Goal: Information Seeking & Learning: Find specific fact

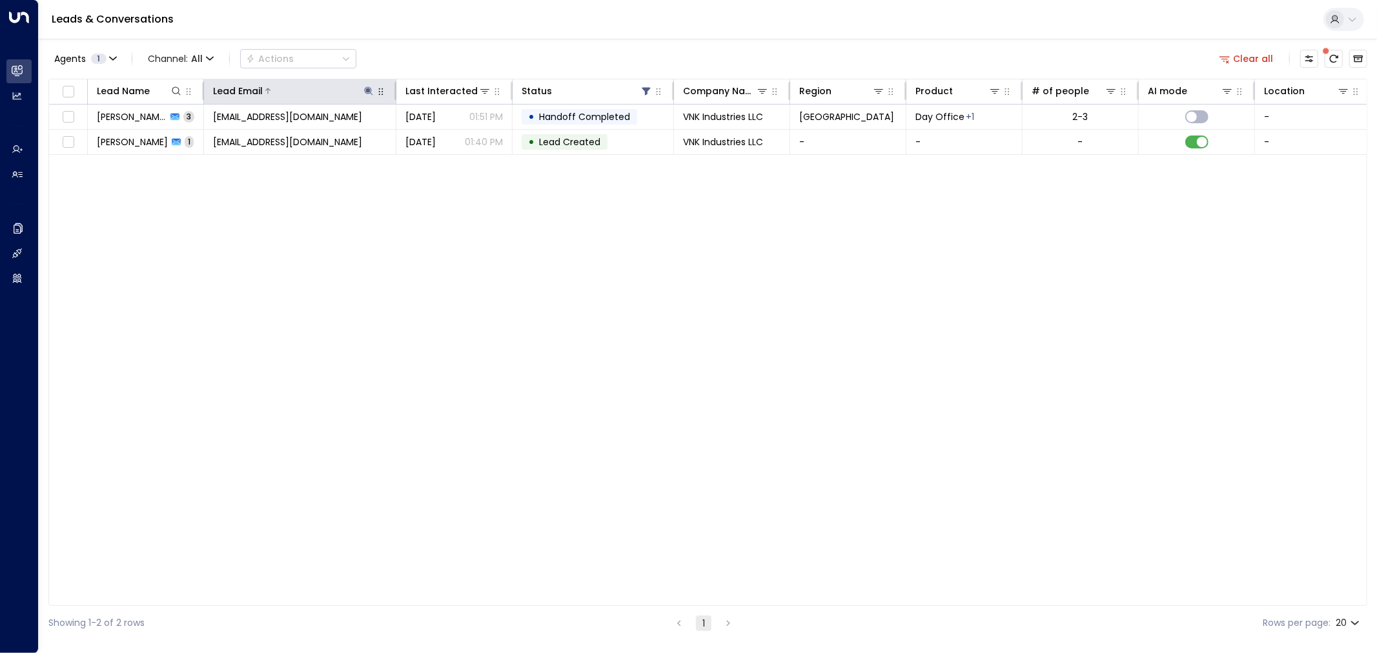
click at [373, 91] on icon at bounding box center [369, 91] width 10 height 10
click at [448, 136] on icon "button" at bounding box center [450, 138] width 8 height 8
click at [416, 255] on div "Lead Name Lead Email Last Interacted Status Company Name Region Product # of pe…" at bounding box center [707, 343] width 1319 height 528
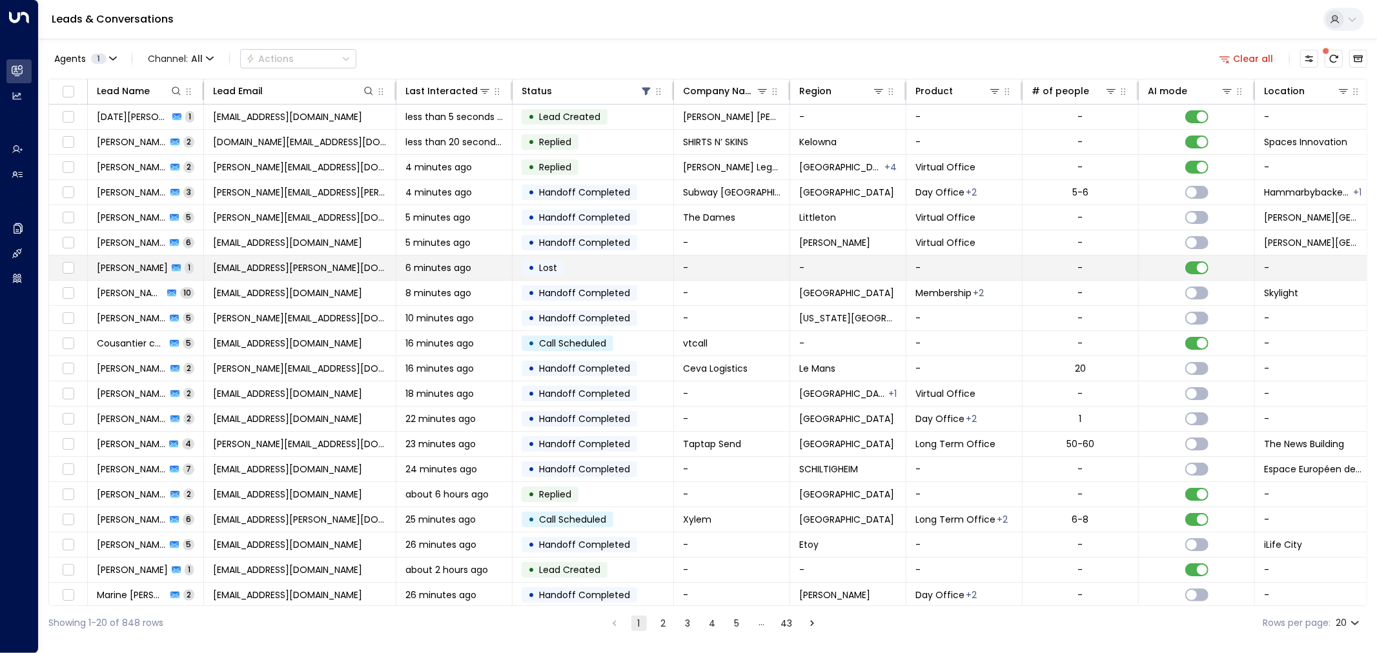
click at [134, 267] on span "Marc Bouchard" at bounding box center [132, 268] width 71 height 13
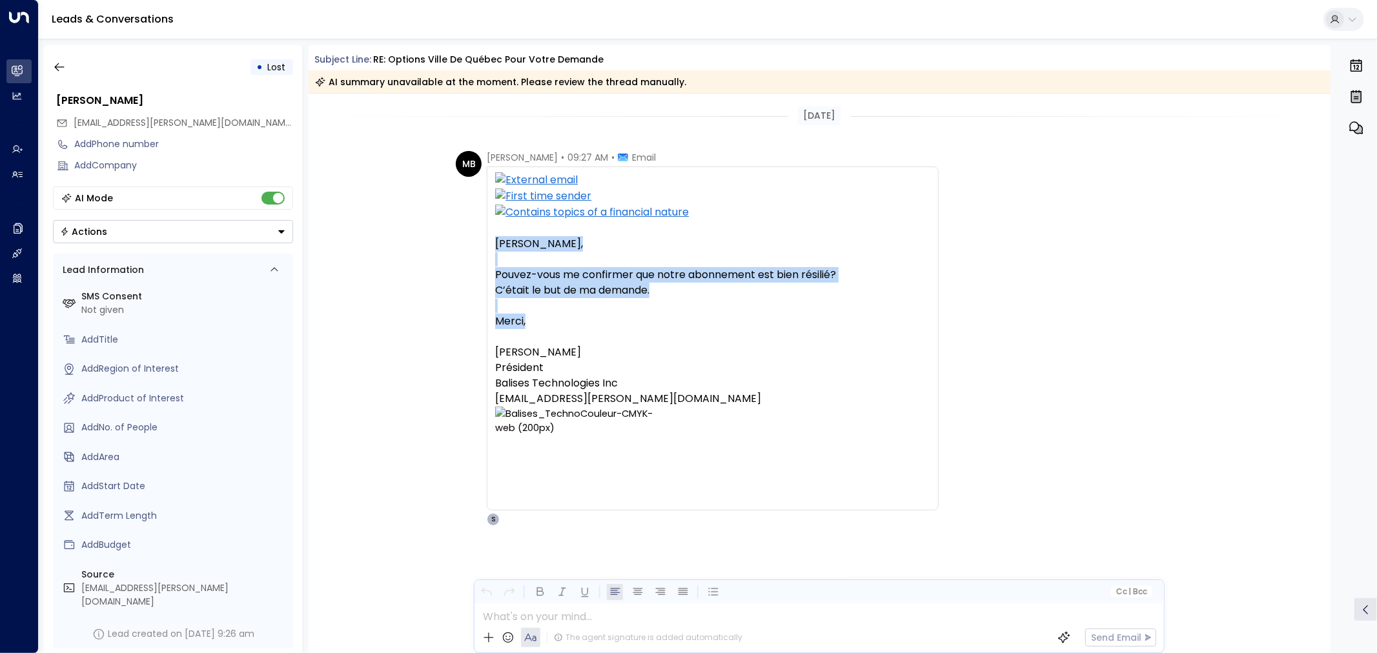
drag, startPoint x: 493, startPoint y: 237, endPoint x: 693, endPoint y: 328, distance: 219.9
click at [693, 328] on div "Bonjour James, Pouvez-vous me confirmer que notre abonnement est bien résilié? …" at bounding box center [712, 370] width 435 height 269
copy div "Bonjour James, Pouvez-vous me confirmer que notre abonnement est bien résilié? …"
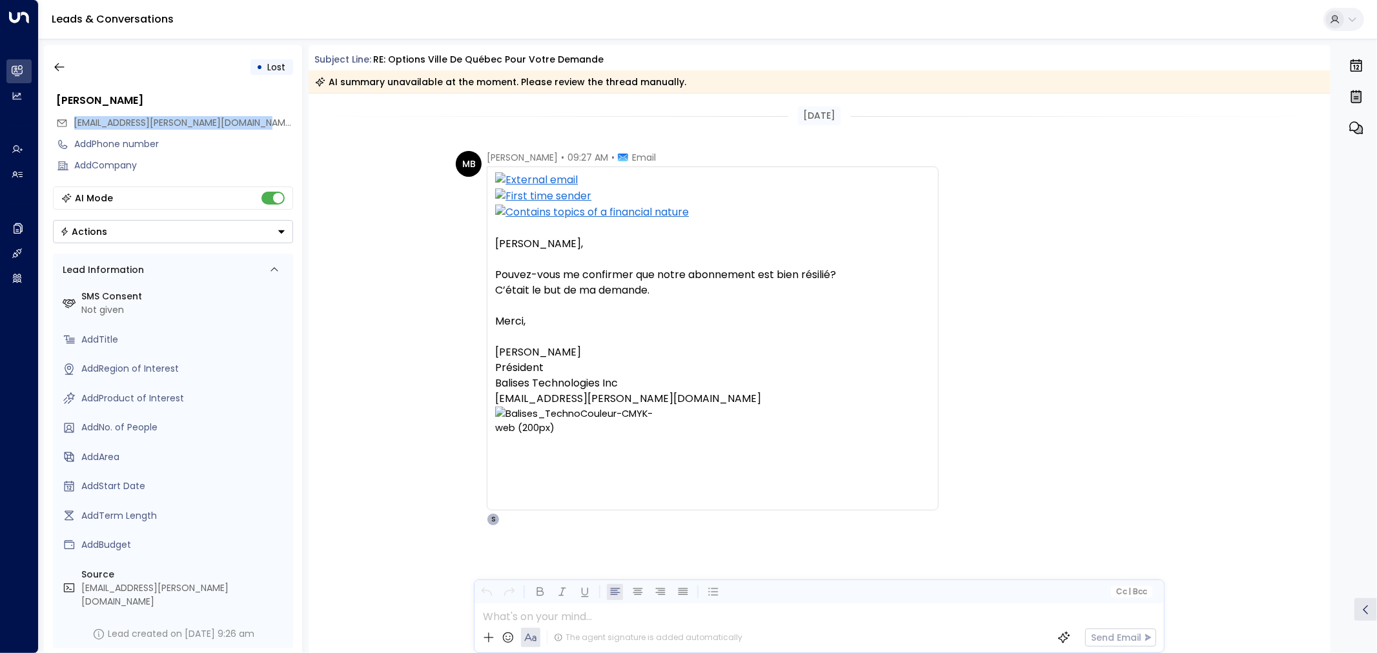
drag, startPoint x: 74, startPoint y: 123, endPoint x: 300, endPoint y: 120, distance: 226.0
click at [300, 120] on div "• Lost Marc Bouchard marc.bouchard@balisestechnologies.com Add Phone number Add…" at bounding box center [173, 349] width 258 height 608
copy span "marc.bouchard@balisestechnologies.com"
click at [58, 69] on icon "button" at bounding box center [59, 67] width 13 height 13
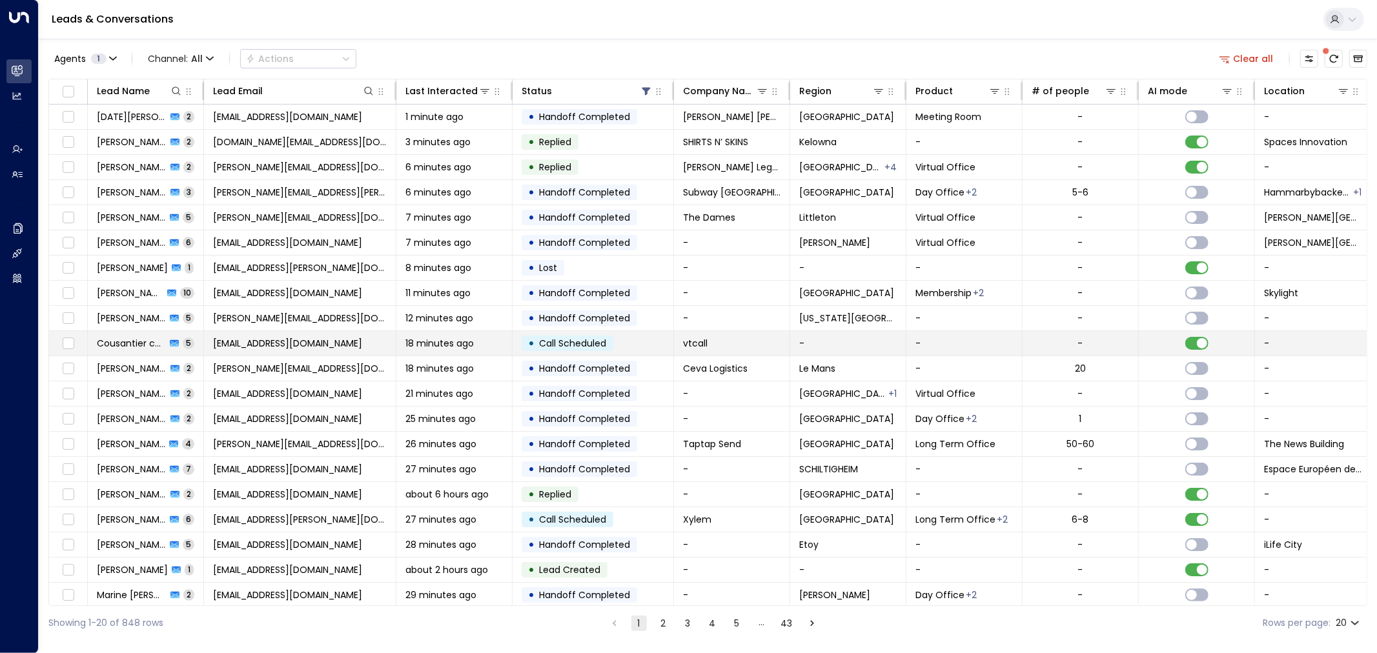
click at [318, 349] on td "ecvtc83@gmail.com" at bounding box center [300, 343] width 192 height 25
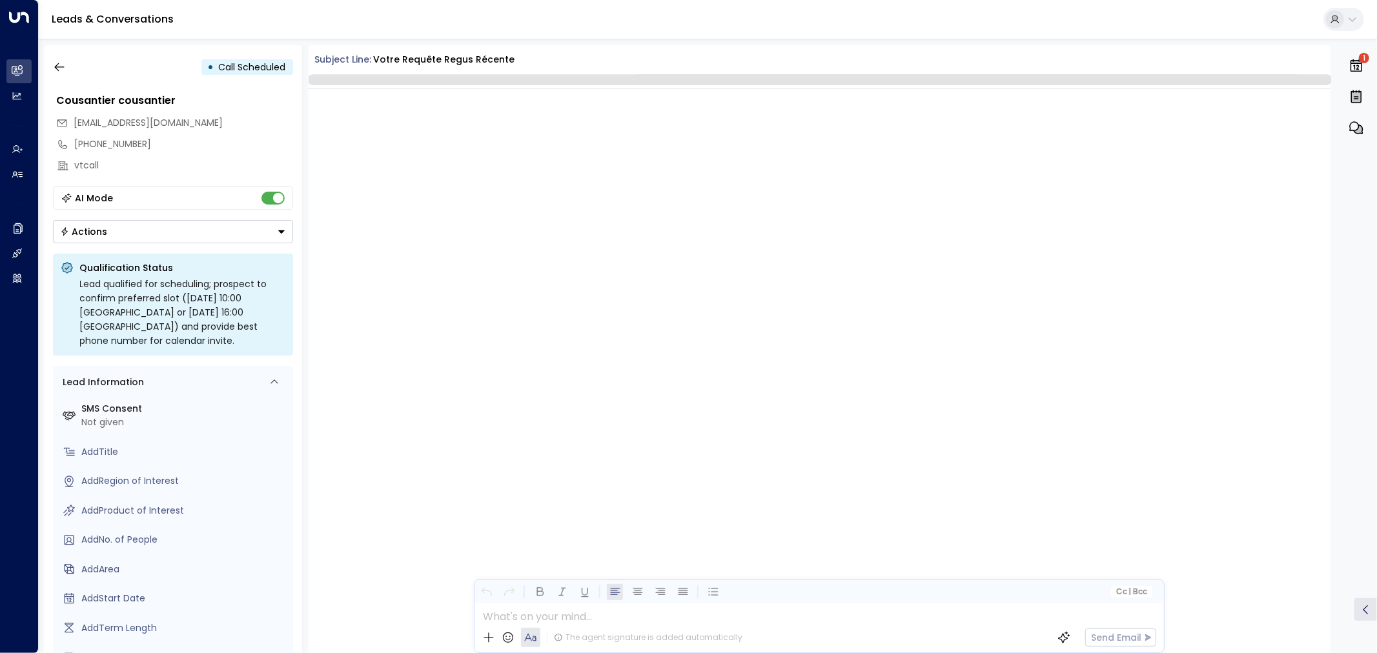
scroll to position [1260, 0]
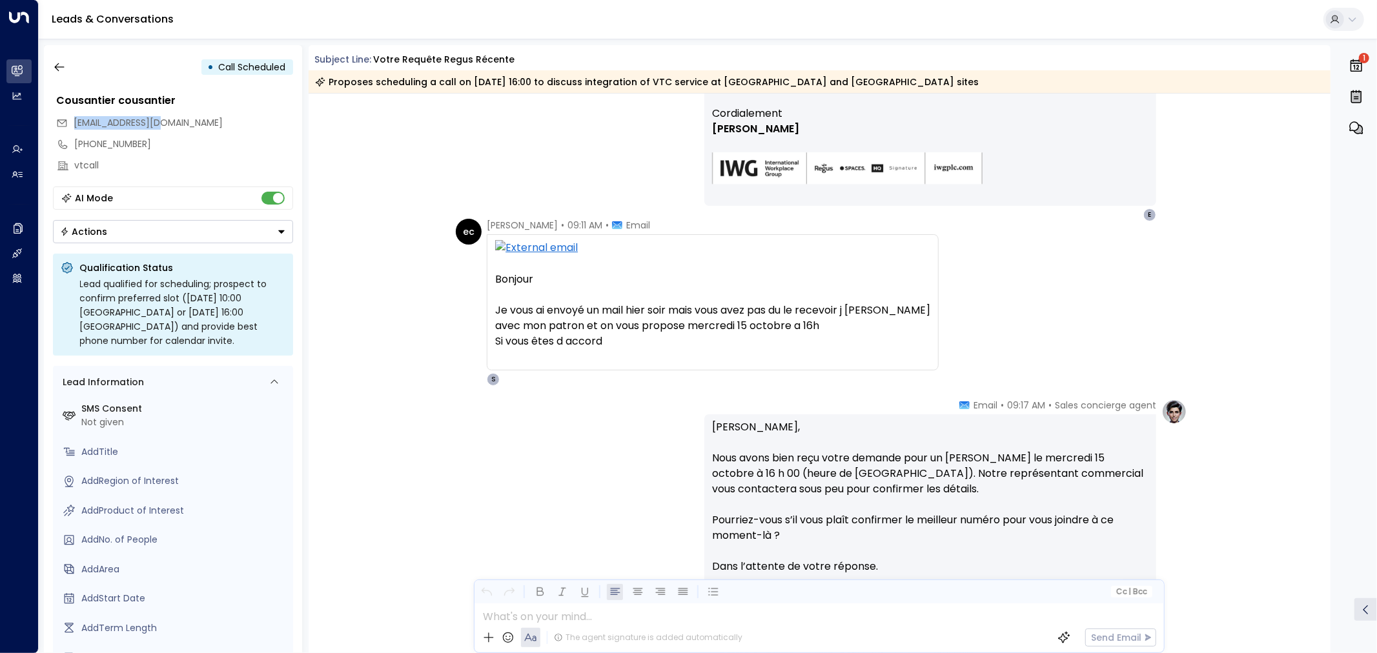
drag, startPoint x: 172, startPoint y: 125, endPoint x: 71, endPoint y: 115, distance: 101.3
click at [71, 115] on div "ecvtc83@gmail.com" at bounding box center [174, 122] width 237 height 21
copy span "ecvtc83@gmail.com"
click at [56, 65] on icon "button" at bounding box center [59, 67] width 10 height 8
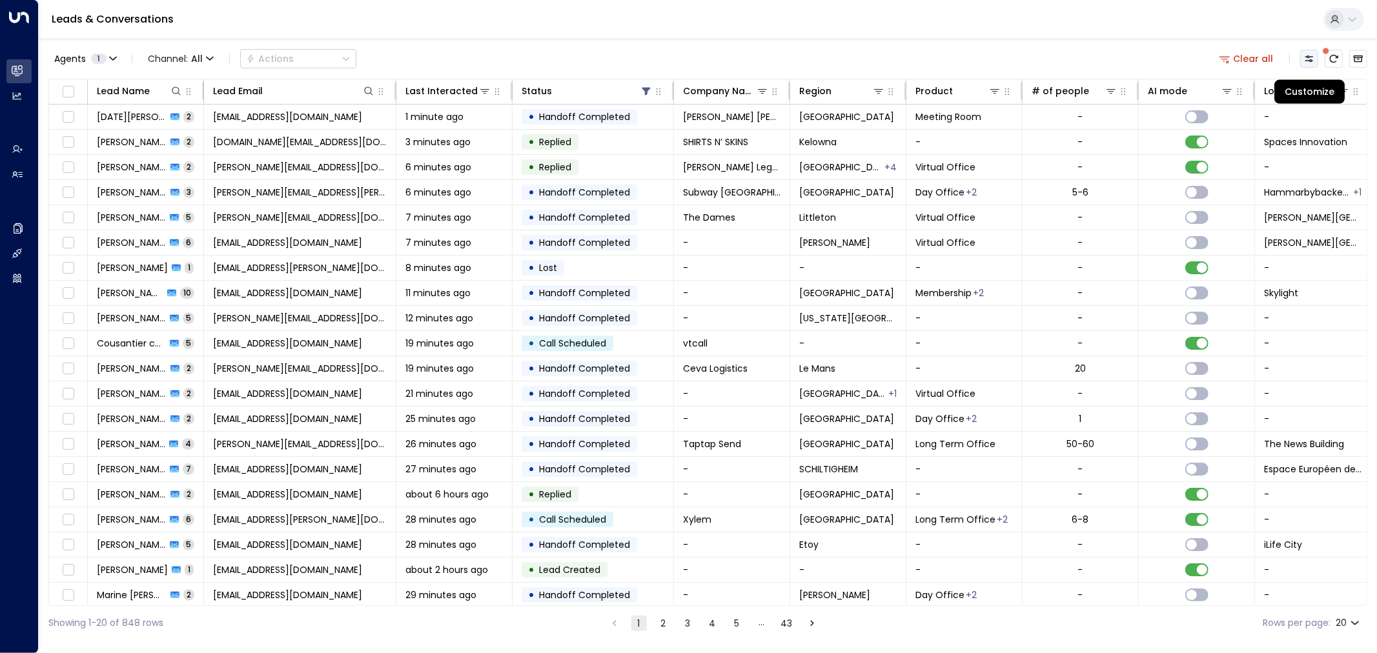
click at [1312, 54] on icon "Customize" at bounding box center [1309, 59] width 10 height 10
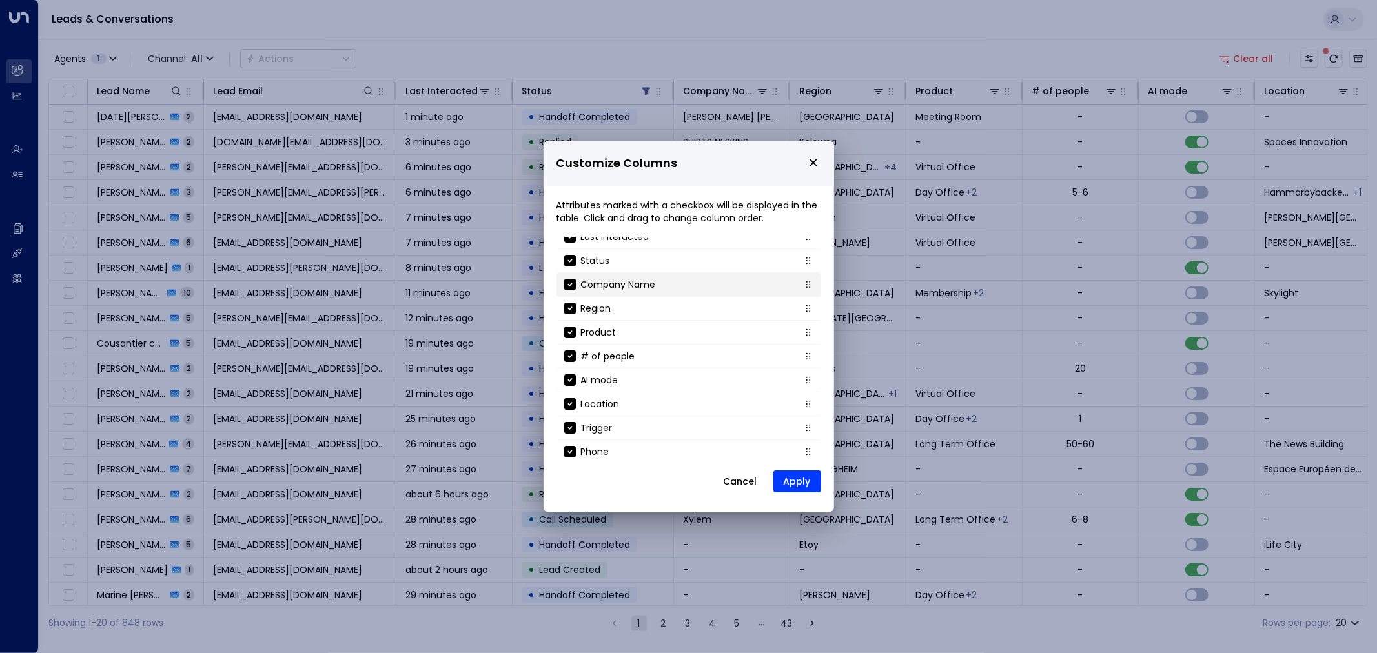
scroll to position [139, 0]
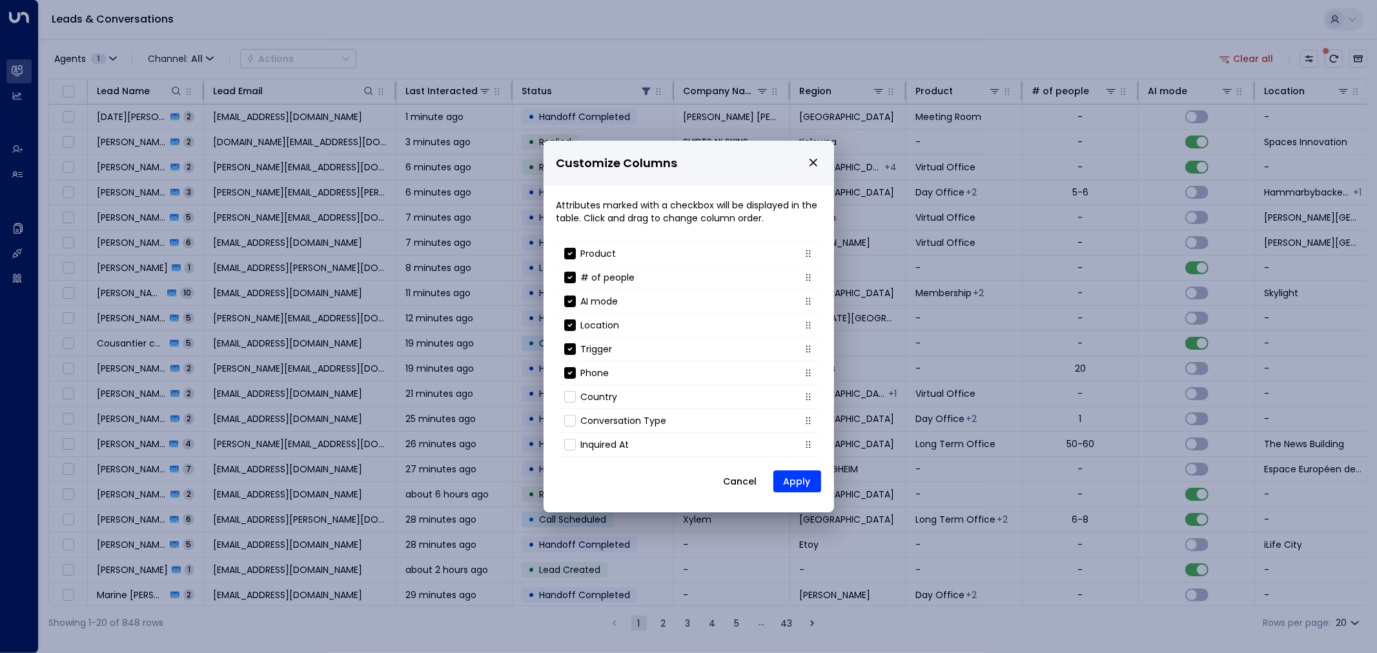
click at [732, 485] on button "Cancel" at bounding box center [741, 481] width 56 height 23
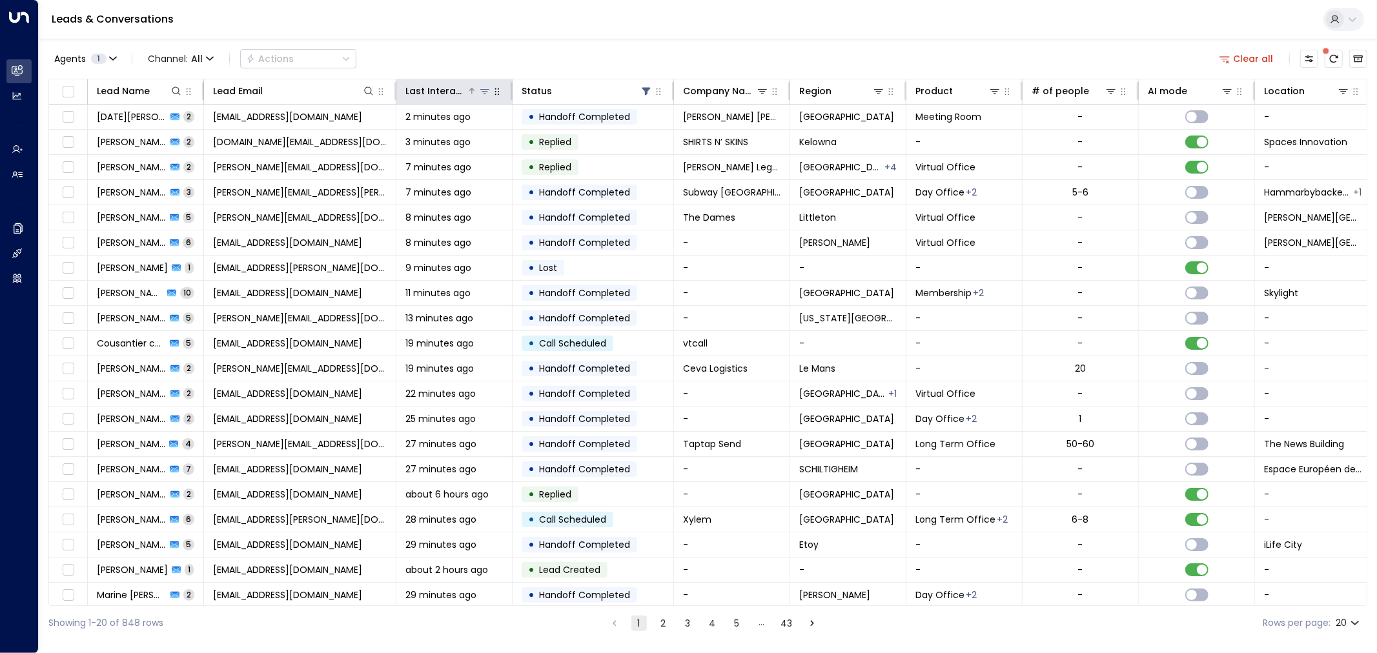
click at [487, 92] on icon at bounding box center [485, 91] width 10 height 10
click at [470, 145] on button "Select Date" at bounding box center [485, 141] width 178 height 17
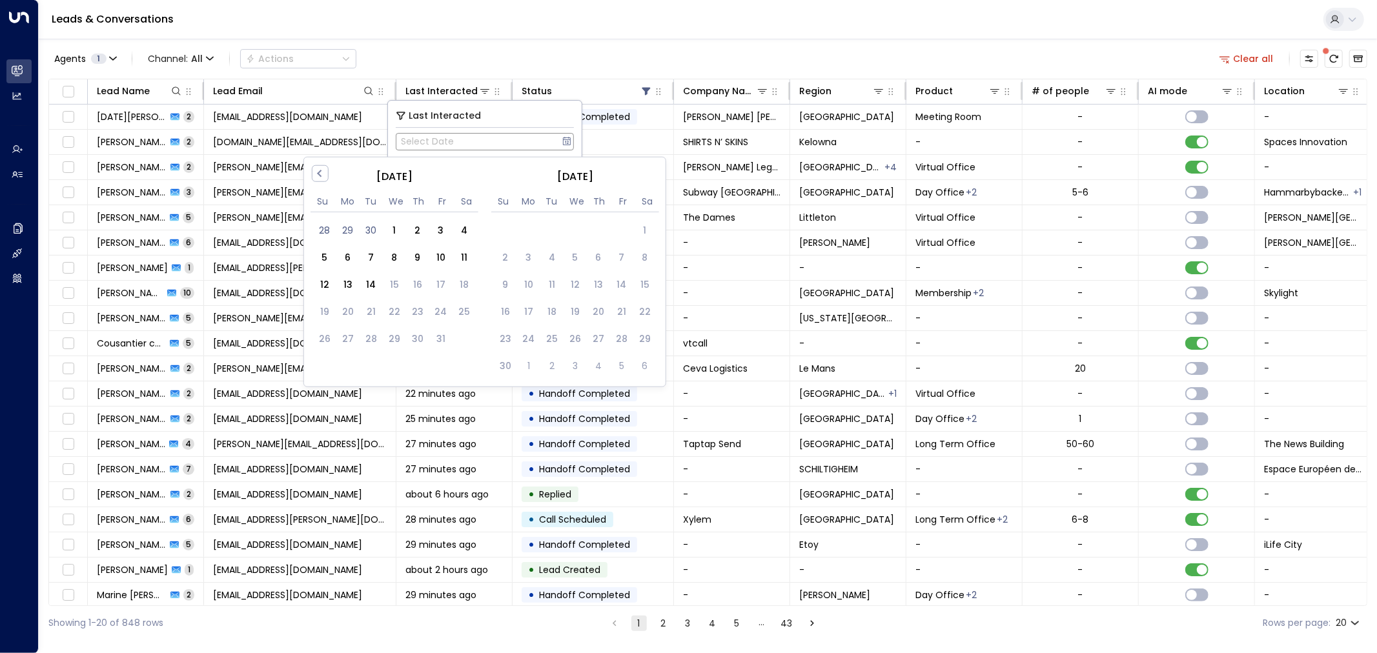
click at [473, 142] on button "Select Date" at bounding box center [485, 141] width 178 height 17
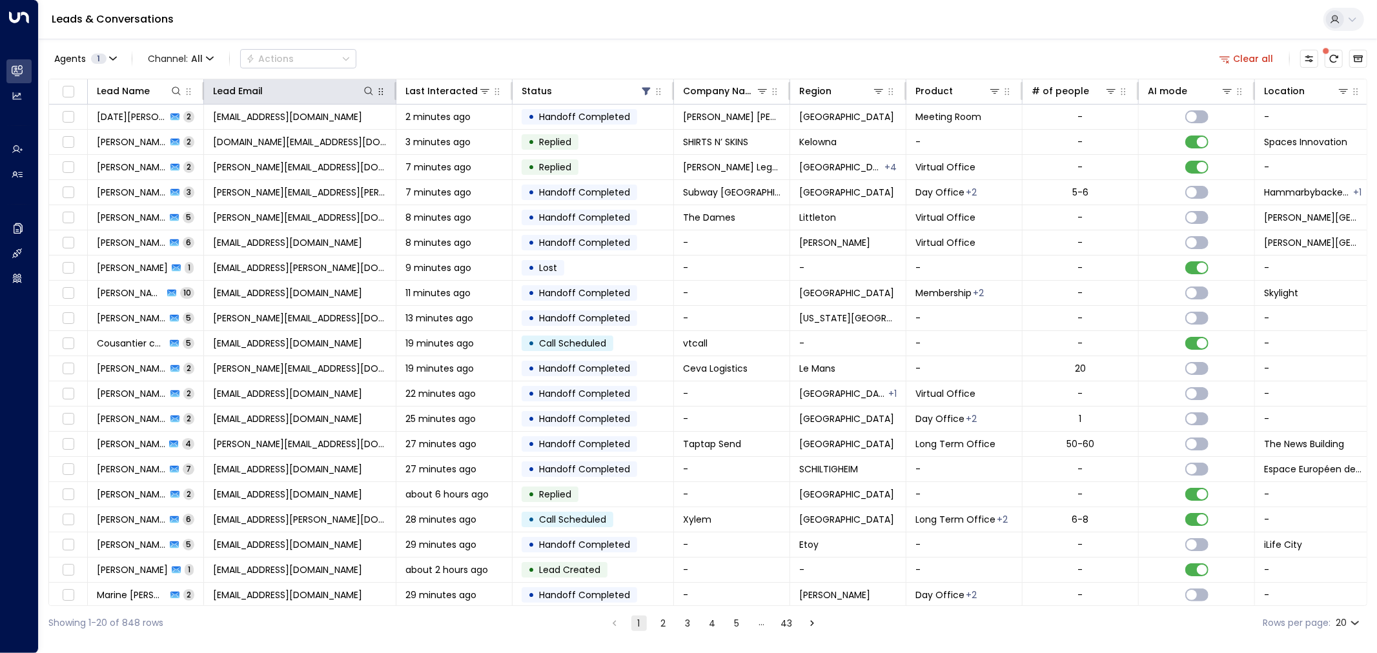
click at [382, 92] on icon "button" at bounding box center [381, 92] width 10 height 10
click at [368, 94] on icon at bounding box center [368, 91] width 8 height 8
click at [318, 138] on input "text" at bounding box center [369, 138] width 178 height 24
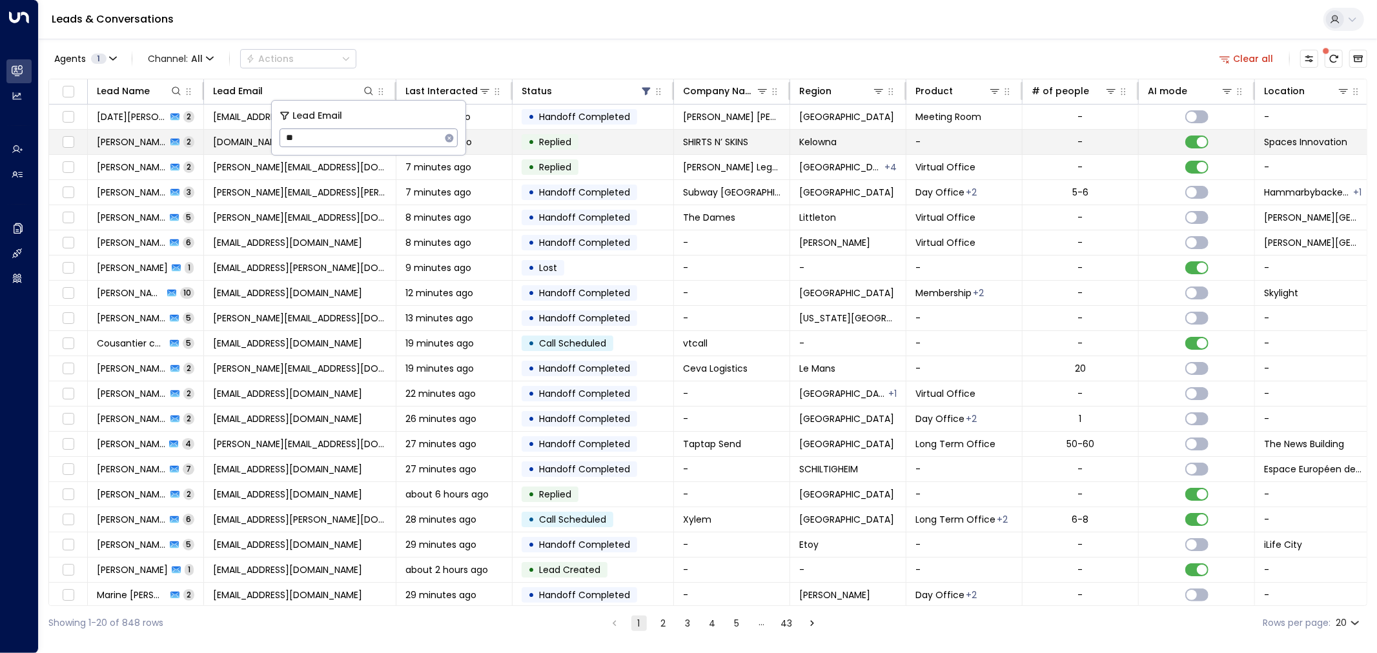
click at [224, 131] on body "Overview Leads & Conversations Leads & Conversations Analytics Analytics Agents…" at bounding box center [688, 320] width 1377 height 641
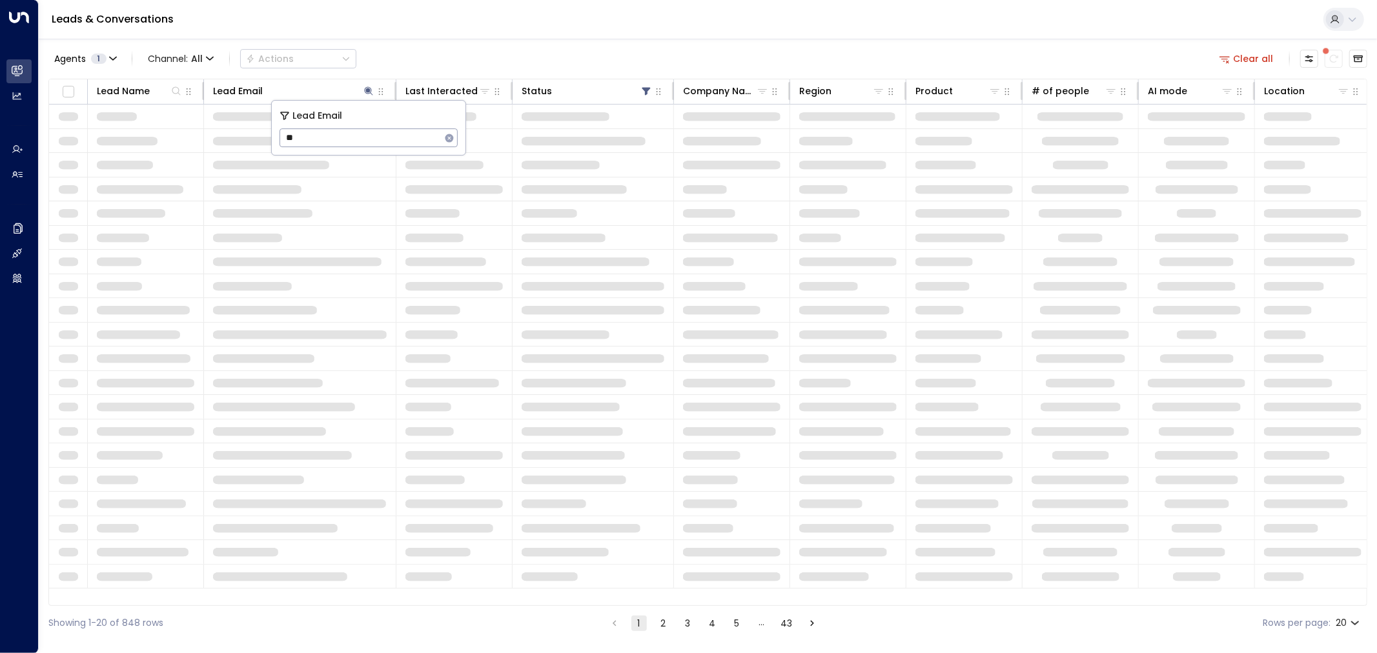
click at [331, 132] on input "**" at bounding box center [360, 138] width 161 height 24
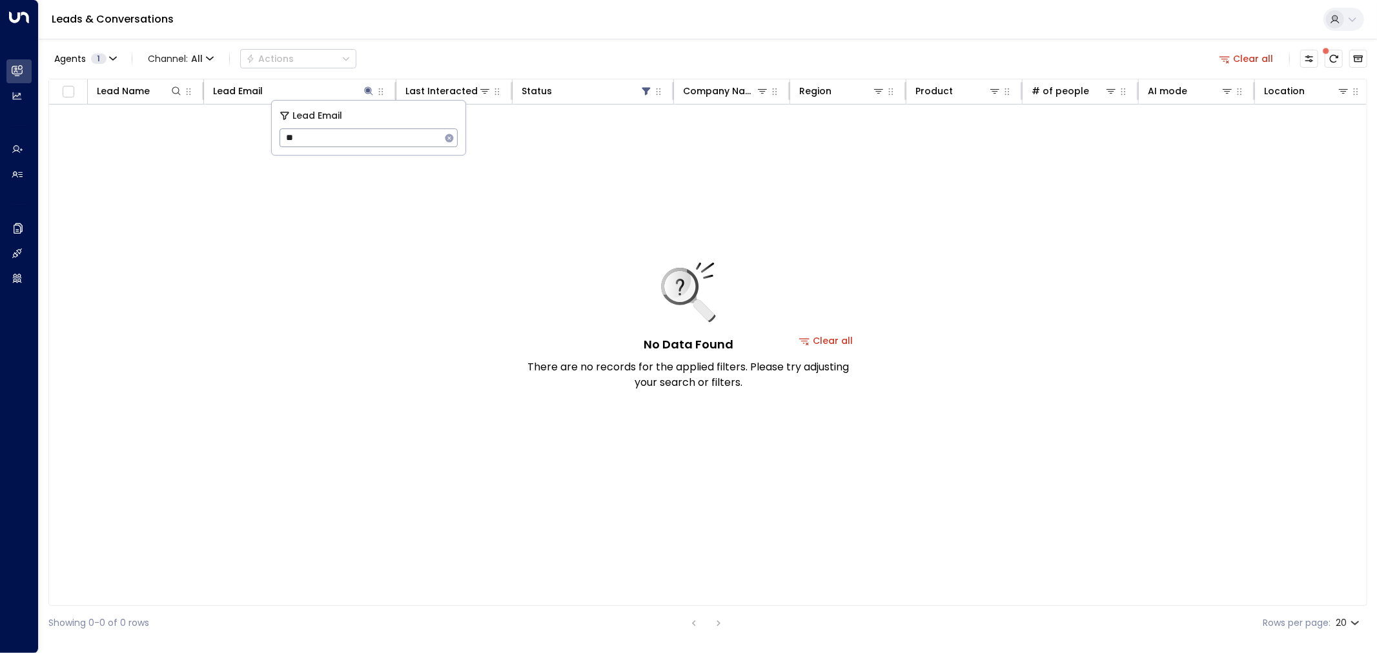
click at [331, 134] on input "**" at bounding box center [360, 138] width 161 height 24
type input "**********"
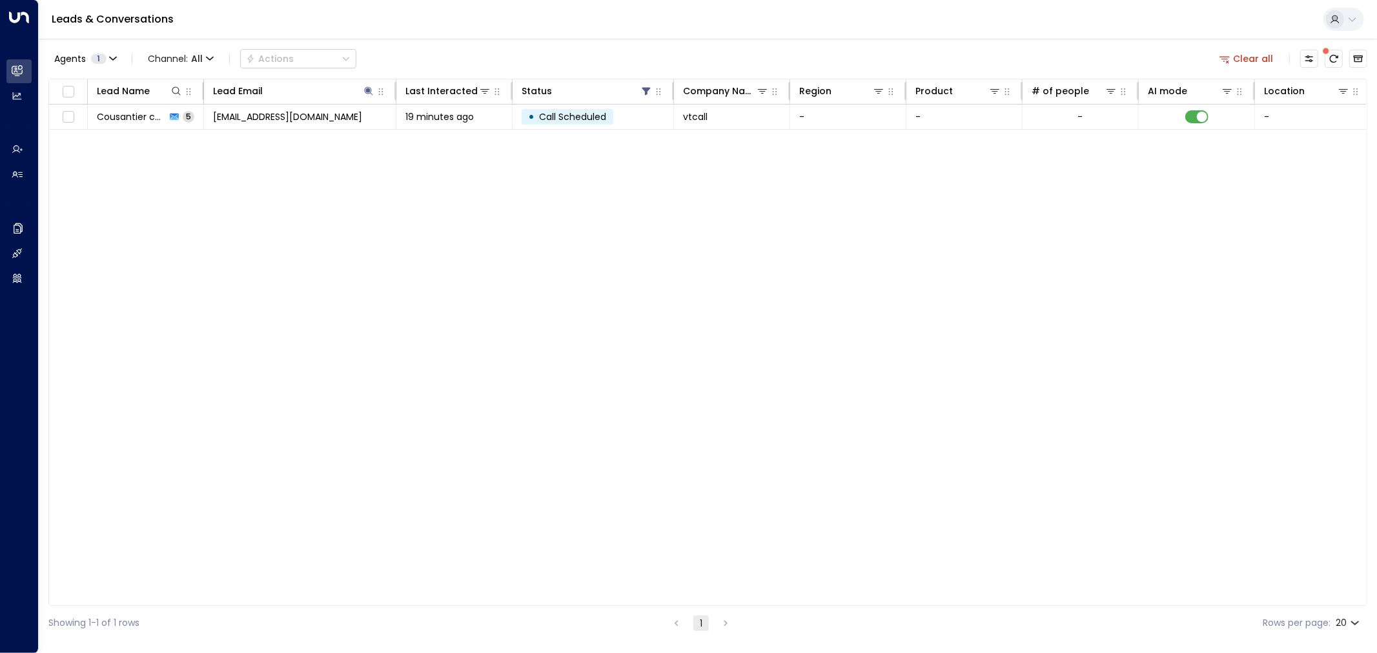
click at [475, 44] on div "Agents 1 Channel: All Actions Clear all Lead Name Lead Email Last Interacted St…" at bounding box center [707, 340] width 1319 height 602
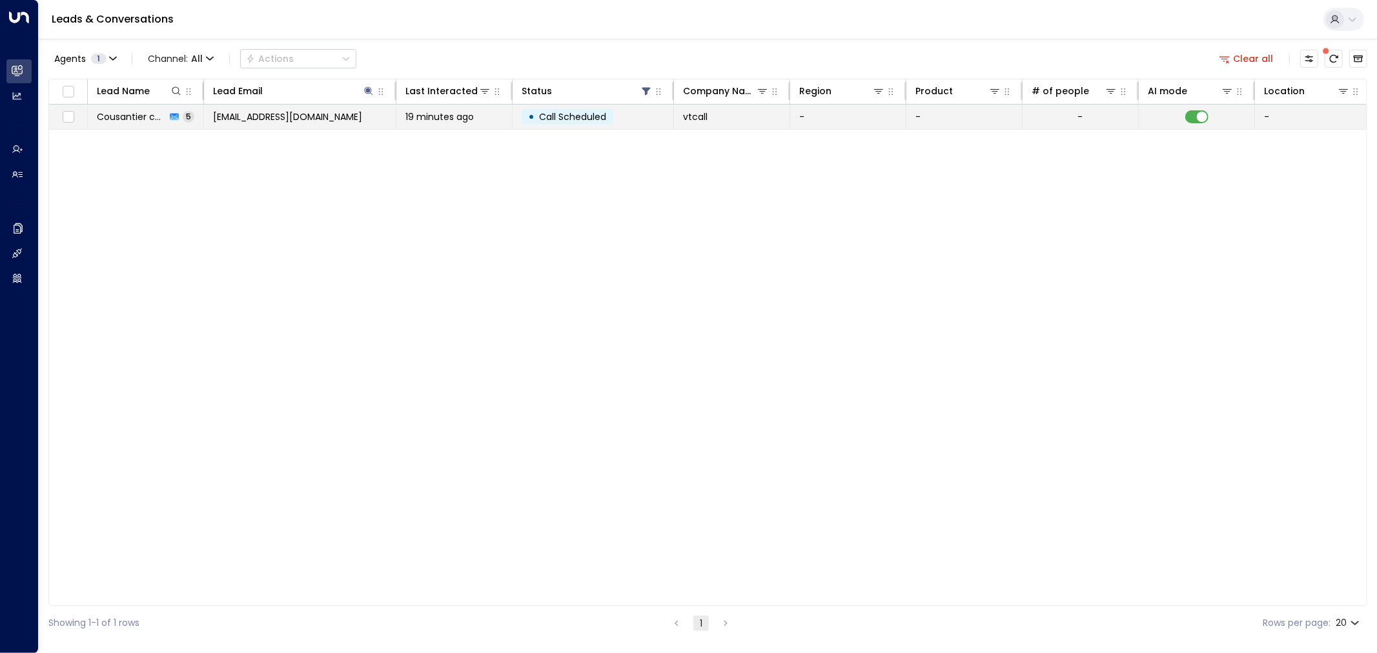
click at [284, 115] on span "ecvtc83@gmail.com" at bounding box center [287, 116] width 149 height 13
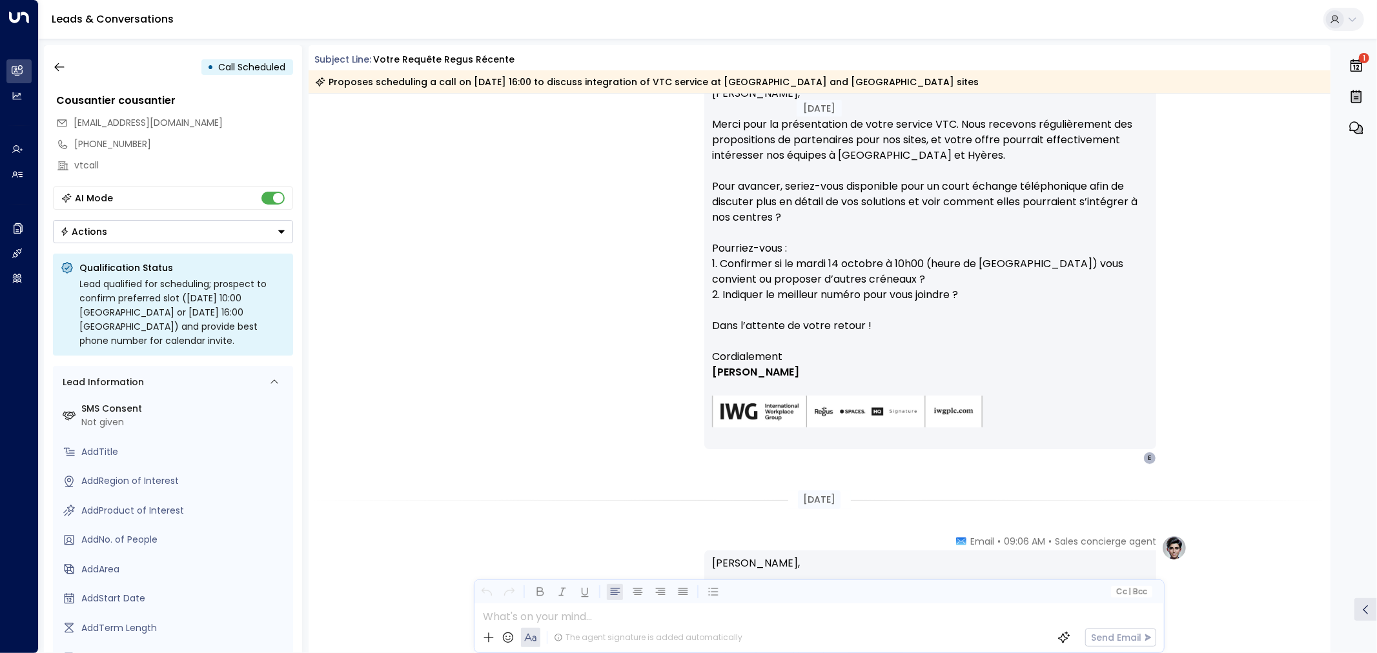
scroll to position [796, 0]
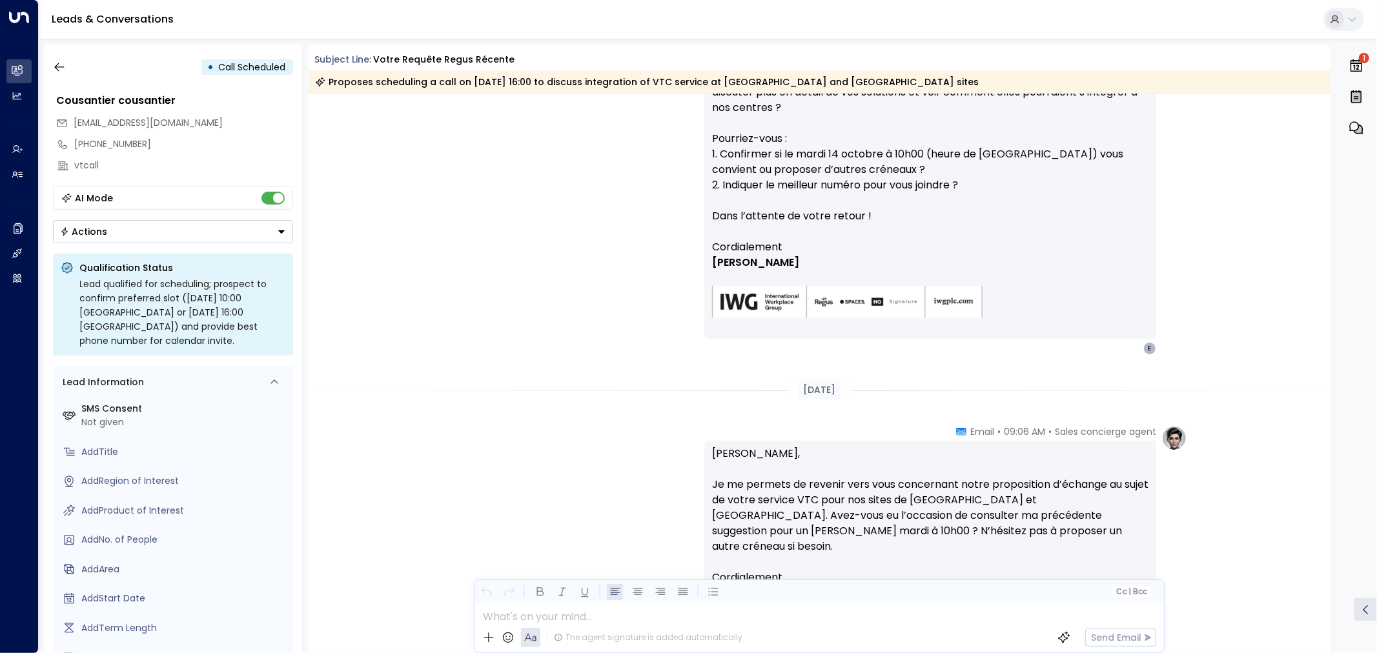
click at [819, 389] on div "[DATE]" at bounding box center [819, 390] width 43 height 19
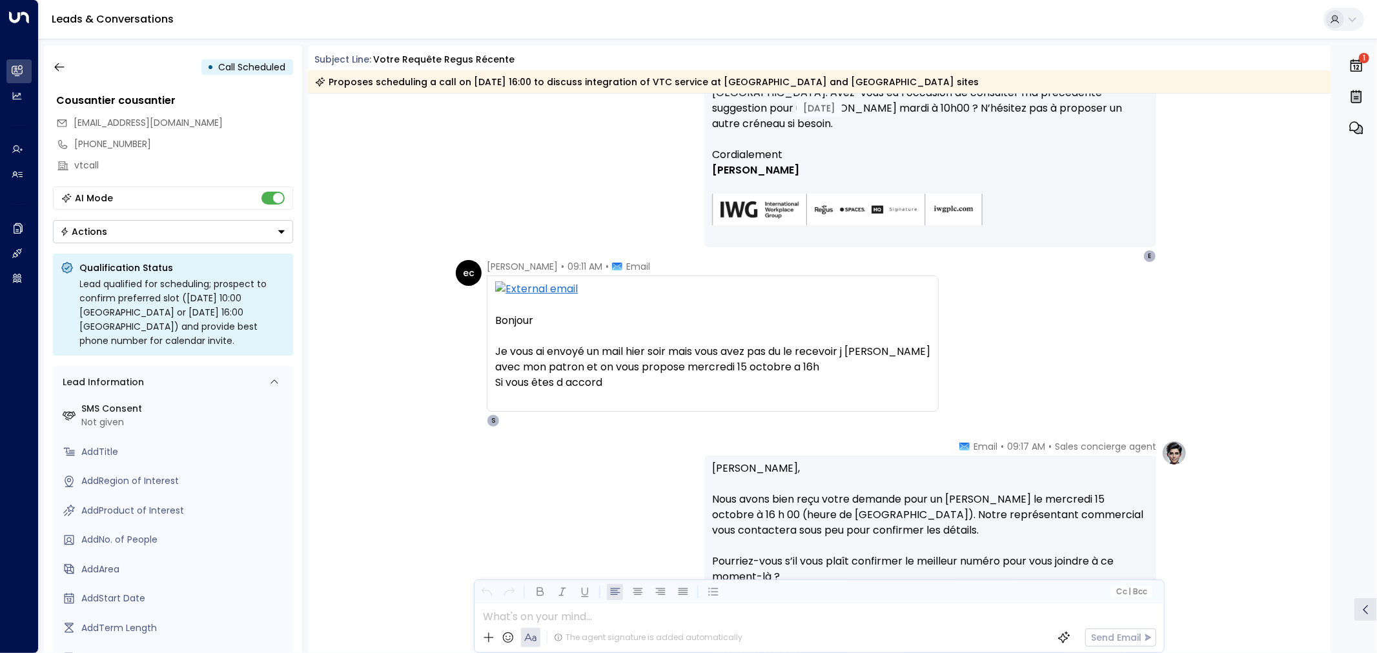
scroll to position [1442, 0]
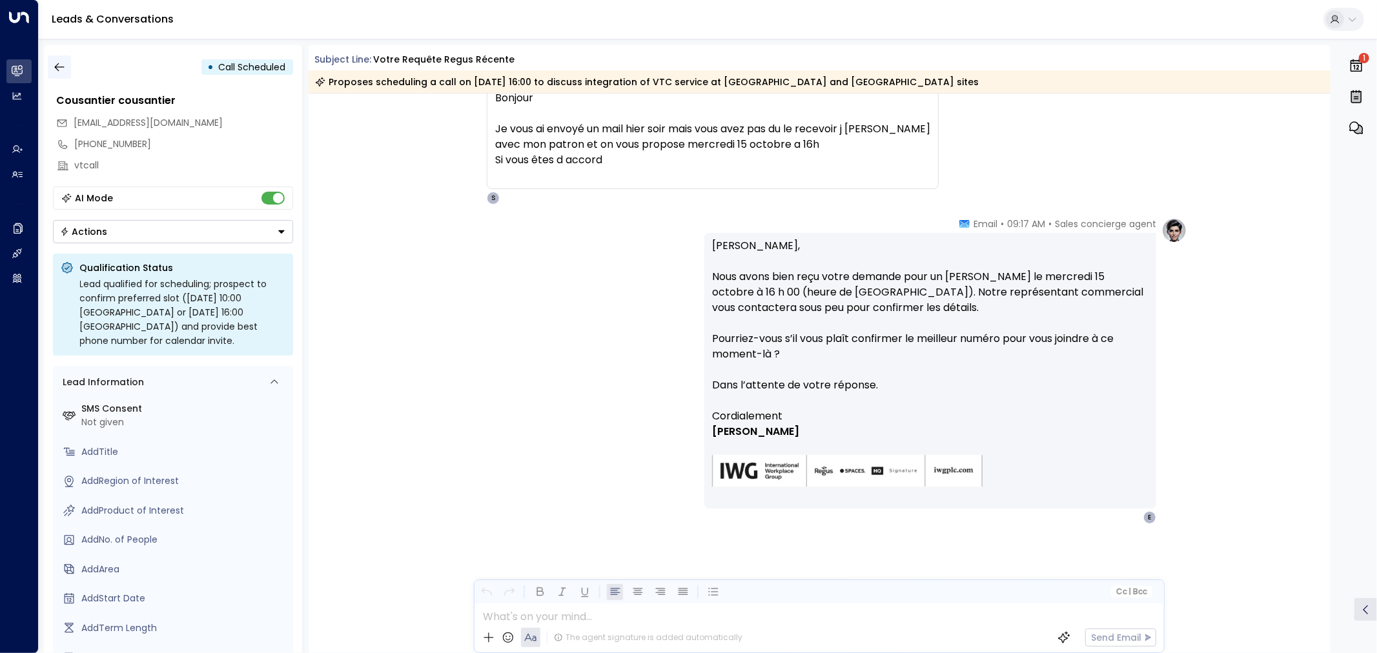
click at [48, 68] on button "button" at bounding box center [59, 67] width 23 height 23
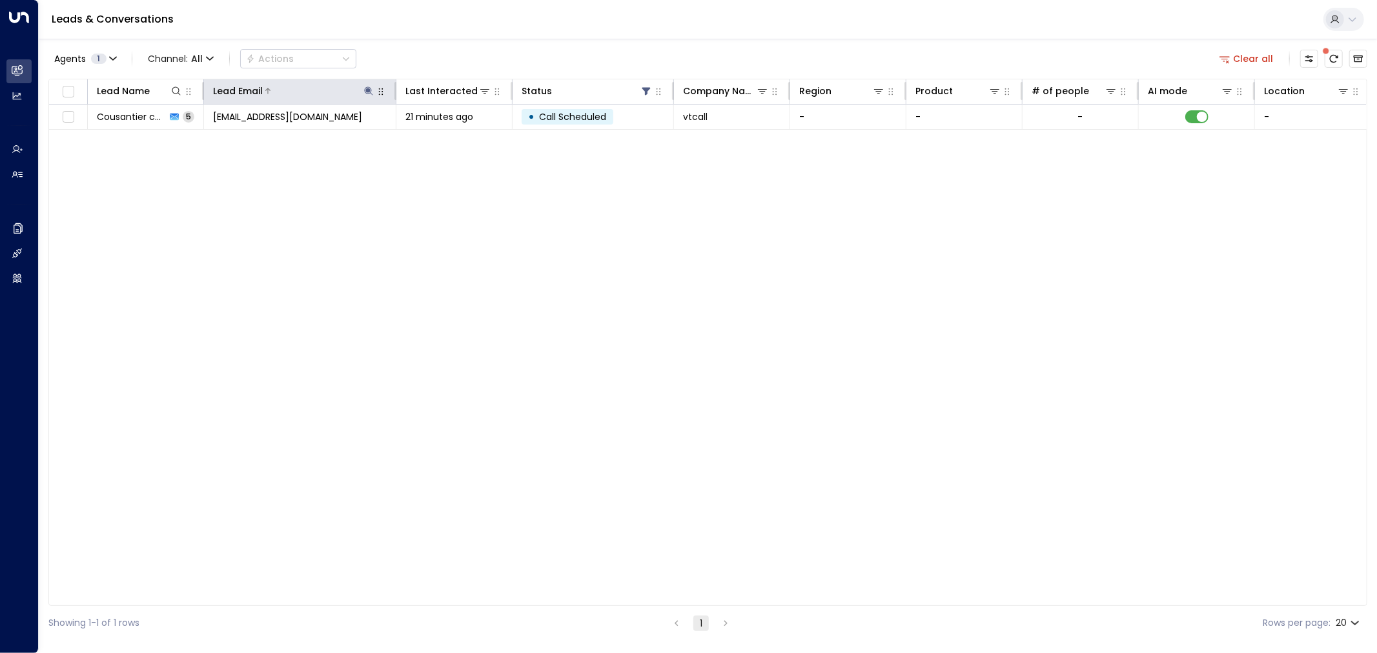
click at [364, 98] on div "Lead Email" at bounding box center [294, 90] width 162 height 15
click at [380, 88] on icon "button" at bounding box center [381, 92] width 10 height 10
click at [369, 87] on icon at bounding box center [369, 91] width 10 height 10
click at [449, 138] on icon "button" at bounding box center [449, 138] width 10 height 10
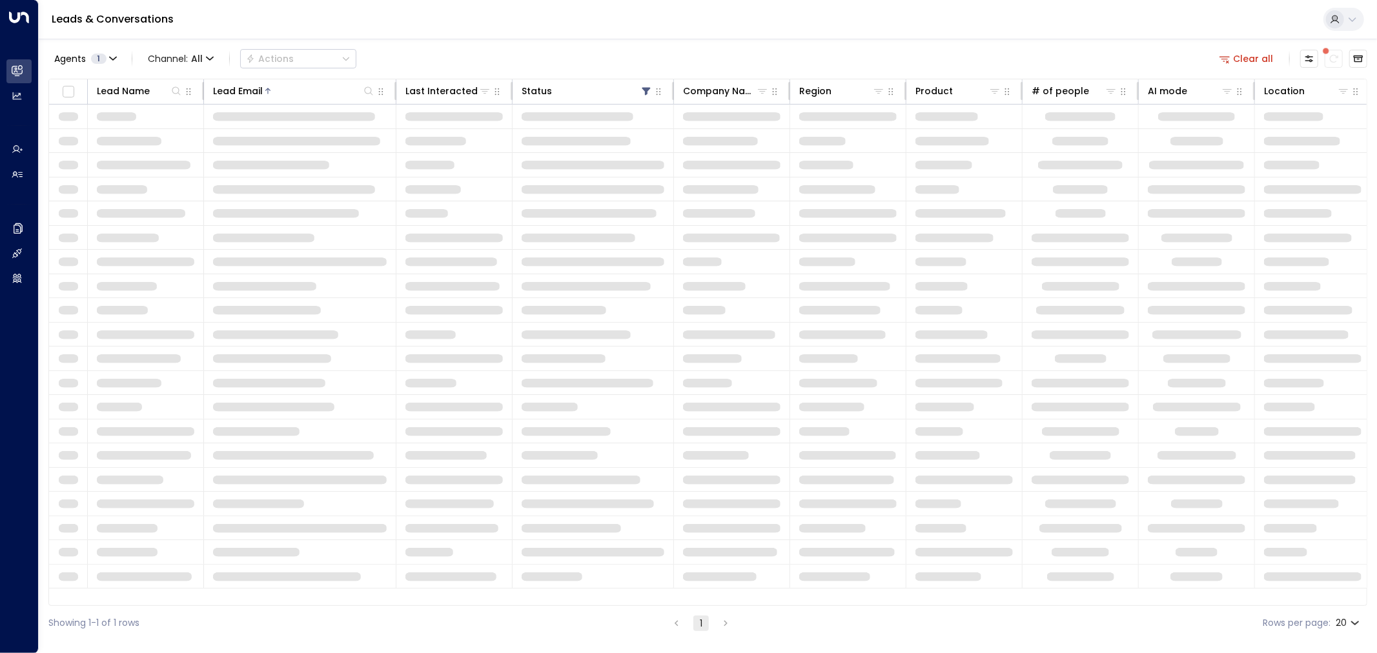
click at [562, 46] on div "Agents 1 Channel: All Actions Clear all" at bounding box center [707, 58] width 1319 height 27
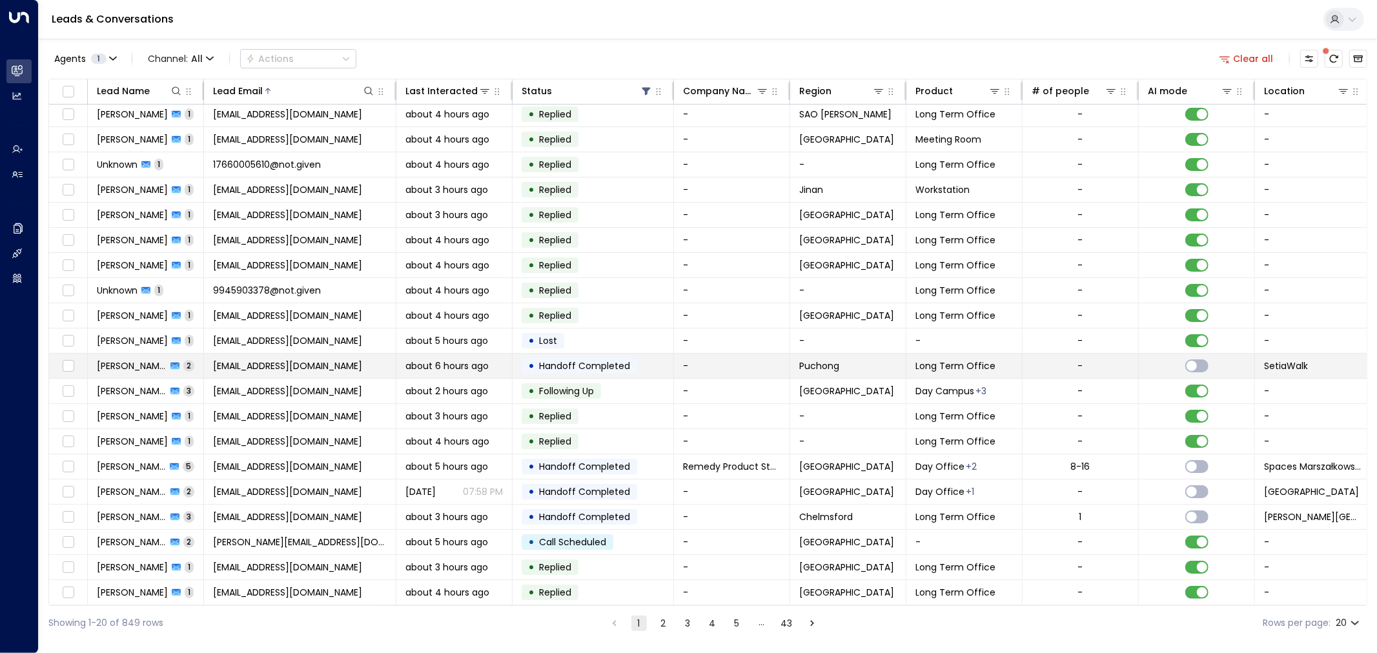
scroll to position [7, 0]
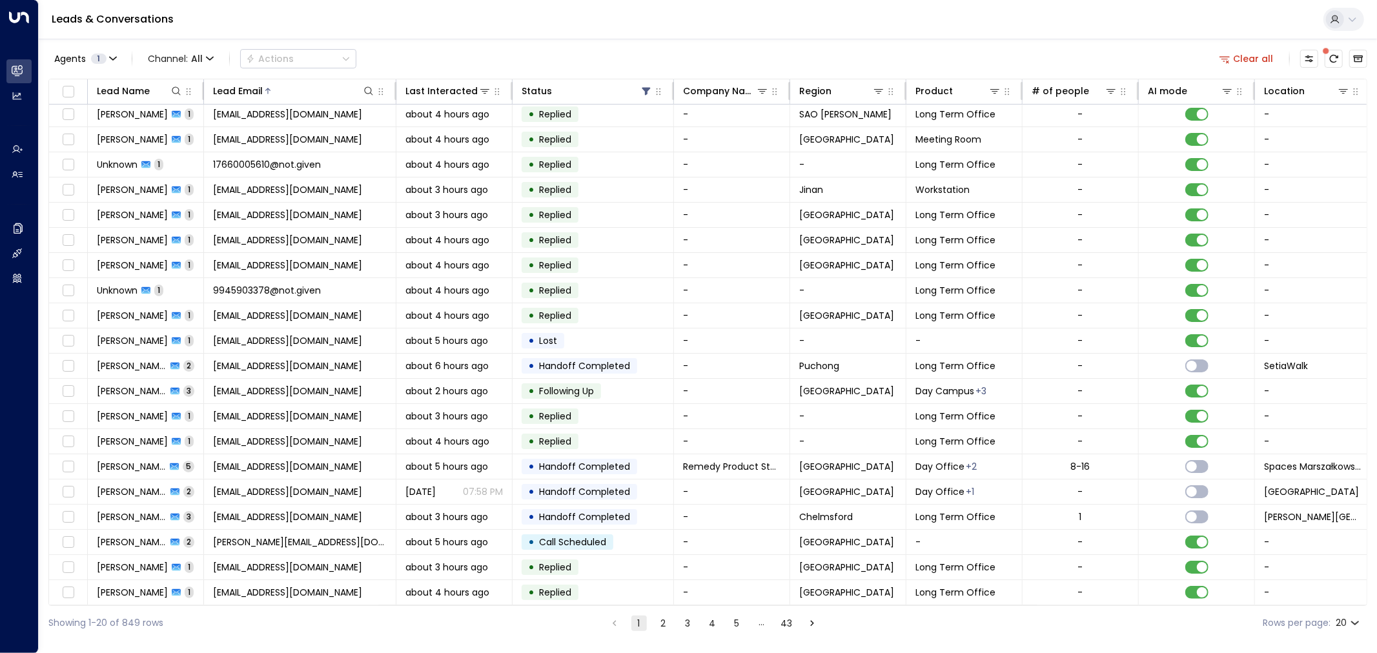
click at [659, 628] on button "2" at bounding box center [663, 623] width 15 height 15
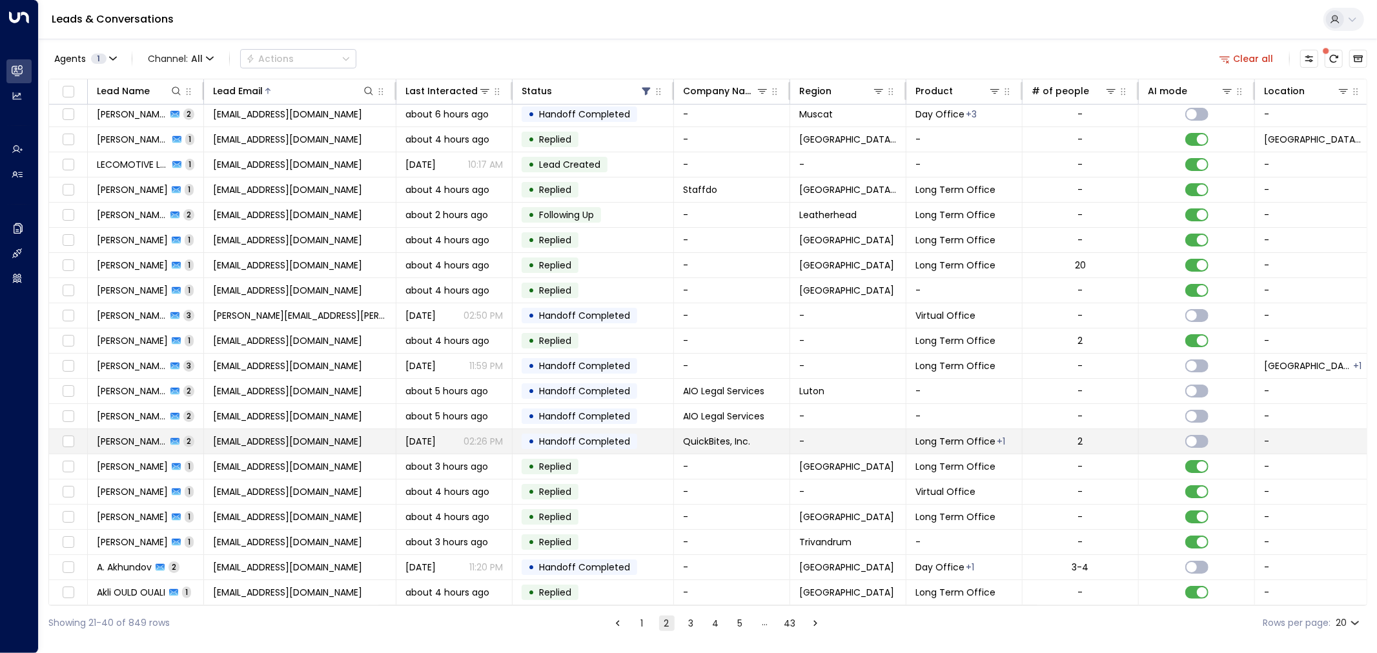
scroll to position [7, 0]
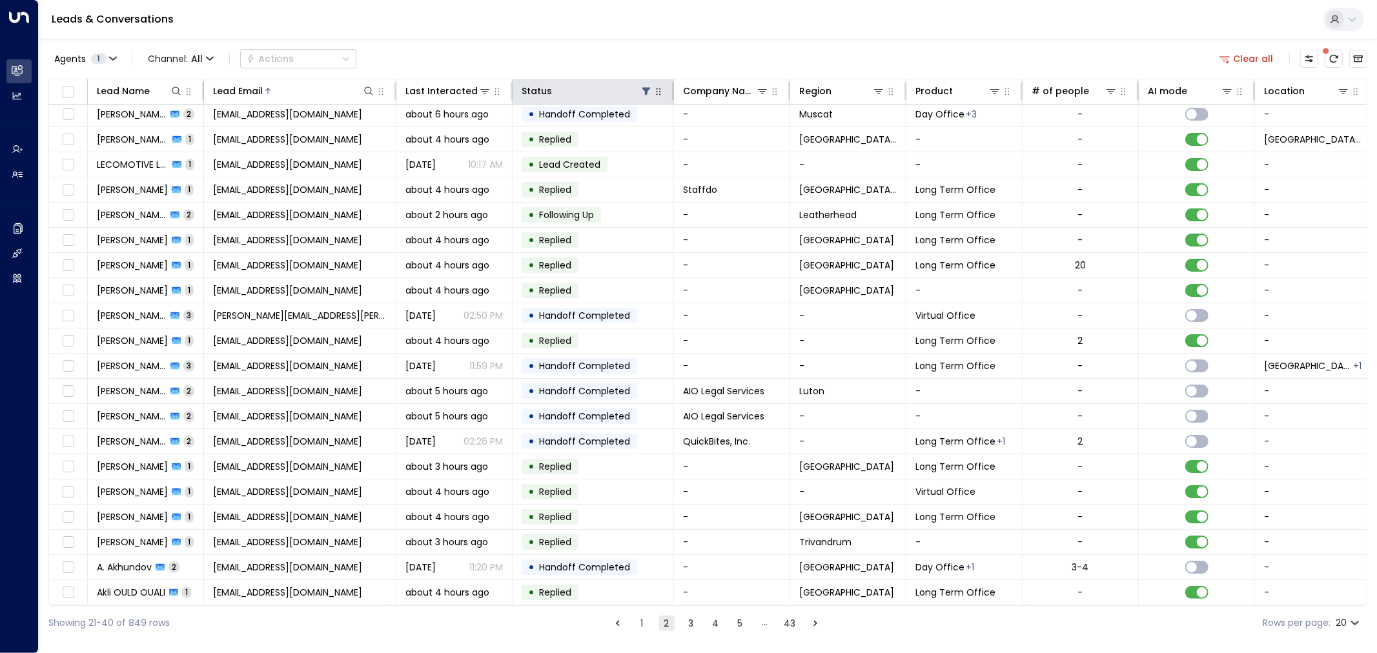
click at [662, 96] on icon "button" at bounding box center [658, 92] width 10 height 10
click at [643, 94] on icon at bounding box center [646, 91] width 10 height 10
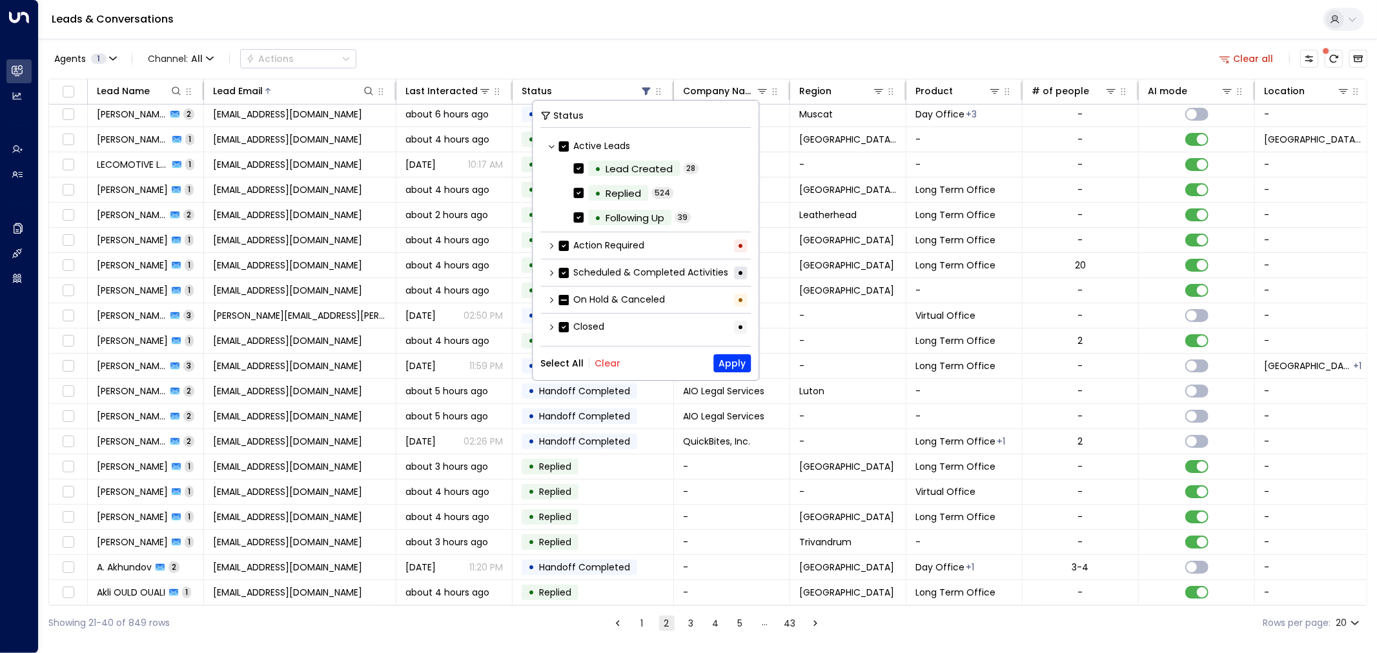
click at [601, 362] on button "Clear" at bounding box center [608, 363] width 26 height 10
click at [553, 247] on icon at bounding box center [552, 246] width 8 height 8
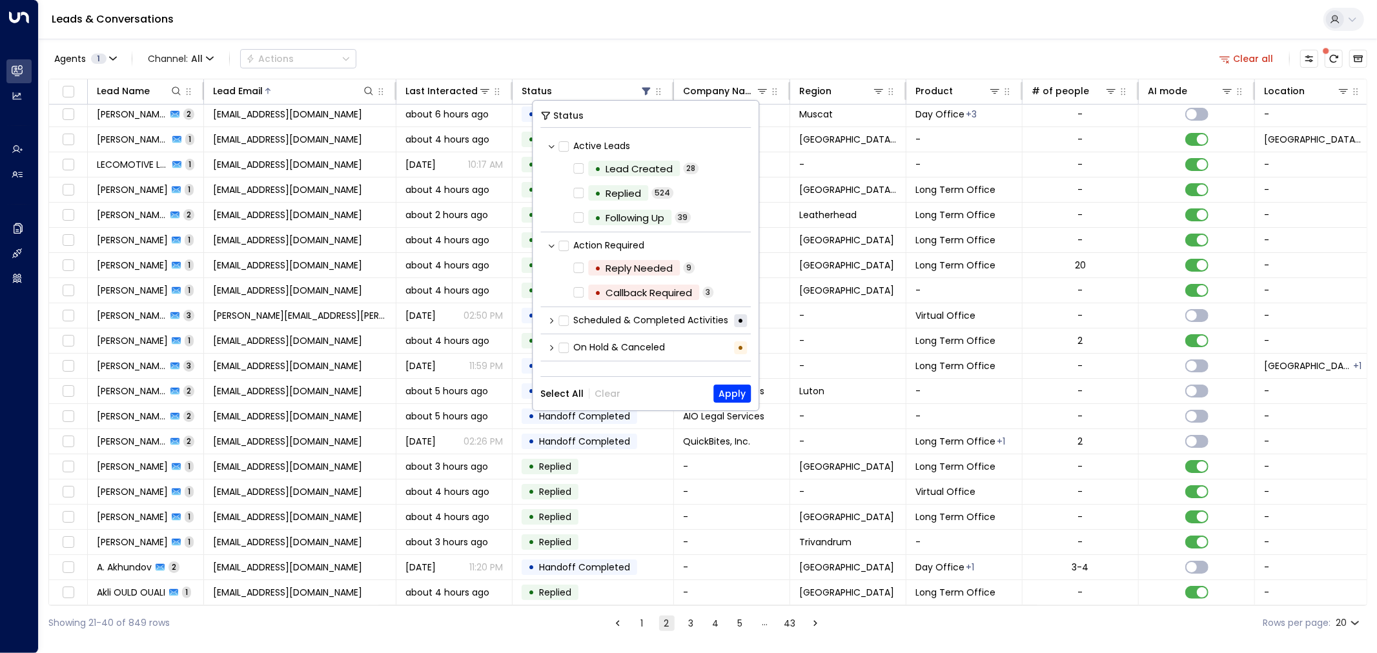
click at [553, 247] on icon at bounding box center [552, 246] width 8 height 8
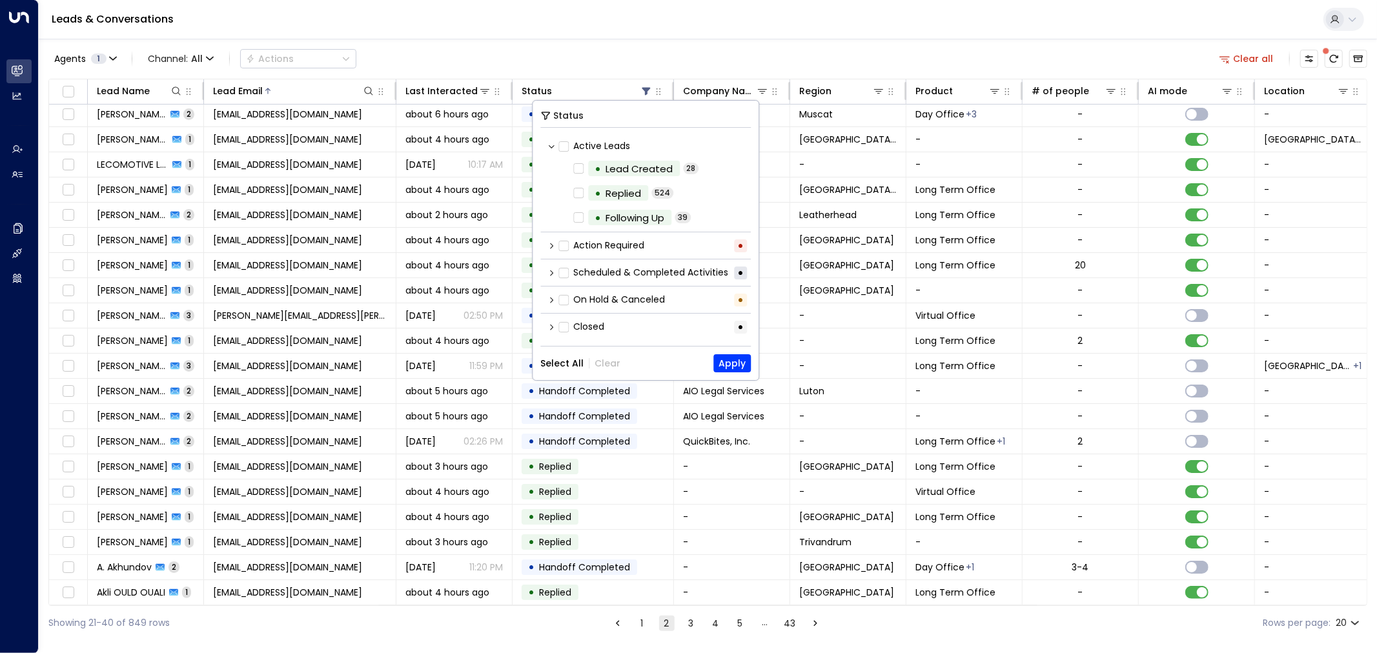
click at [551, 272] on icon at bounding box center [552, 273] width 8 height 8
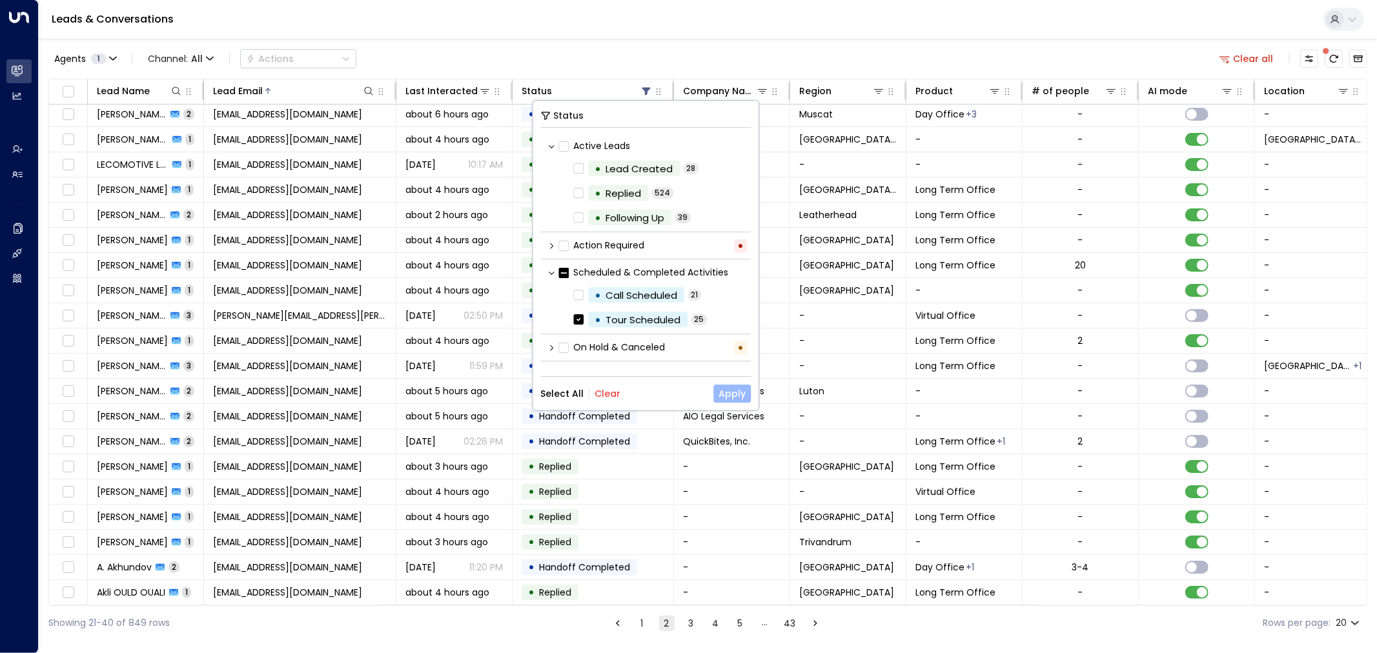
click at [732, 394] on button "Apply" at bounding box center [732, 394] width 37 height 18
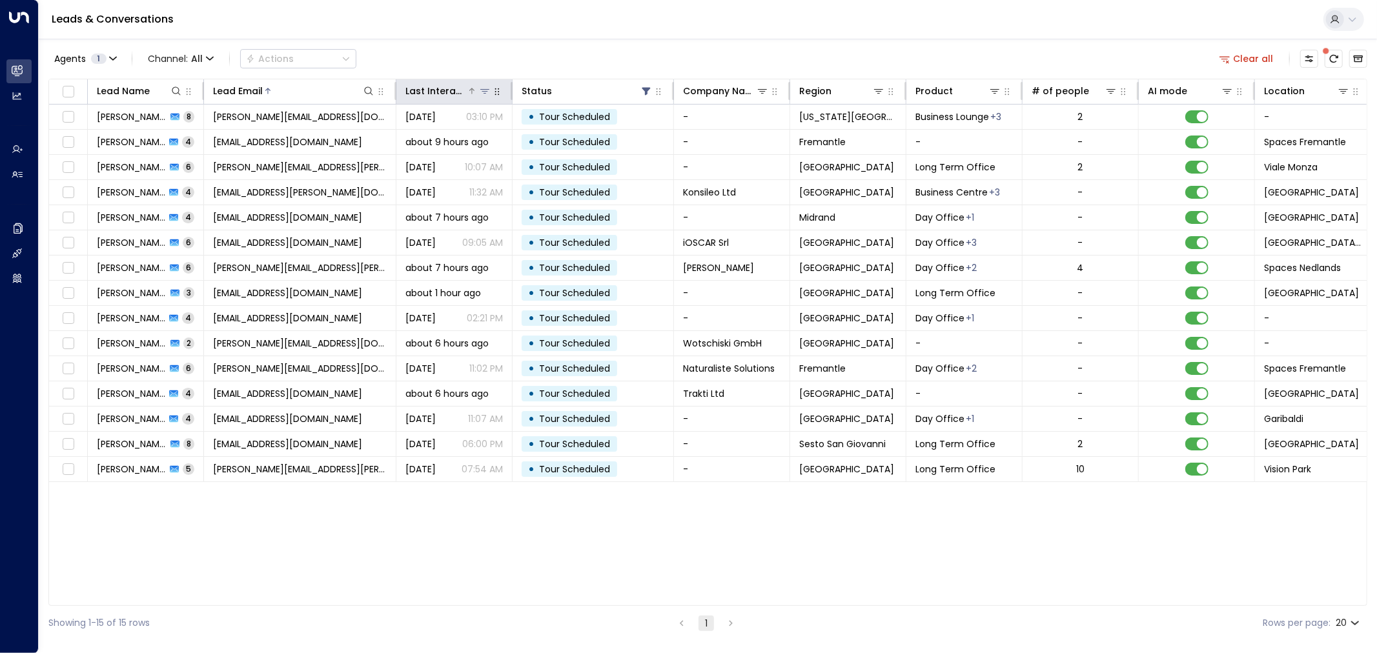
click at [489, 87] on icon at bounding box center [485, 91] width 10 height 10
click at [474, 88] on icon at bounding box center [472, 91] width 8 height 8
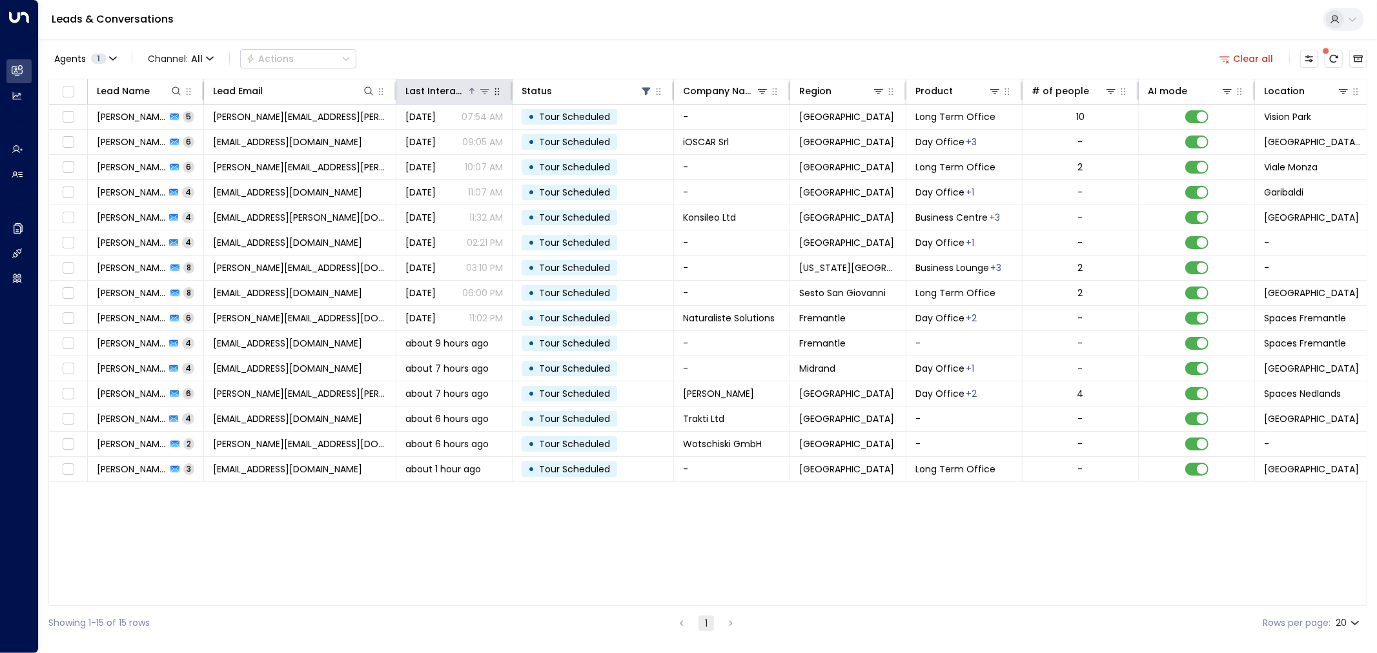
click at [484, 89] on icon at bounding box center [484, 91] width 9 height 5
click at [493, 92] on icon "button" at bounding box center [497, 92] width 10 height 10
click at [500, 97] on button "button" at bounding box center [497, 91] width 13 height 13
click at [431, 95] on div "Last Interacted" at bounding box center [436, 90] width 61 height 15
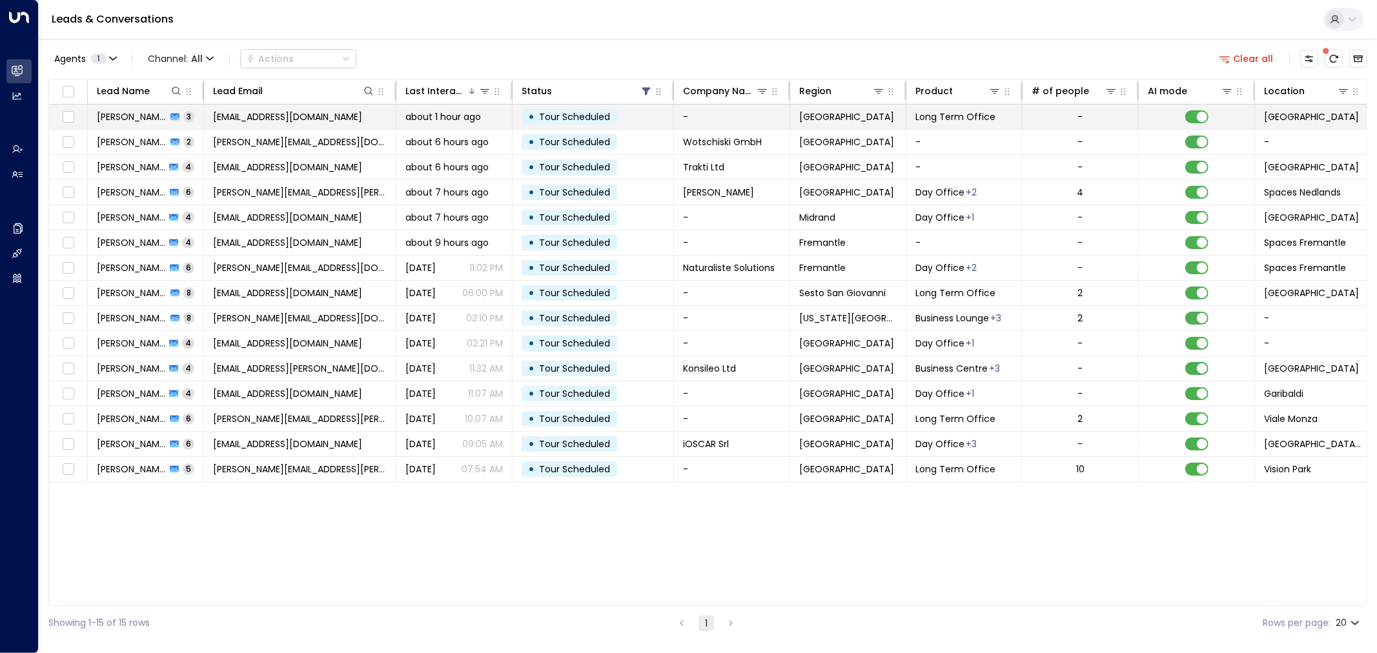
click at [341, 123] on td "marri@vip.163.com" at bounding box center [300, 117] width 192 height 25
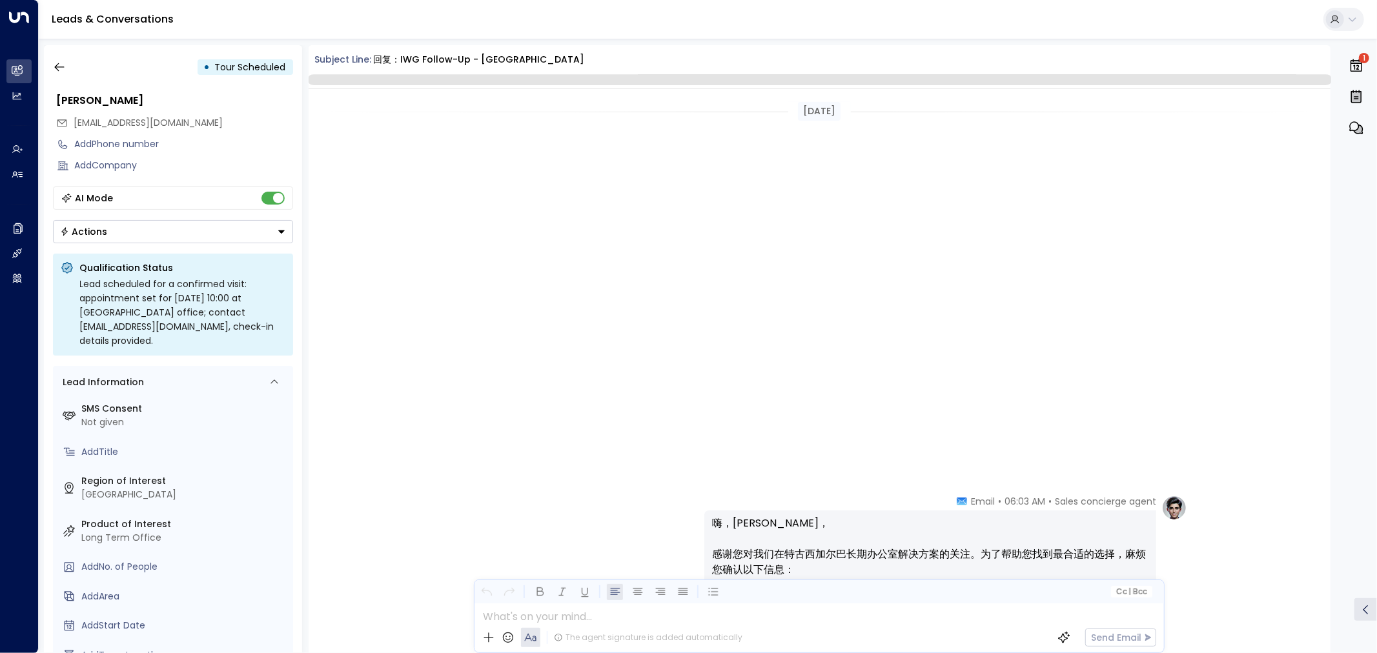
scroll to position [1003, 0]
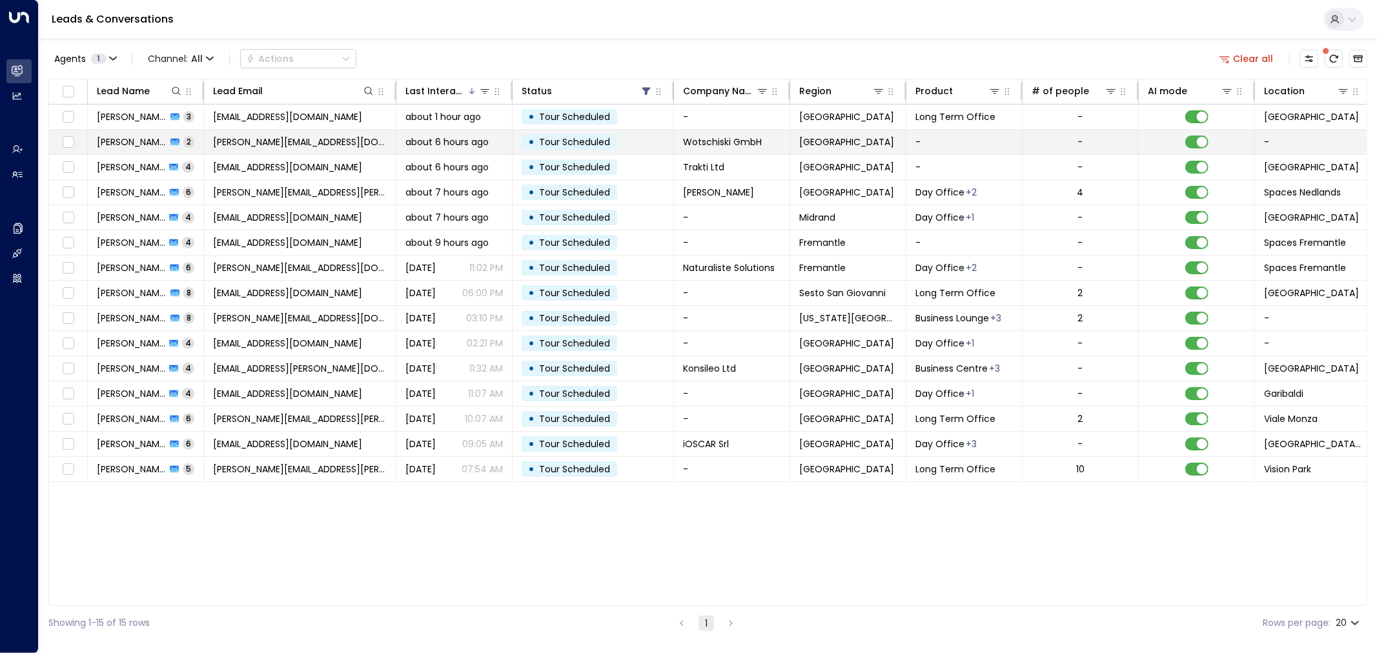
click at [469, 143] on span "about 6 hours ago" at bounding box center [447, 142] width 83 height 13
click at [429, 176] on td "about 6 hours ago" at bounding box center [454, 167] width 116 height 25
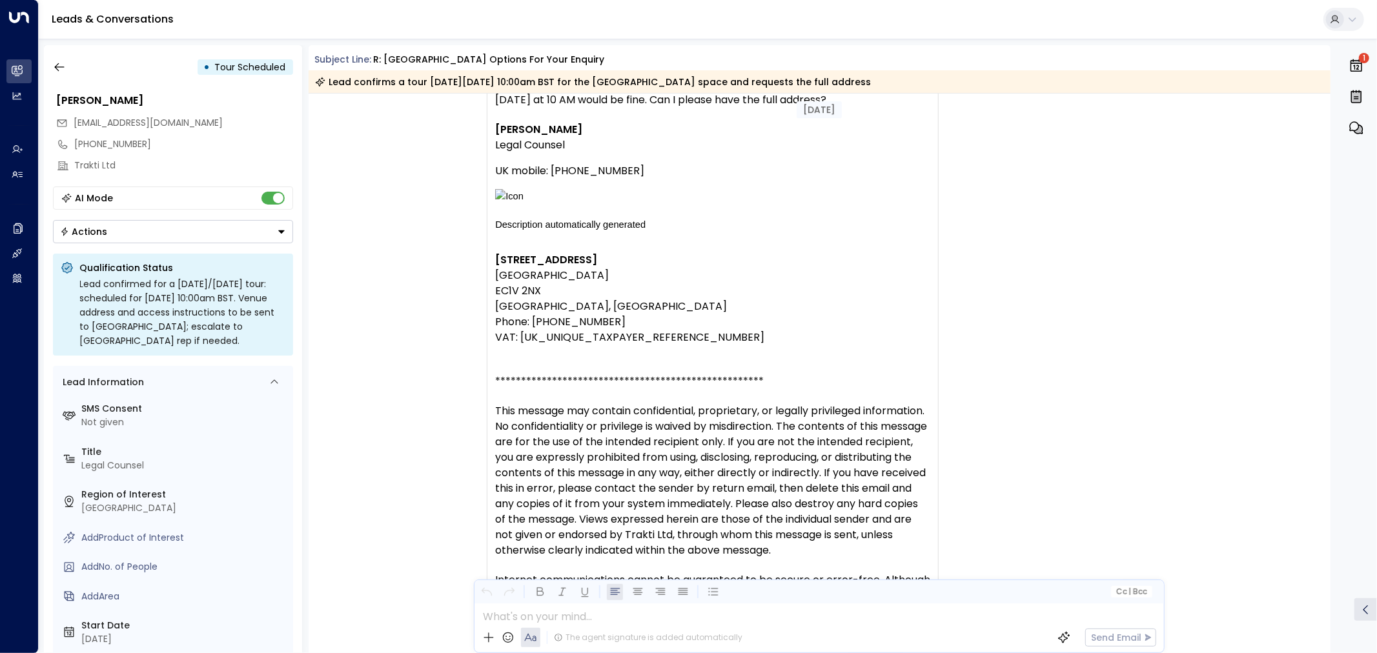
scroll to position [1098, 0]
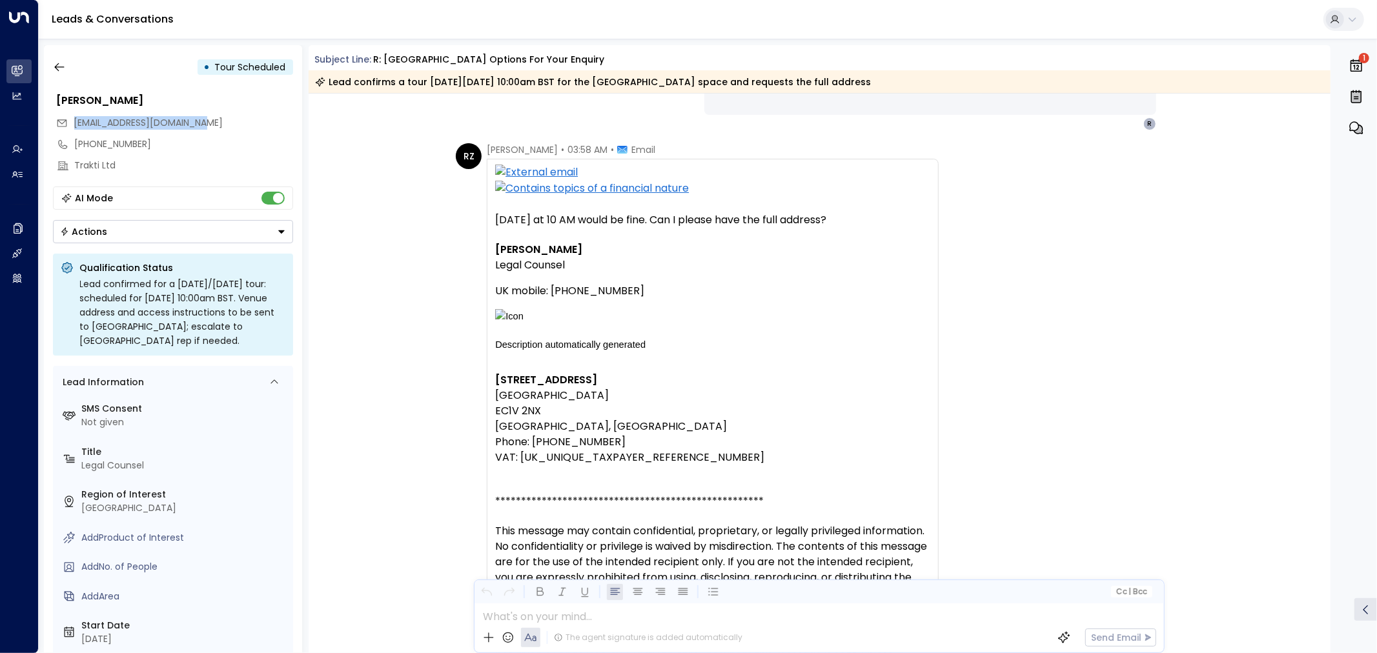
drag, startPoint x: 188, startPoint y: 126, endPoint x: 72, endPoint y: 124, distance: 116.2
click at [72, 124] on div "romina.zorzini@trakti.com" at bounding box center [174, 122] width 237 height 21
copy span "romina.zorzini@trakti.com"
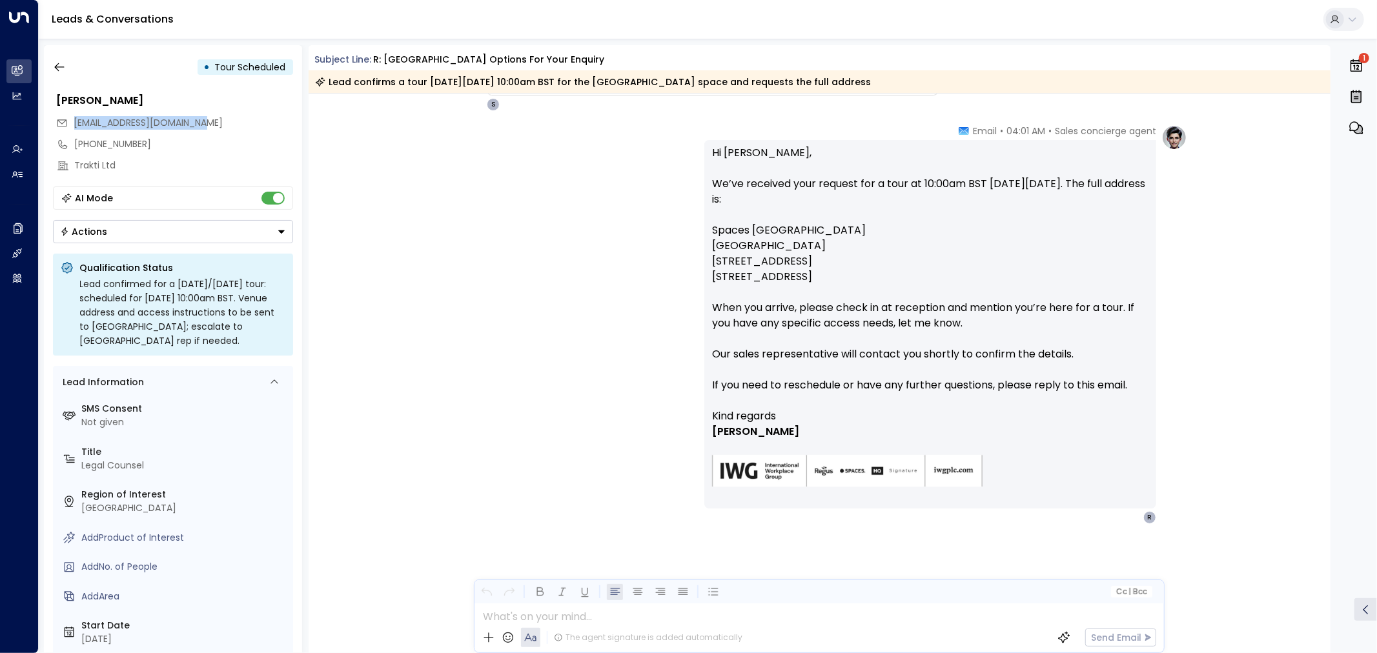
scroll to position [1824, 0]
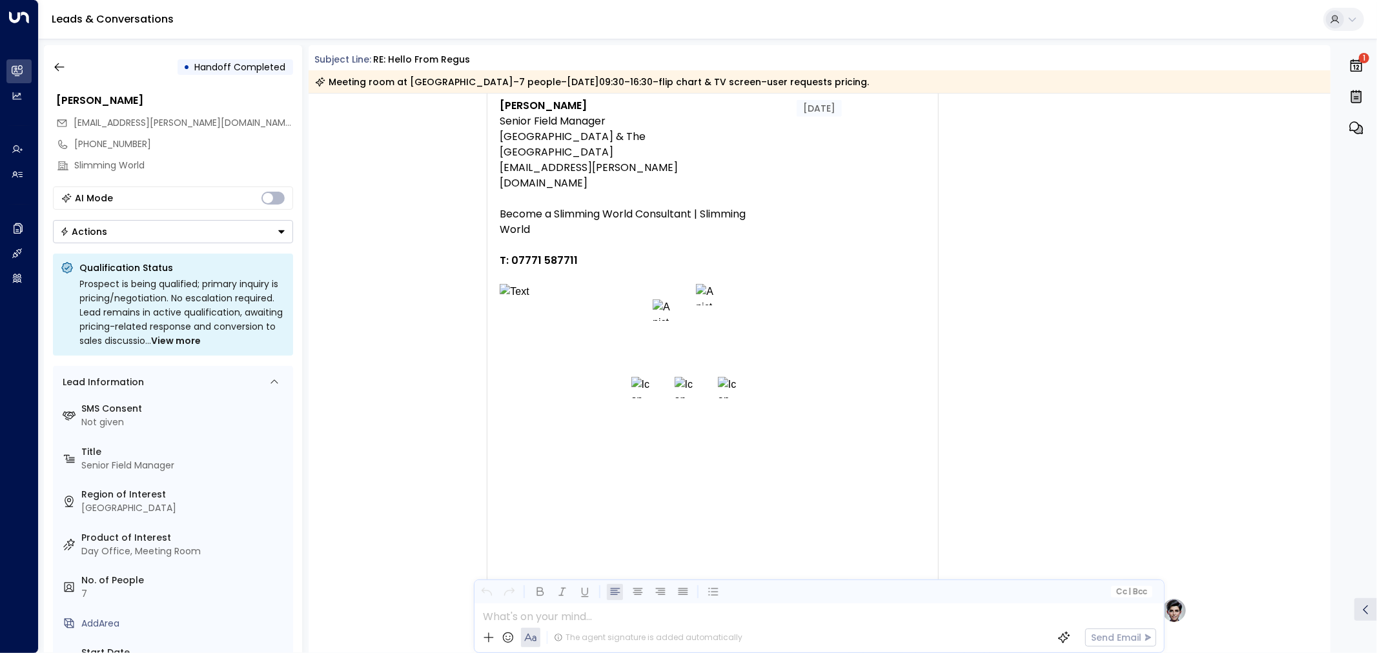
scroll to position [1508, 0]
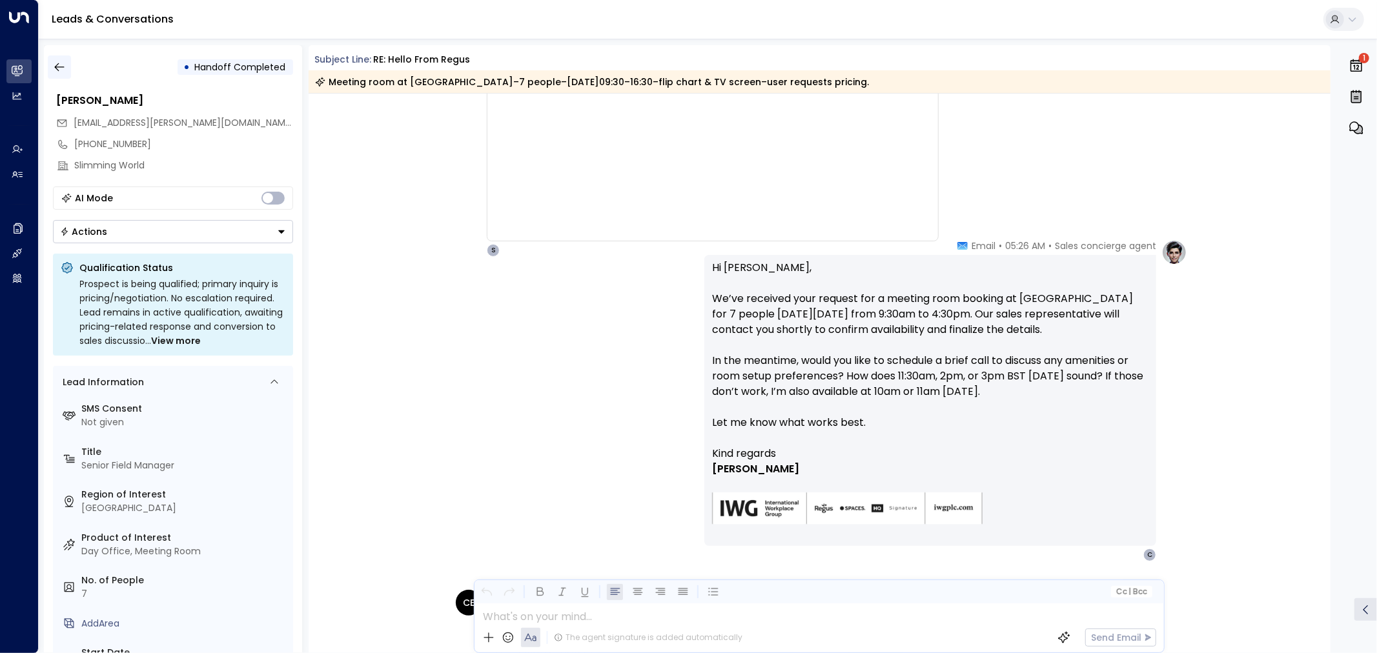
click at [49, 63] on button "button" at bounding box center [59, 67] width 23 height 23
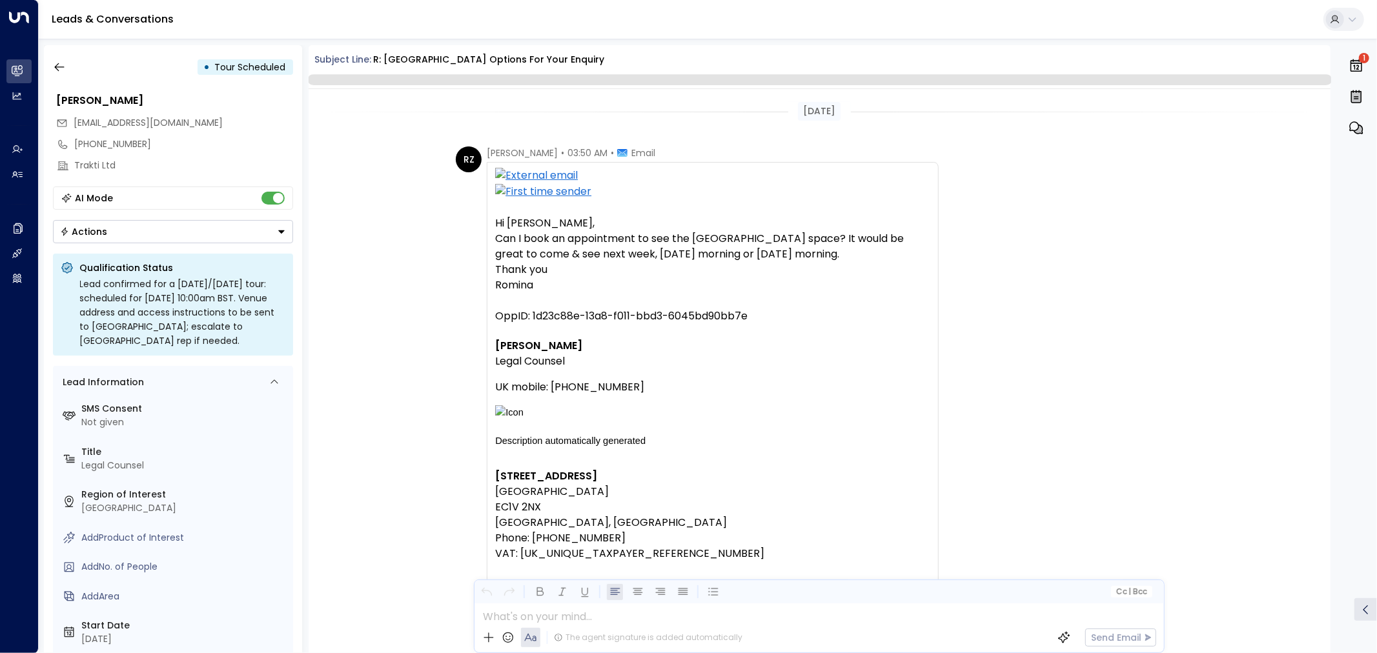
scroll to position [1098, 0]
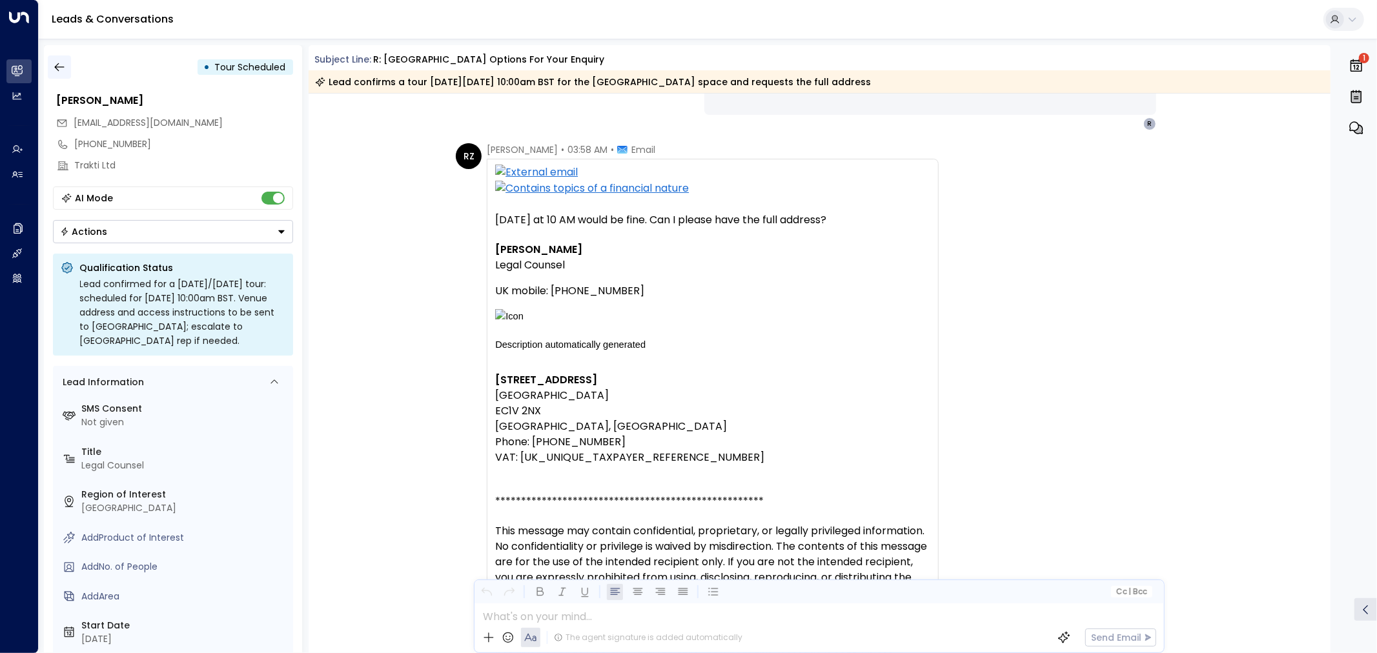
click at [56, 74] on button "button" at bounding box center [59, 67] width 23 height 23
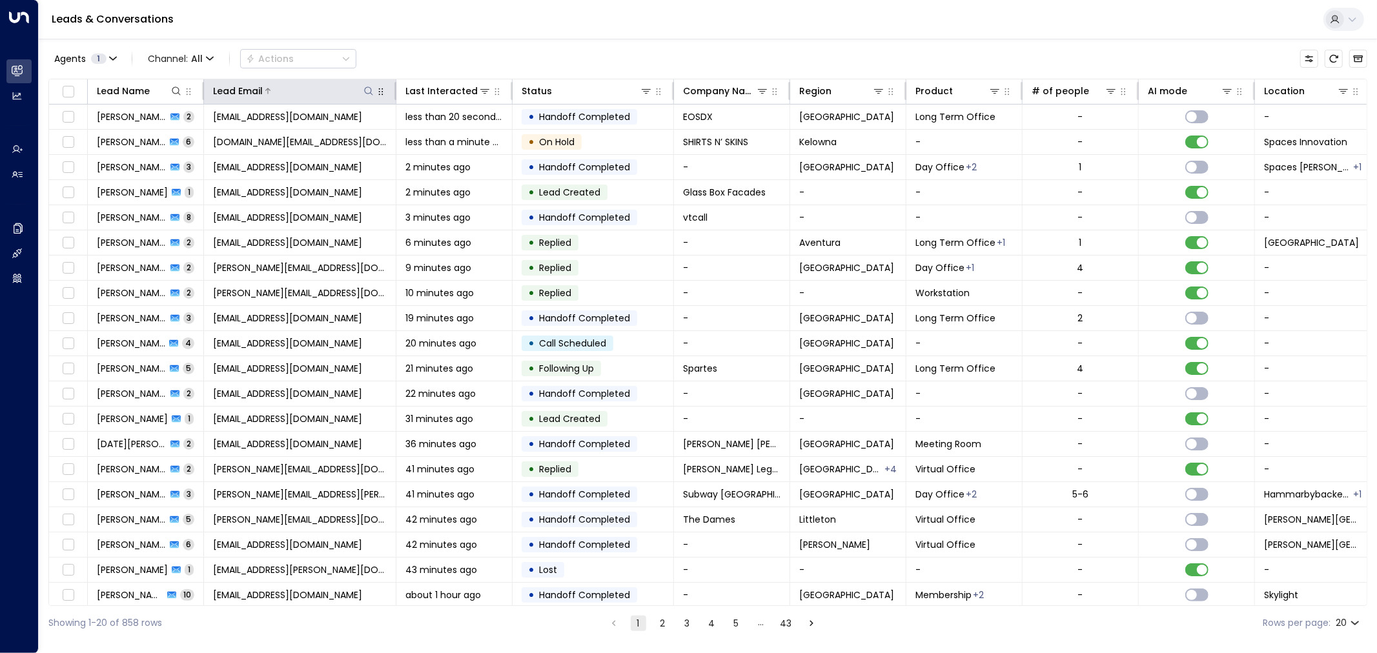
click at [364, 88] on icon at bounding box center [369, 91] width 10 height 10
click at [364, 142] on input "text" at bounding box center [369, 138] width 178 height 24
type input "**********"
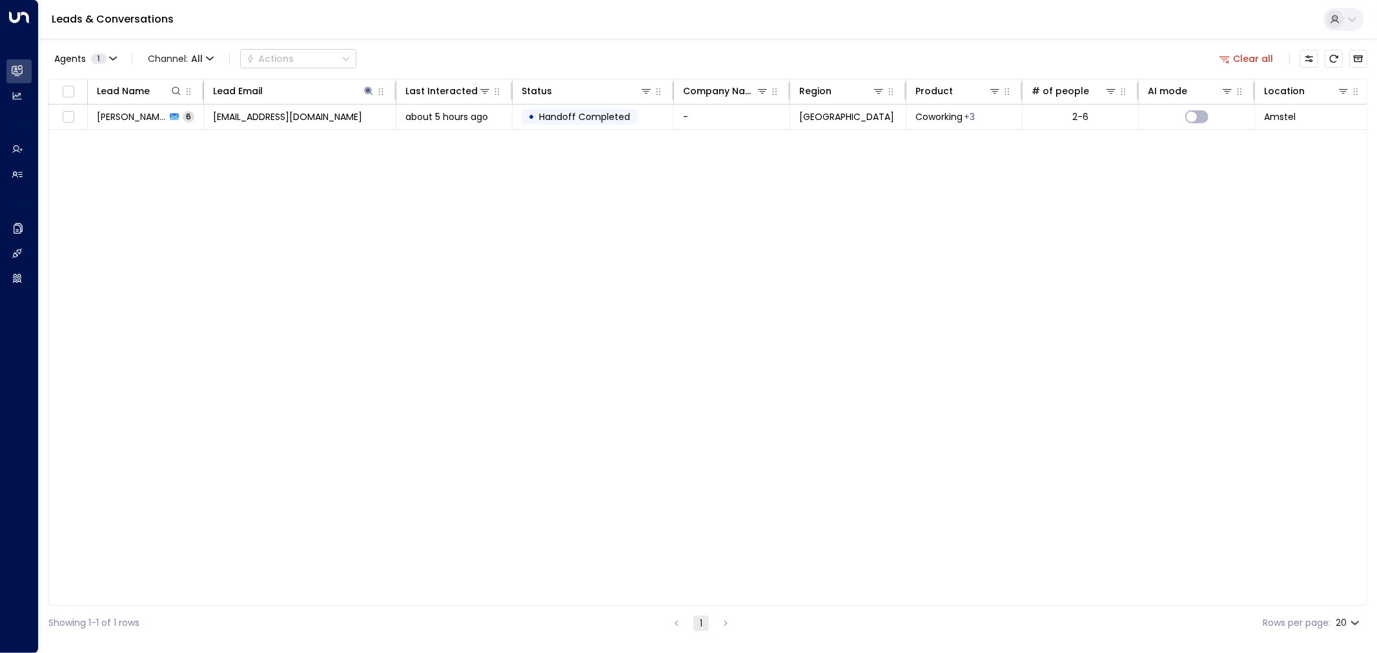
click at [442, 49] on div "Agents 1 Channel: All Actions Clear all" at bounding box center [707, 58] width 1319 height 27
click at [351, 114] on td "jackbrownrigg95@gmail.com" at bounding box center [300, 117] width 192 height 25
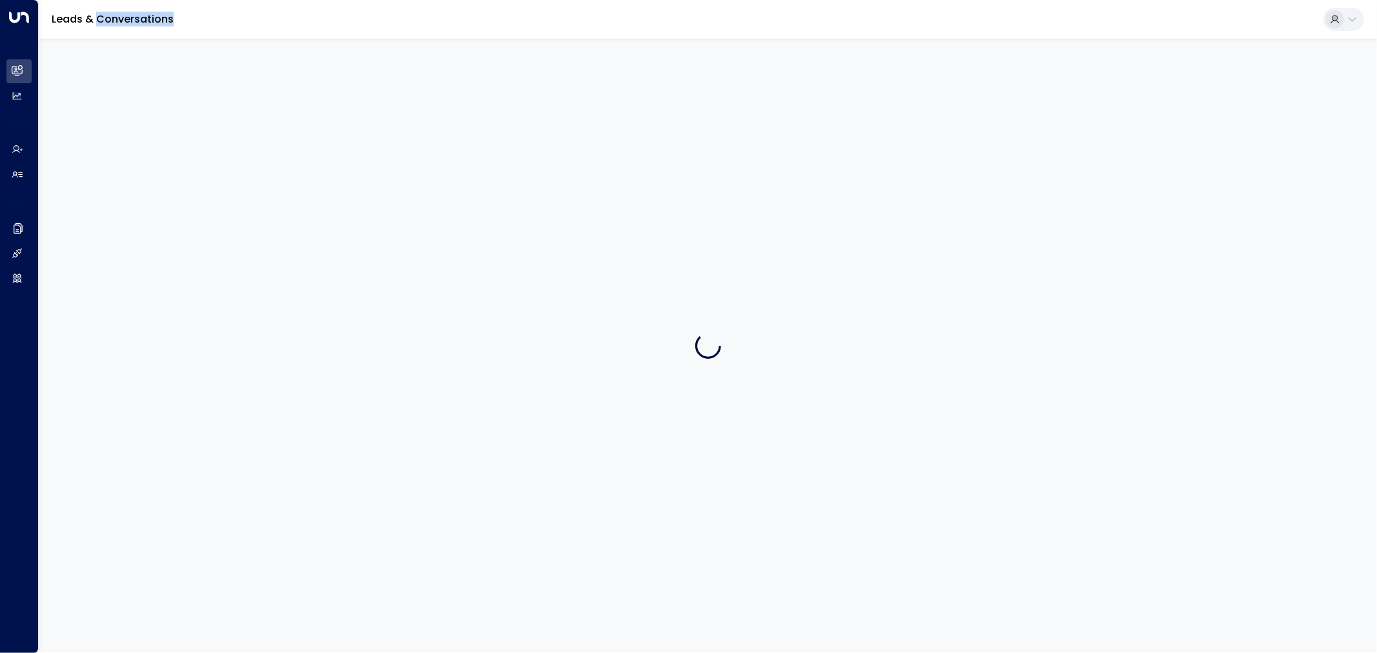
click at [351, 114] on div at bounding box center [708, 346] width 1339 height 614
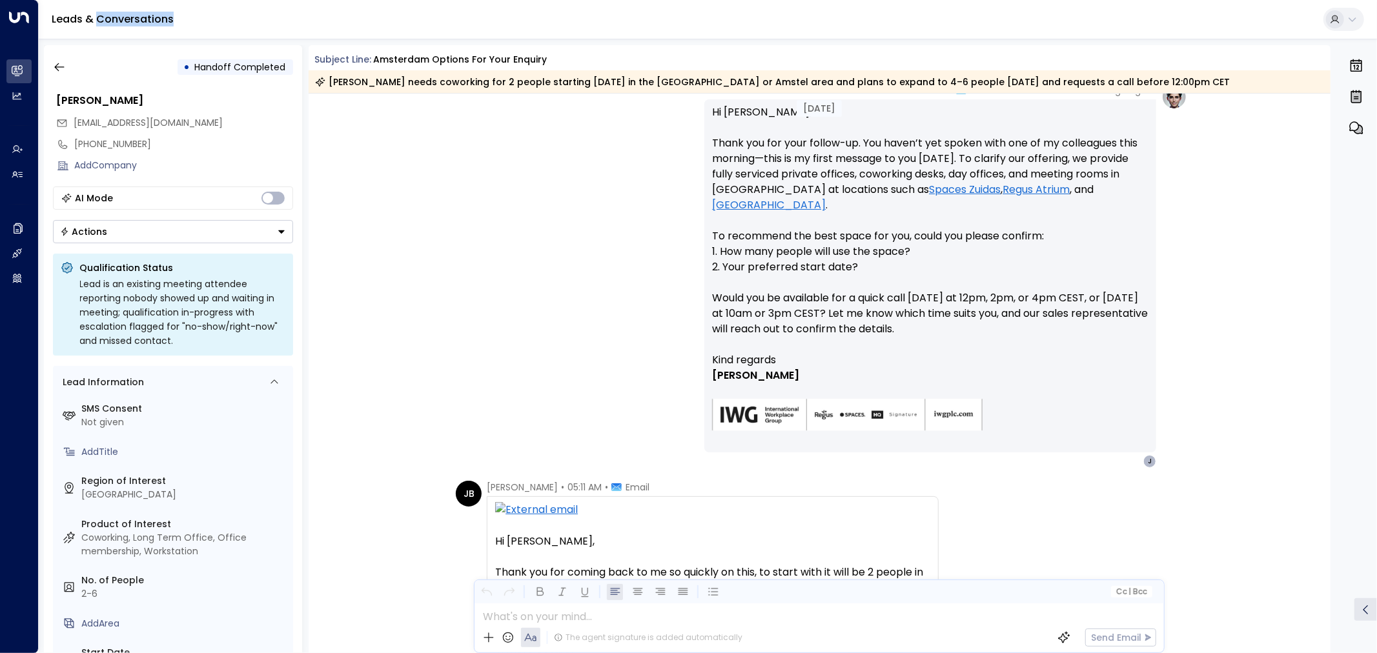
scroll to position [717, 0]
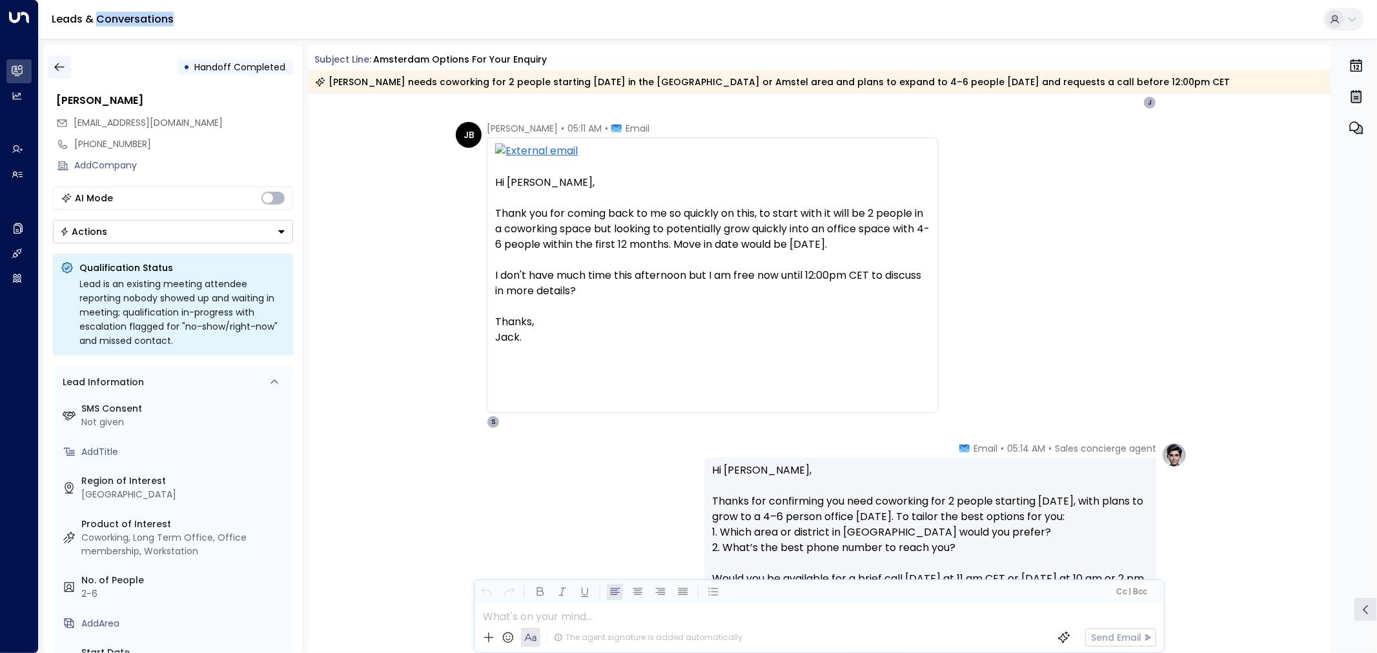
click at [56, 67] on icon "button" at bounding box center [59, 67] width 13 height 13
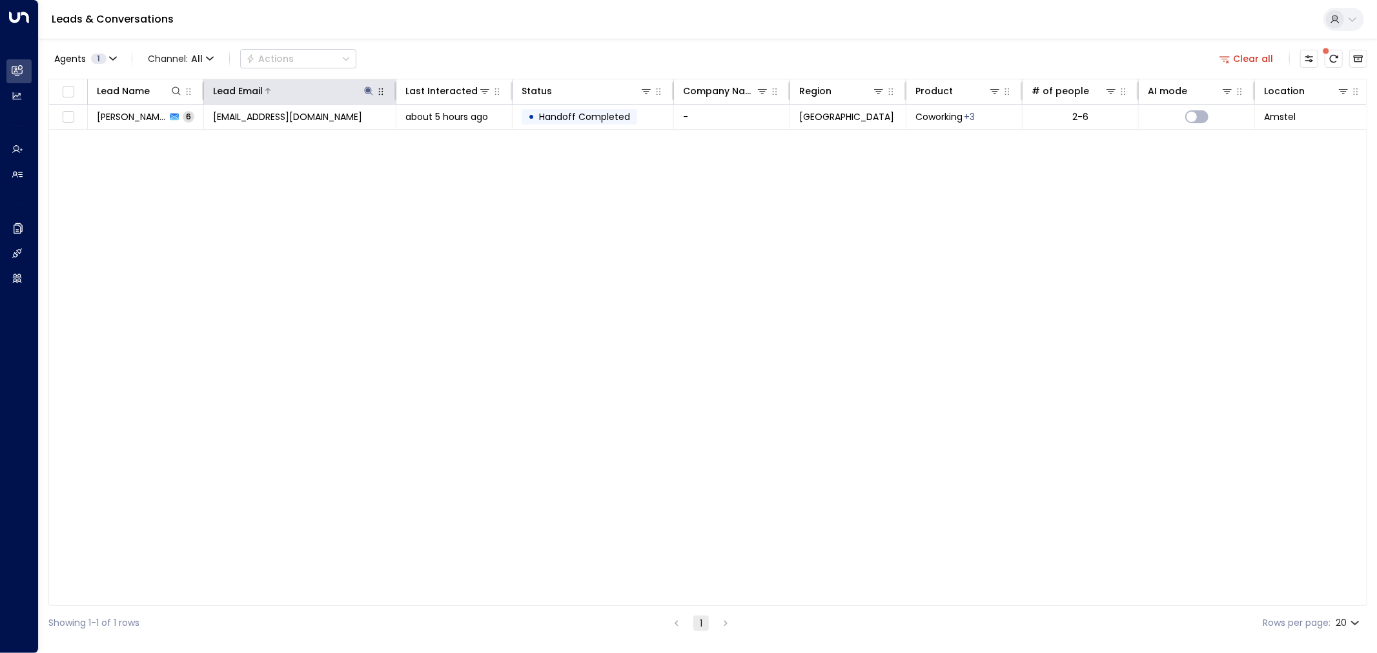
click at [365, 90] on icon at bounding box center [369, 91] width 8 height 8
click at [336, 133] on input "**********" at bounding box center [360, 138] width 161 height 24
type input "**********"
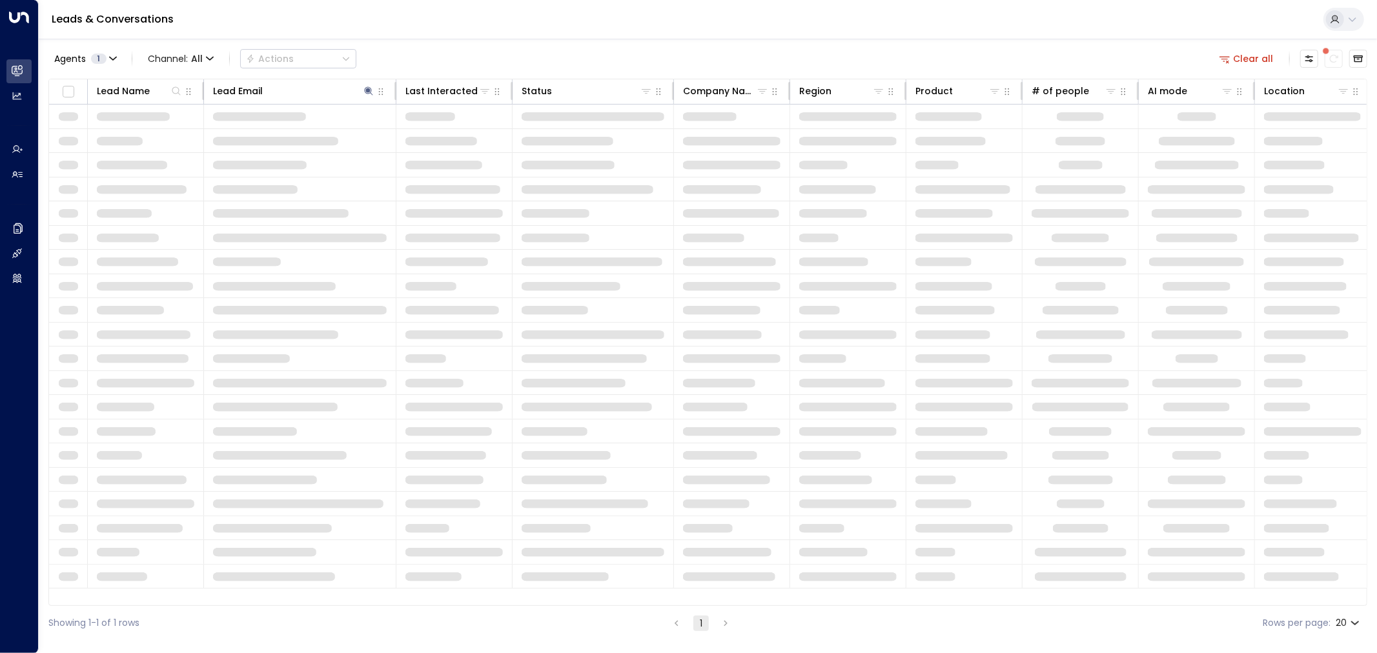
click at [408, 263] on span at bounding box center [447, 262] width 83 height 9
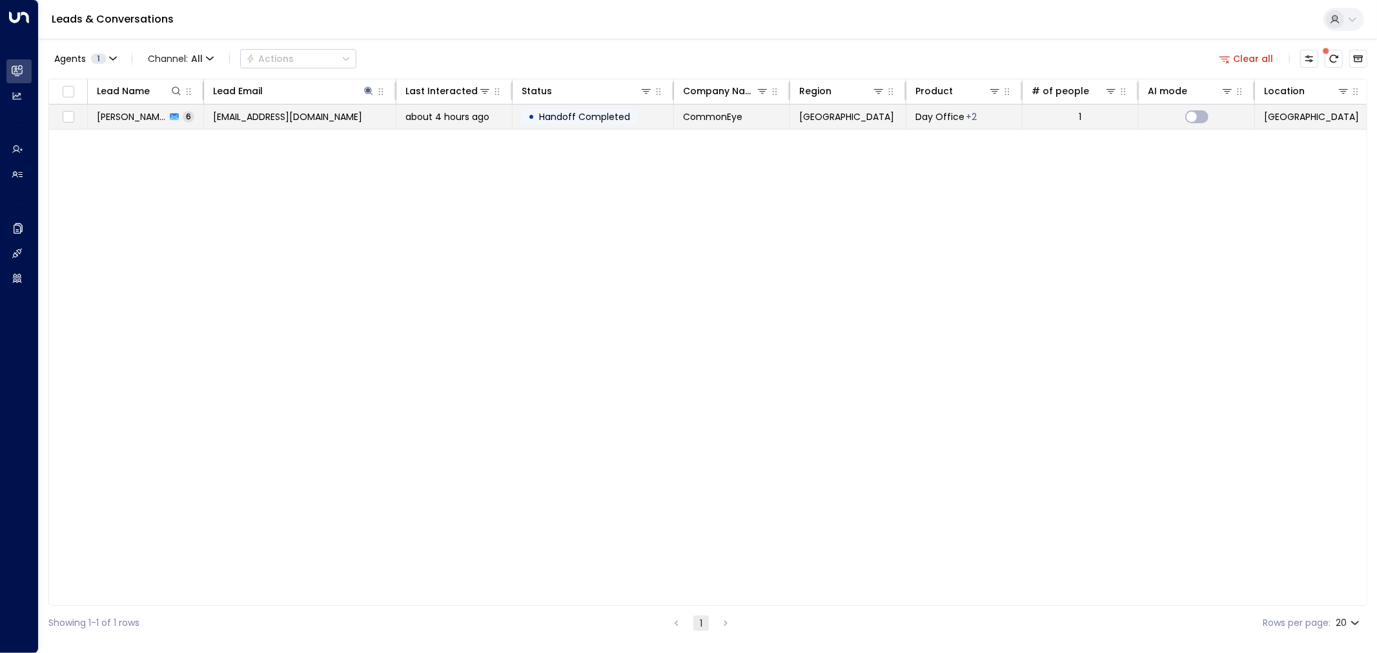
click at [338, 120] on td "betsie@commoneye.nl" at bounding box center [300, 117] width 192 height 25
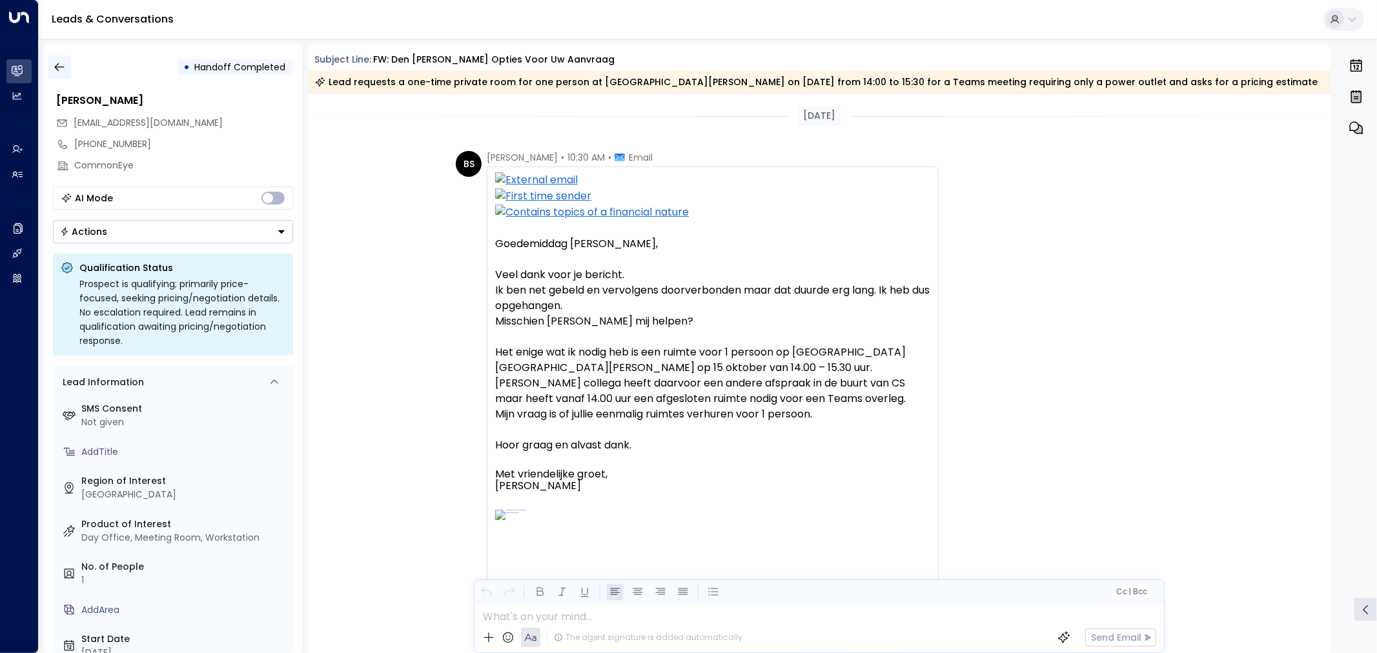
click at [56, 67] on icon "button" at bounding box center [59, 67] width 13 height 13
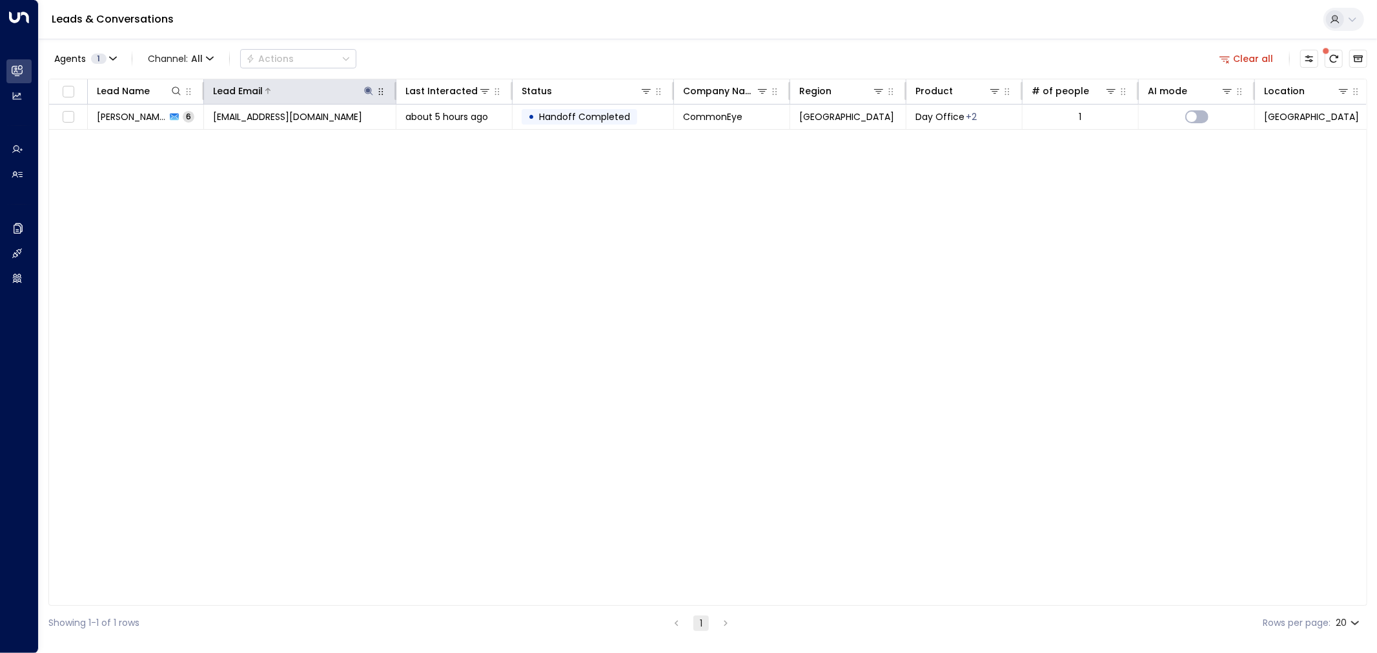
click at [364, 88] on icon at bounding box center [369, 91] width 10 height 10
click at [366, 134] on input "**********" at bounding box center [360, 138] width 161 height 24
type input "**********"
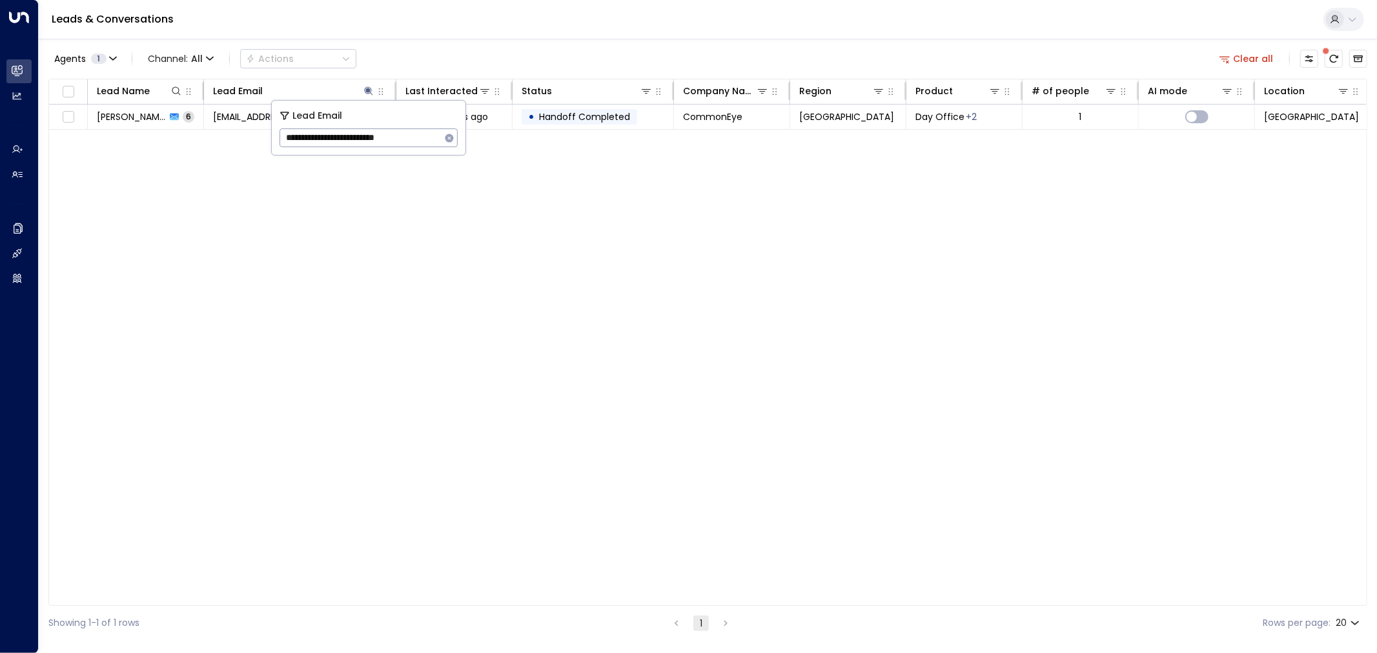
click at [430, 215] on div "Lead Name Lead Email Last Interacted Status Company Name Region Product # of pe…" at bounding box center [707, 343] width 1319 height 528
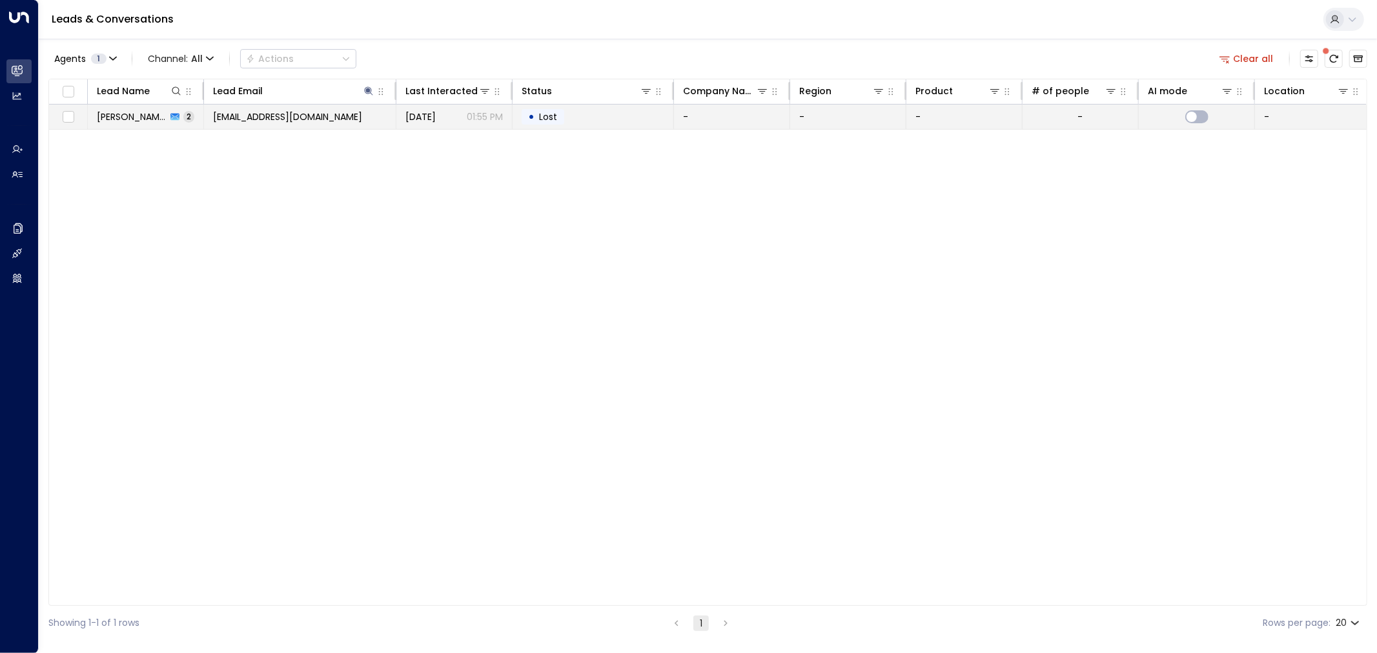
click at [588, 119] on td "• Lost" at bounding box center [593, 117] width 161 height 25
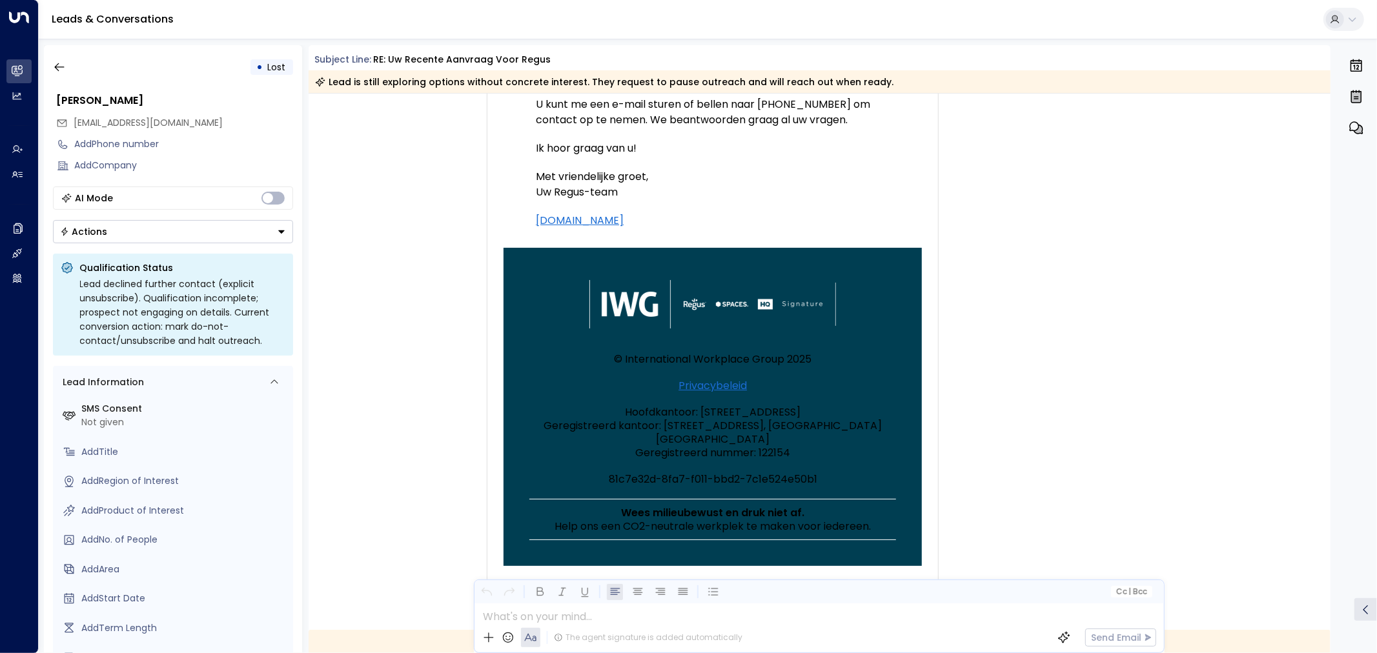
click at [980, 243] on div "MH Margriet Harmsen • 01:54 PM • Email Beste, Ik ben nog aan het oriënteren en …" at bounding box center [822, 108] width 732 height 986
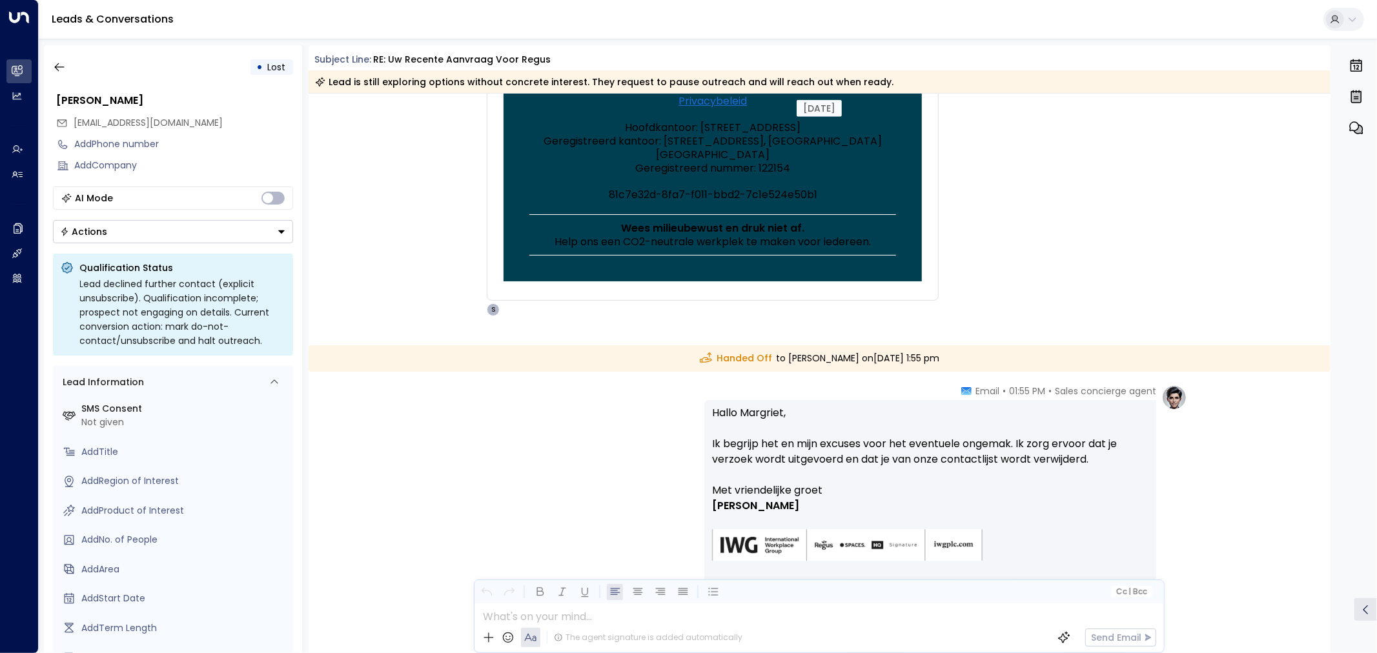
scroll to position [894, 0]
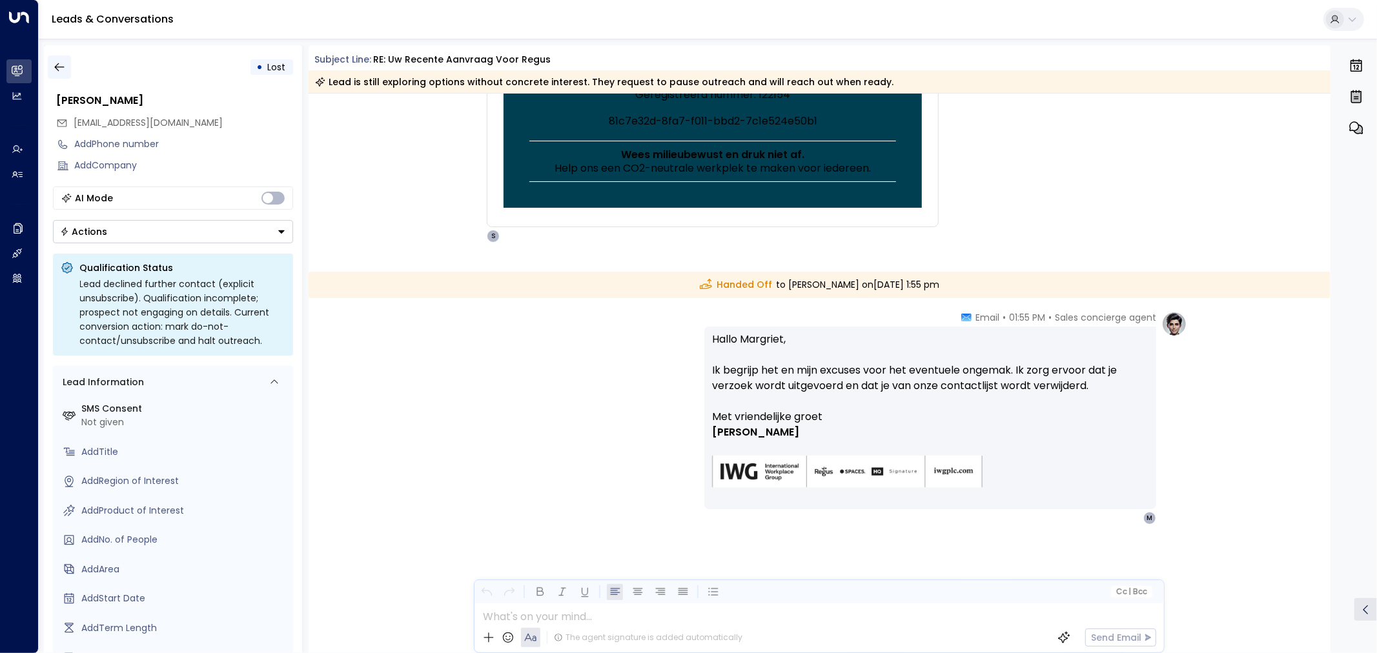
click at [56, 65] on icon "button" at bounding box center [59, 67] width 10 height 8
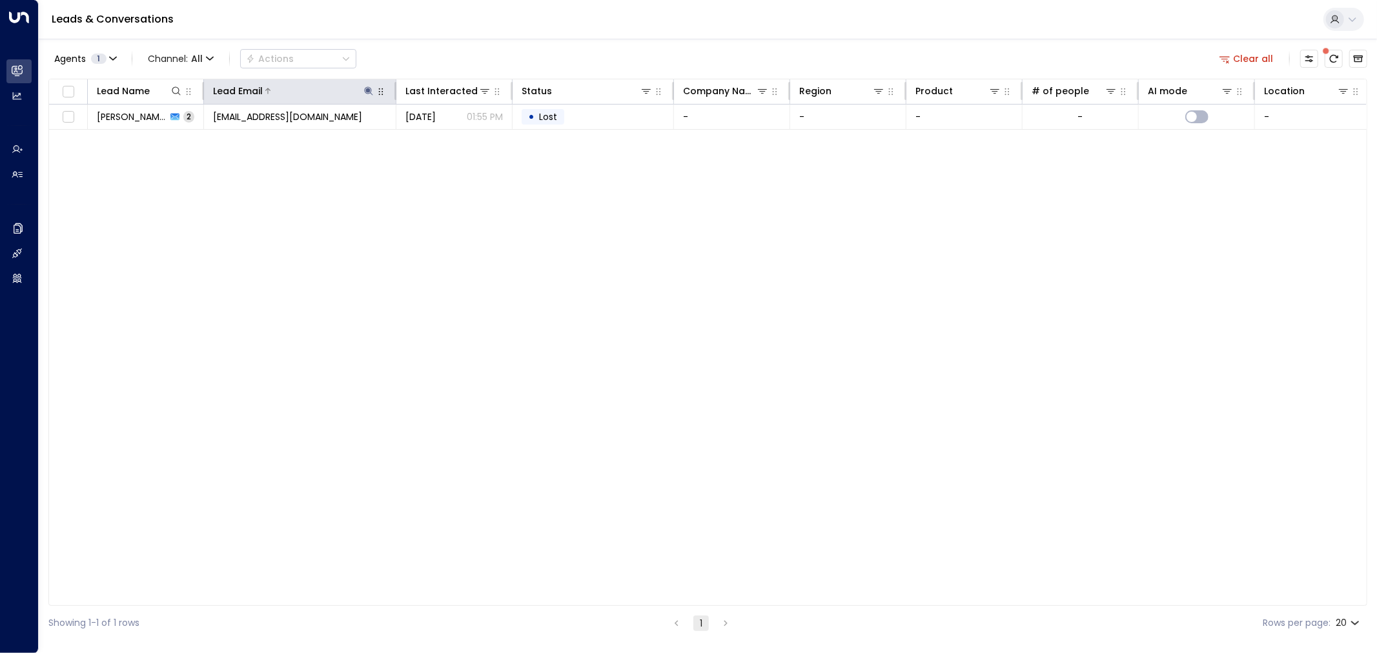
click at [371, 93] on icon at bounding box center [369, 91] width 8 height 8
click at [347, 136] on input "**********" at bounding box center [360, 138] width 161 height 24
type input "**********"
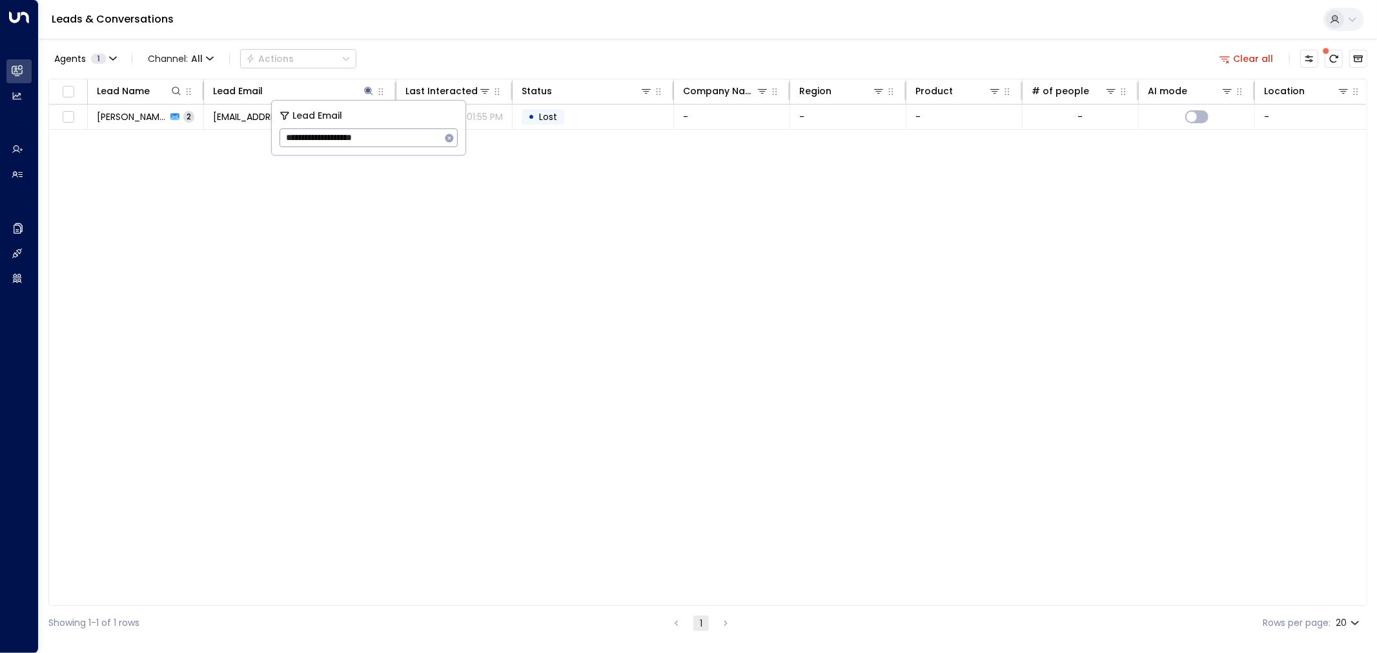
click at [372, 217] on div "Lead Name Lead Email Last Interacted Status Company Name Region Product # of pe…" at bounding box center [707, 343] width 1319 height 528
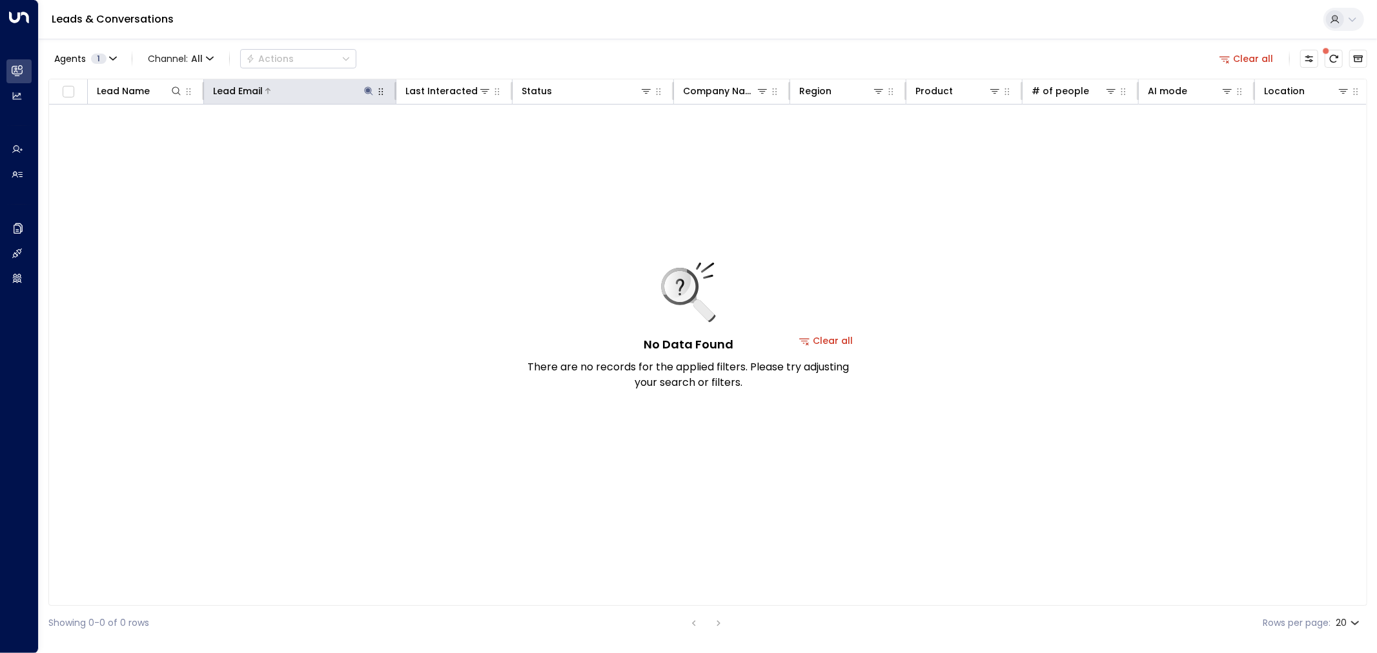
click at [364, 89] on icon at bounding box center [369, 91] width 10 height 10
drag, startPoint x: 404, startPoint y: 136, endPoint x: 261, endPoint y: 137, distance: 142.7
click at [261, 137] on body "**********" at bounding box center [688, 320] width 1377 height 641
click at [332, 139] on input "**********" at bounding box center [360, 138] width 161 height 24
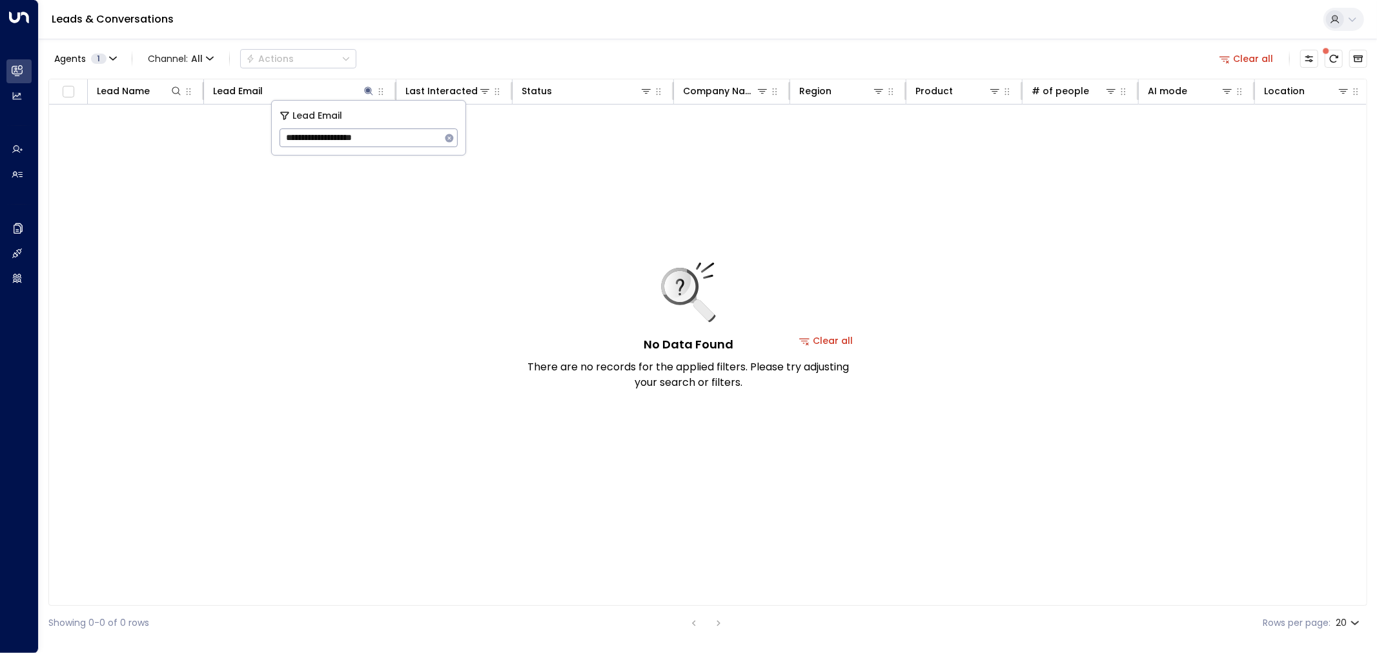
click at [332, 139] on input "**********" at bounding box center [360, 138] width 161 height 24
click at [395, 205] on div "No Data Found There are no records for the applied filters. Please try adjustin…" at bounding box center [826, 341] width 1555 height 473
click at [287, 95] on div at bounding box center [319, 91] width 112 height 13
click at [373, 96] on icon at bounding box center [369, 91] width 10 height 10
drag, startPoint x: 415, startPoint y: 137, endPoint x: 203, endPoint y: 139, distance: 211.2
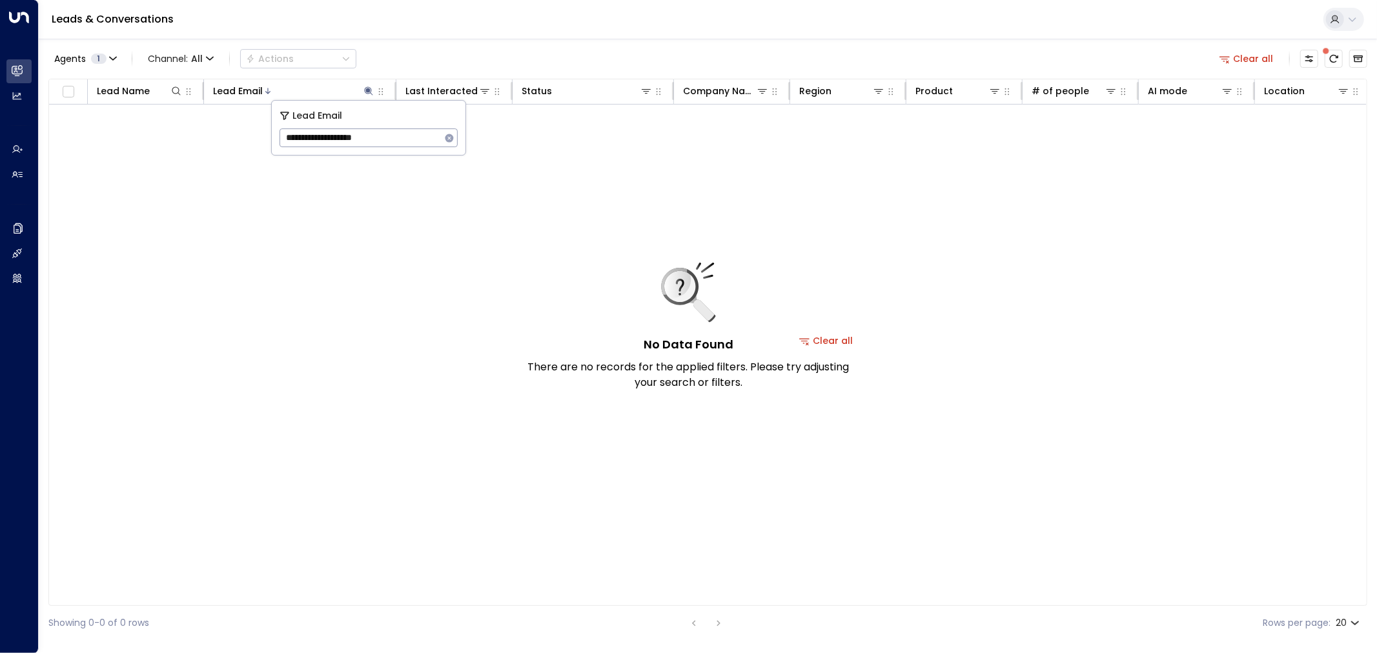
click at [203, 139] on body "**********" at bounding box center [688, 320] width 1377 height 641
click at [352, 134] on input "**********" at bounding box center [360, 138] width 161 height 24
click at [375, 136] on input "**********" at bounding box center [360, 138] width 161 height 24
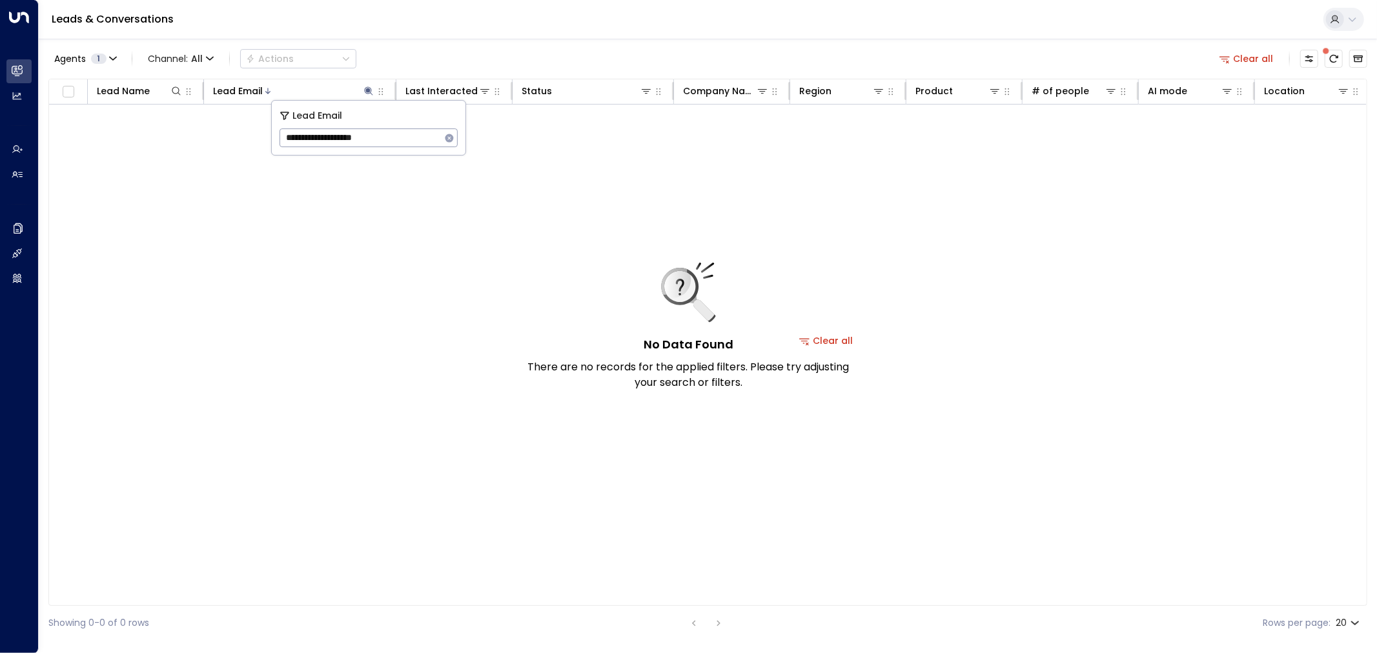
click at [375, 136] on input "**********" at bounding box center [360, 138] width 161 height 24
paste input "text"
type input "**********"
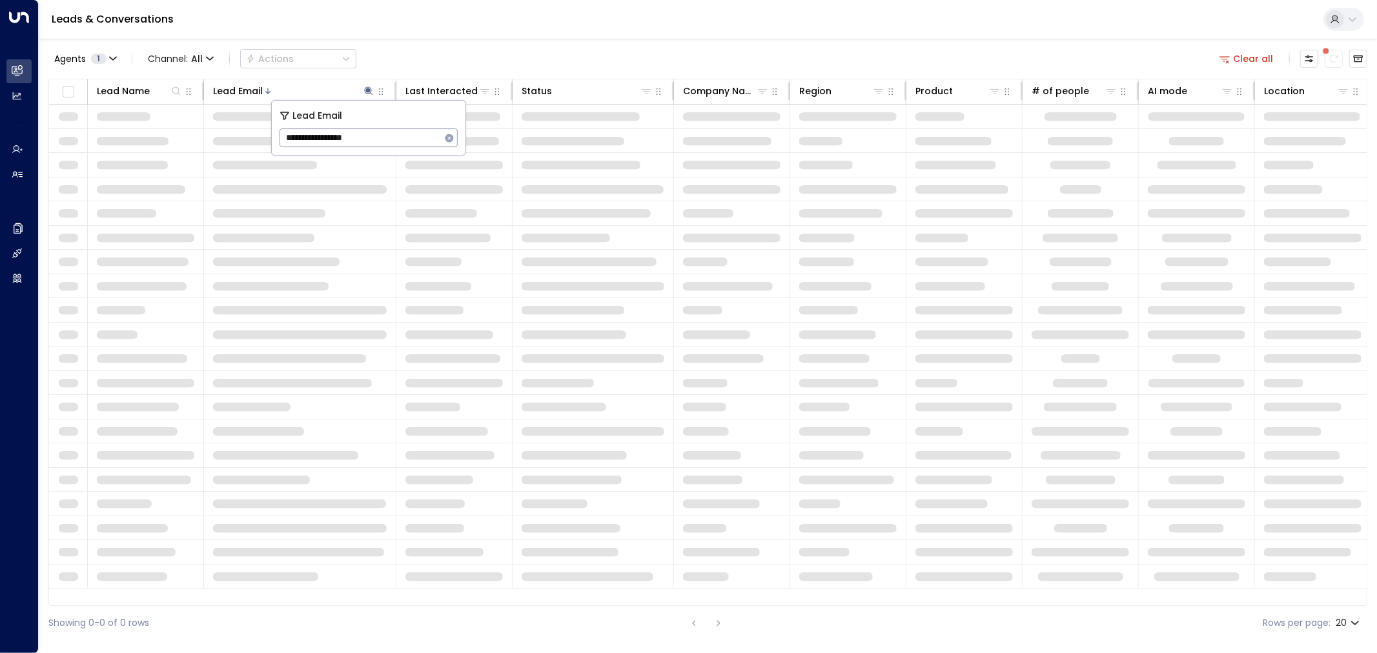
click at [417, 50] on div "Agents 1 Channel: All Actions Clear all" at bounding box center [707, 58] width 1319 height 27
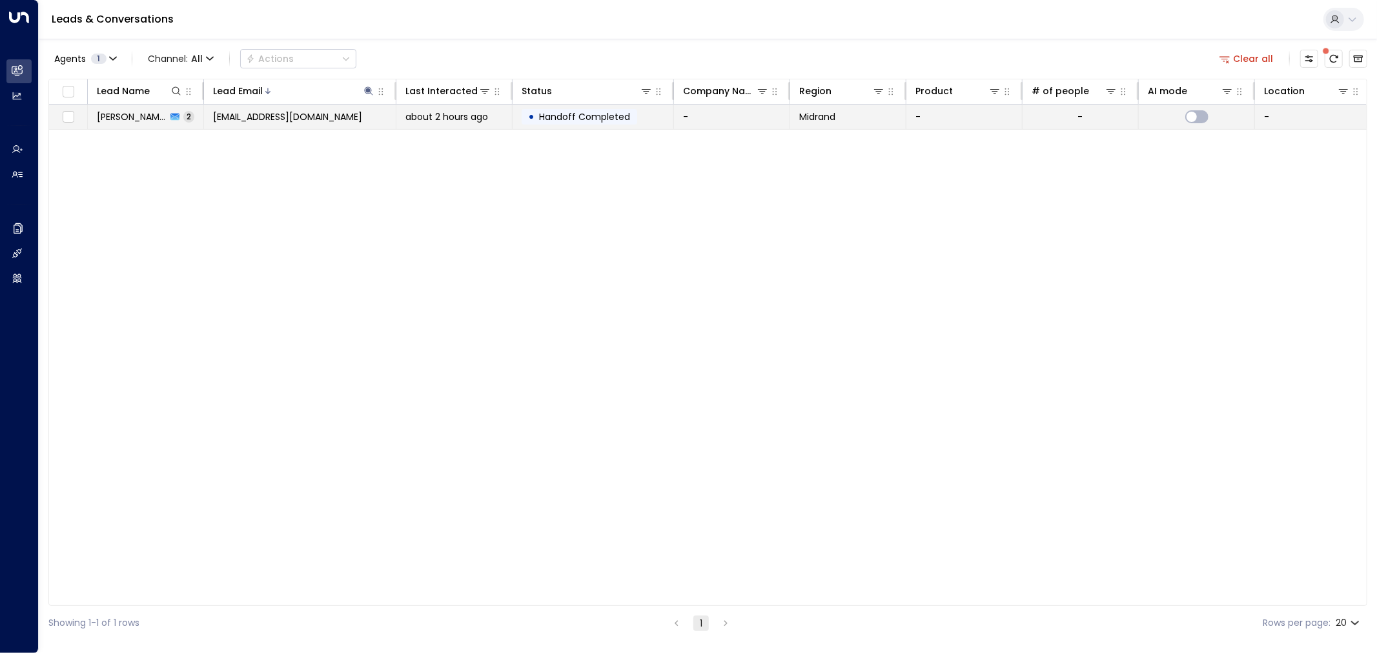
click at [349, 114] on td "exzimba@gmail.com" at bounding box center [300, 117] width 192 height 25
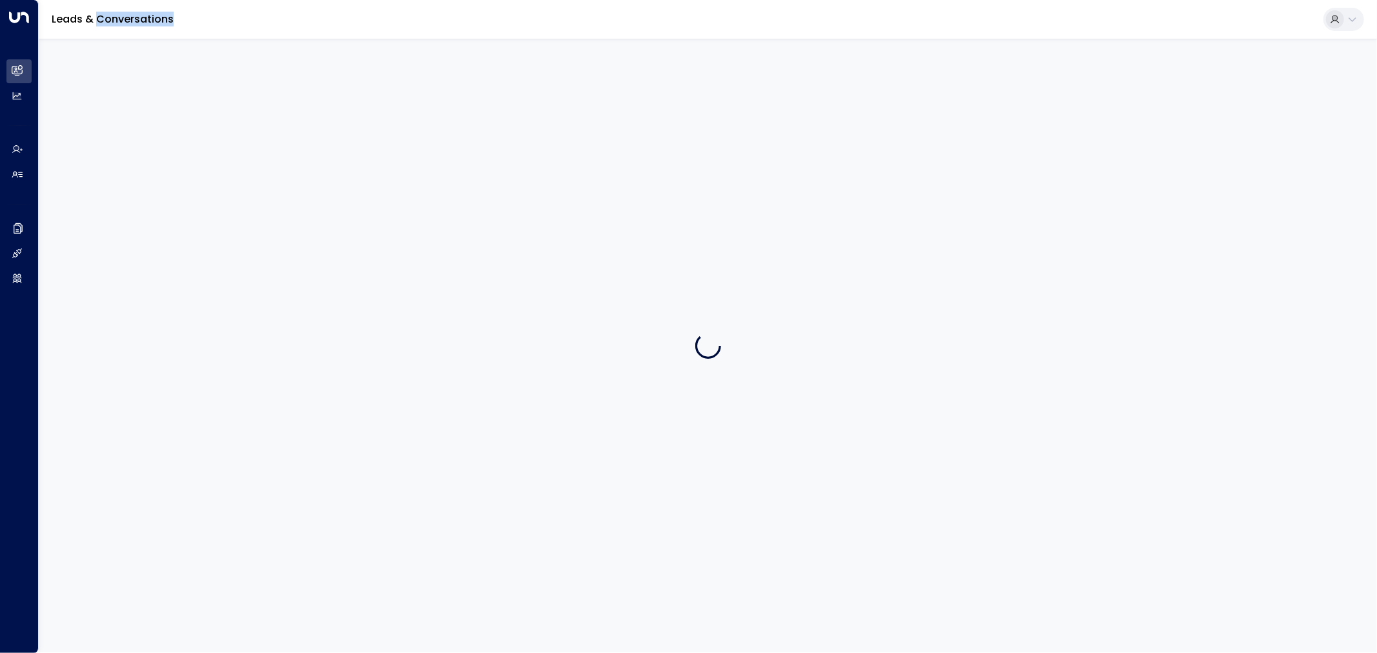
click at [349, 114] on div at bounding box center [708, 346] width 1339 height 614
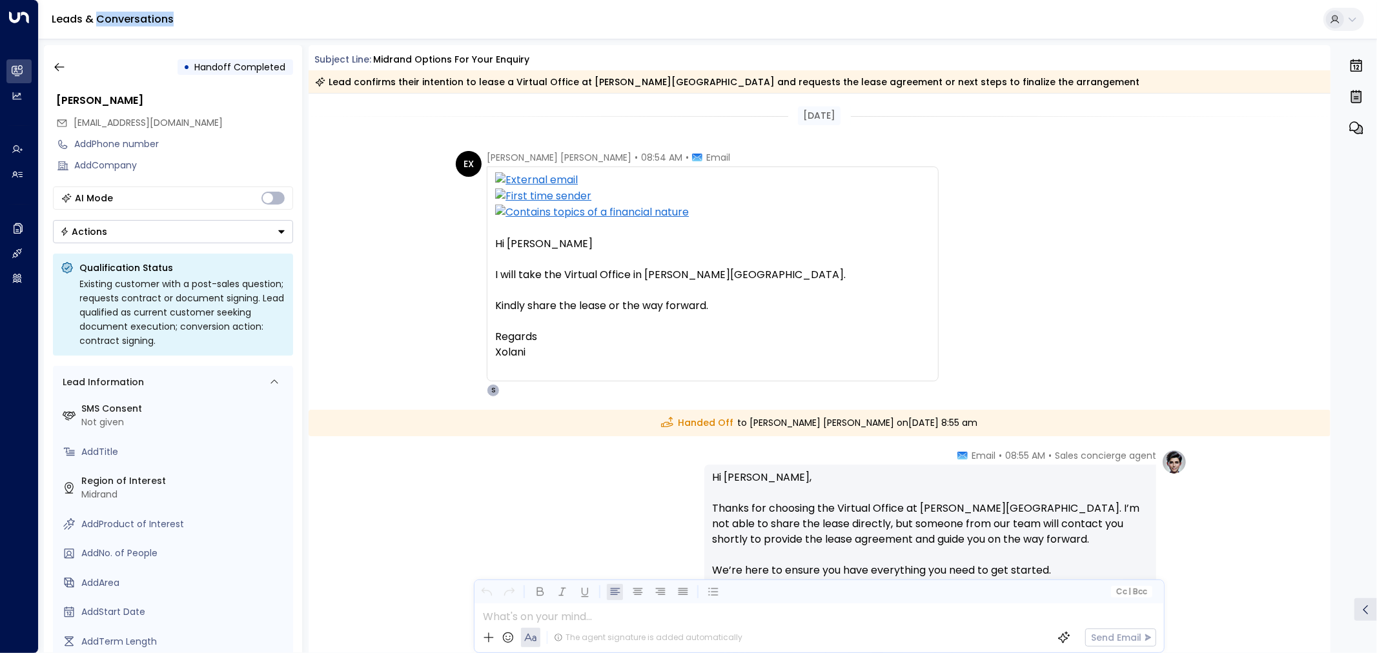
scroll to position [72, 0]
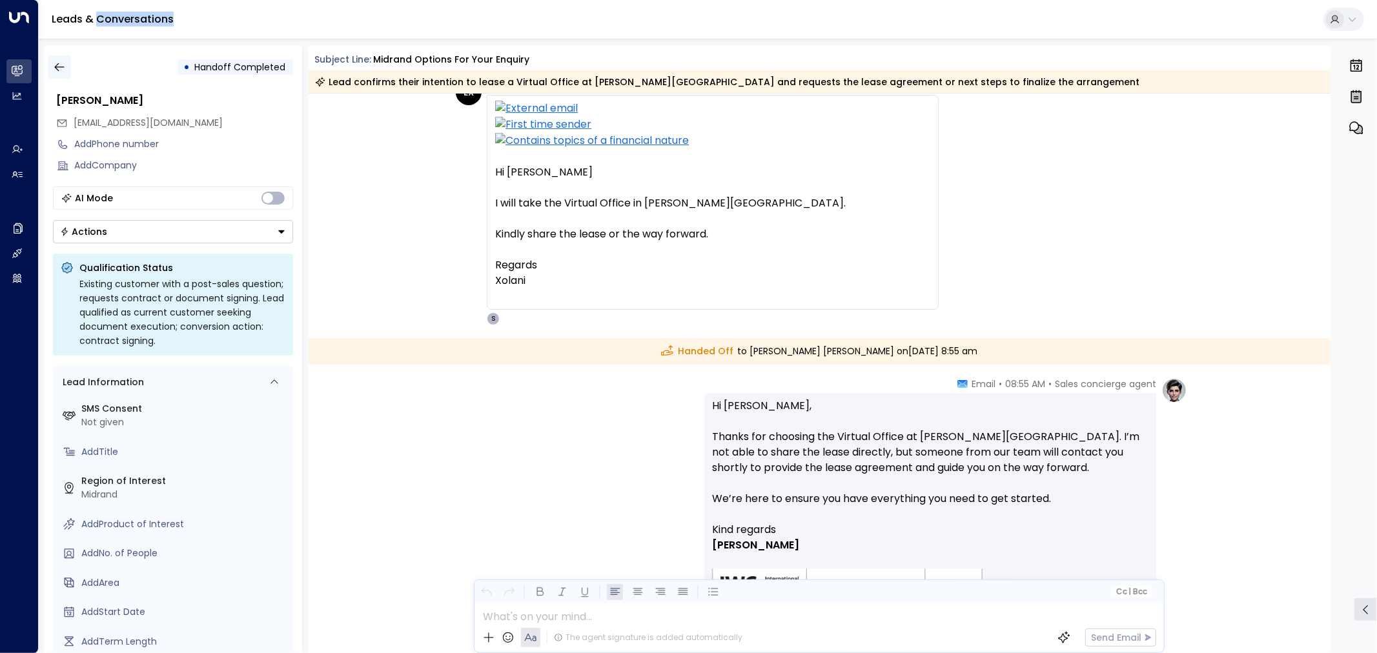
click at [56, 69] on icon "button" at bounding box center [59, 67] width 13 height 13
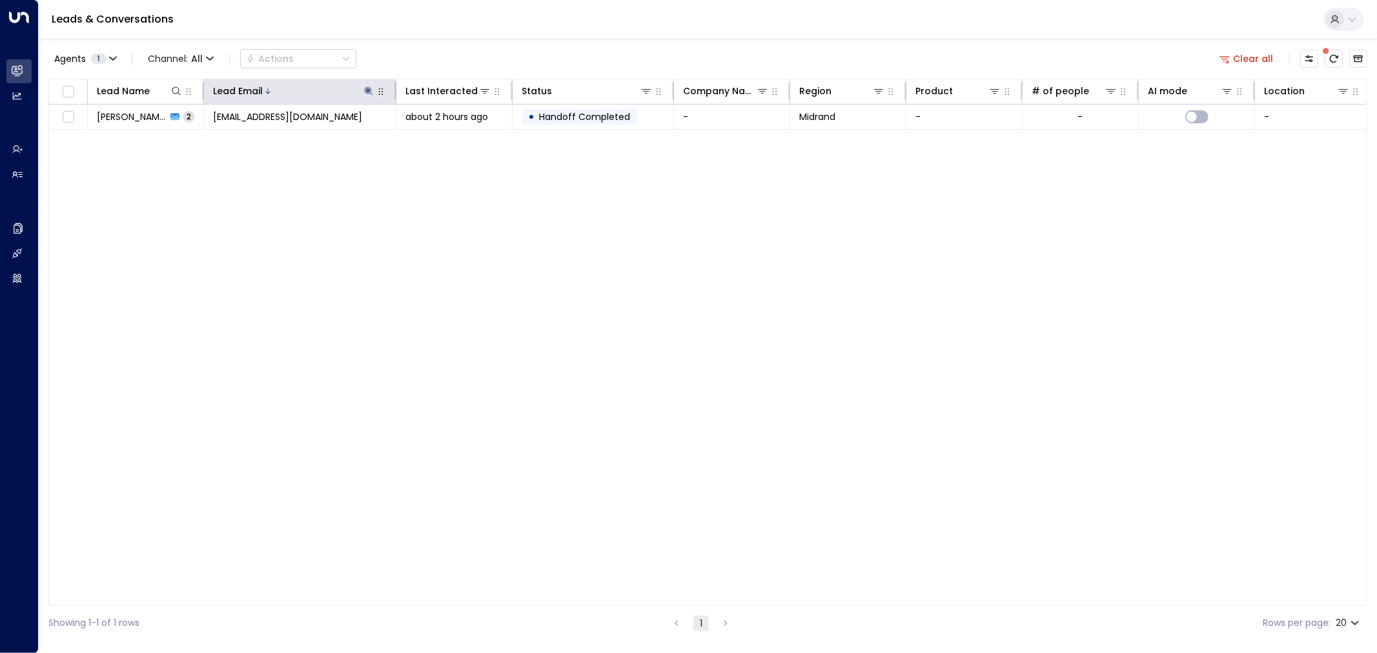
click at [359, 88] on div at bounding box center [319, 91] width 112 height 13
click at [366, 88] on icon at bounding box center [369, 91] width 8 height 8
click at [394, 141] on input "**********" at bounding box center [360, 138] width 161 height 24
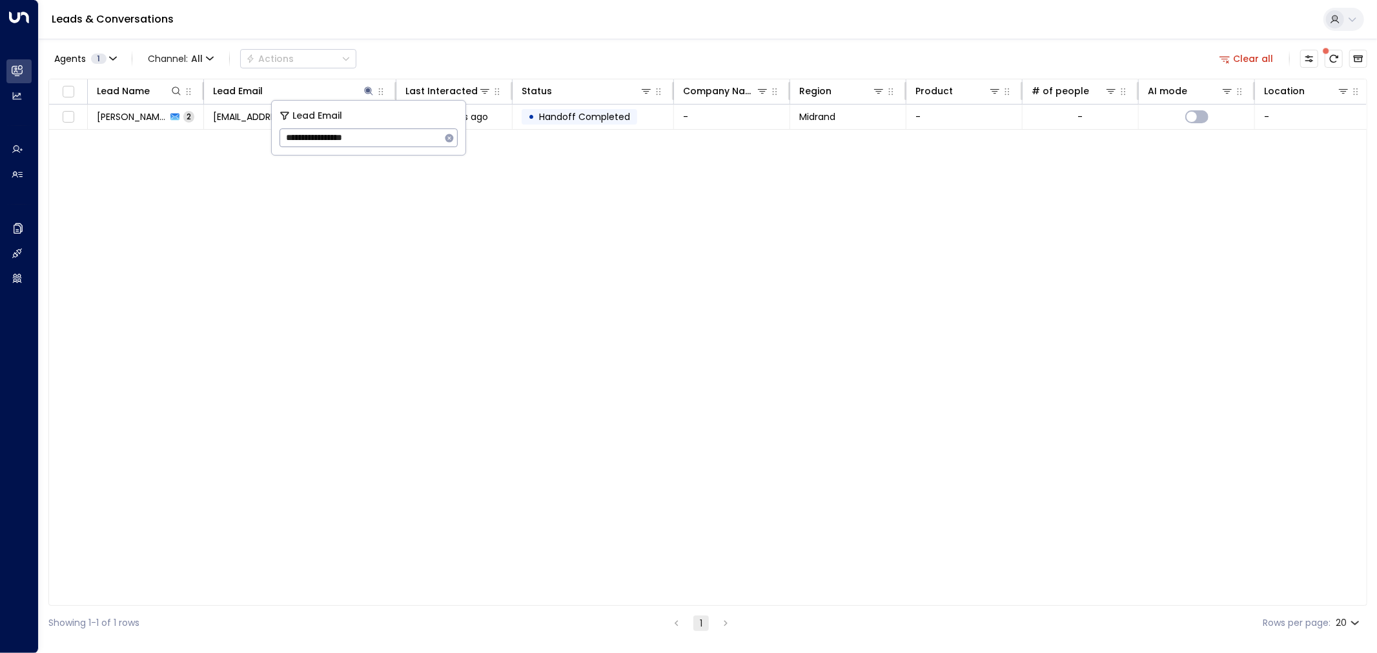
type input "**********"
click at [400, 227] on div "Lead Name Lead Email Last Interacted Status Company Name Region Product # of pe…" at bounding box center [707, 343] width 1319 height 528
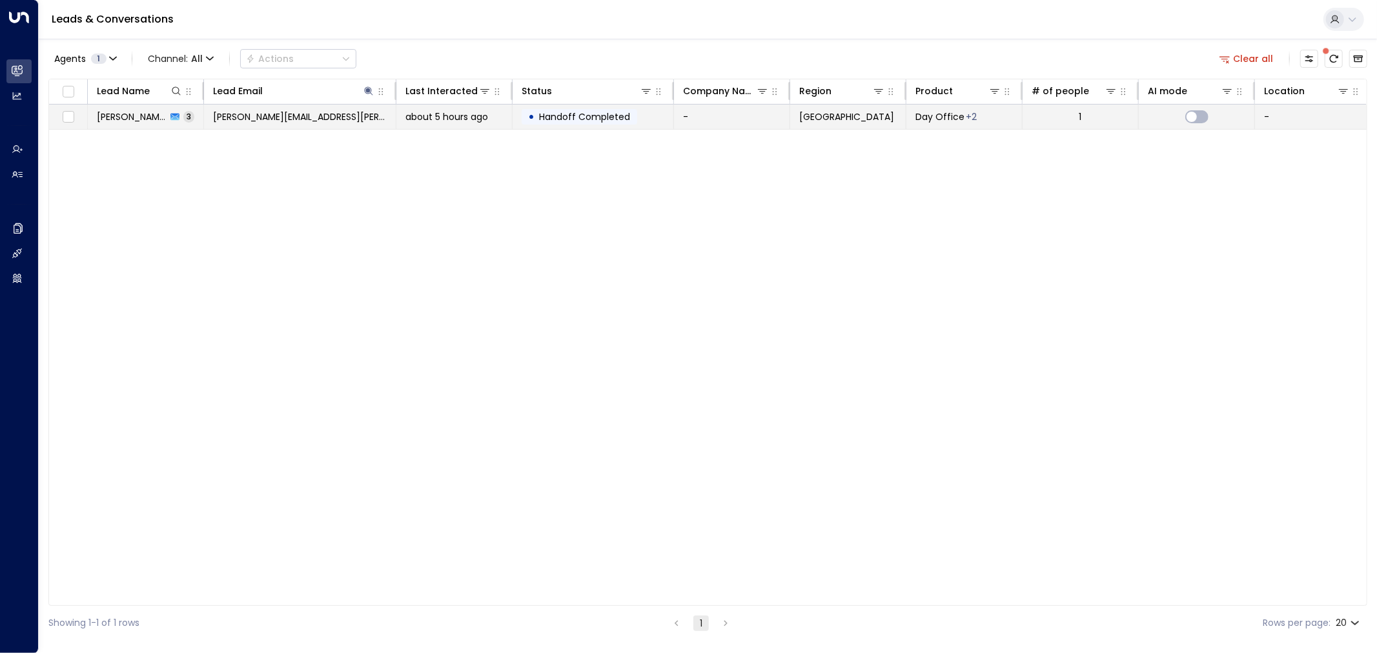
click at [718, 123] on td "-" at bounding box center [732, 117] width 116 height 25
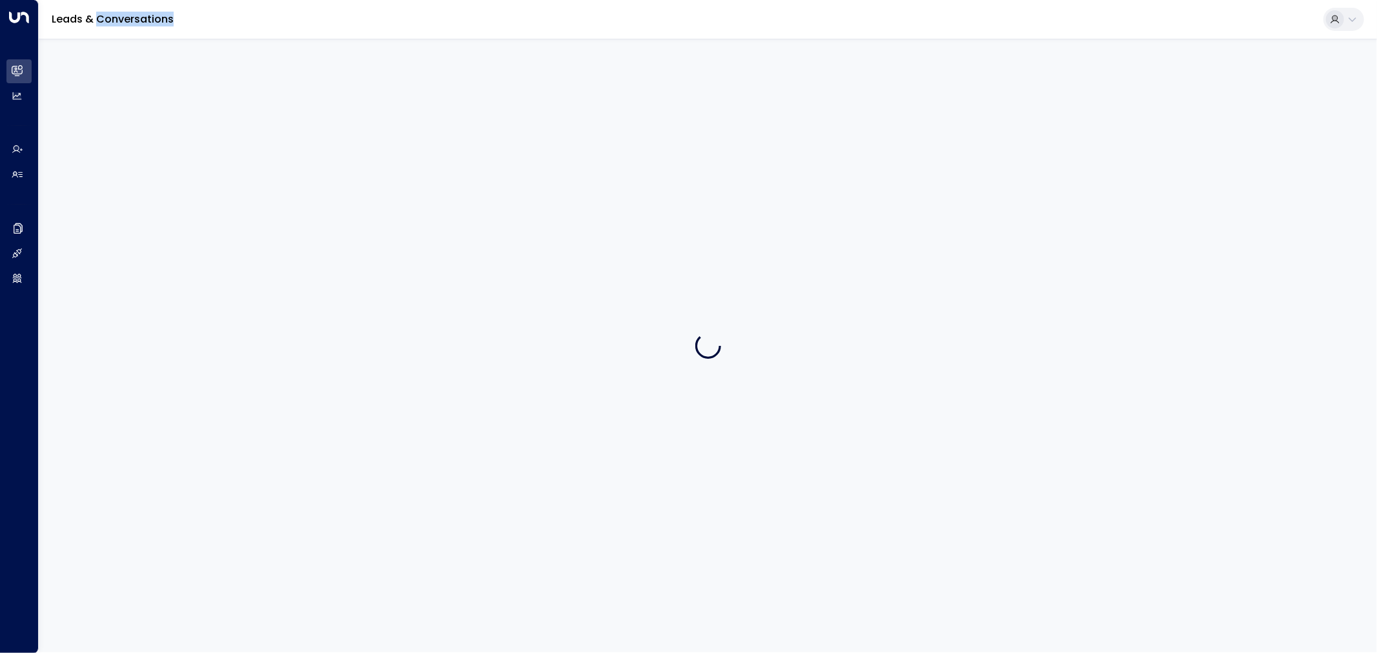
click at [718, 123] on div at bounding box center [708, 346] width 1339 height 614
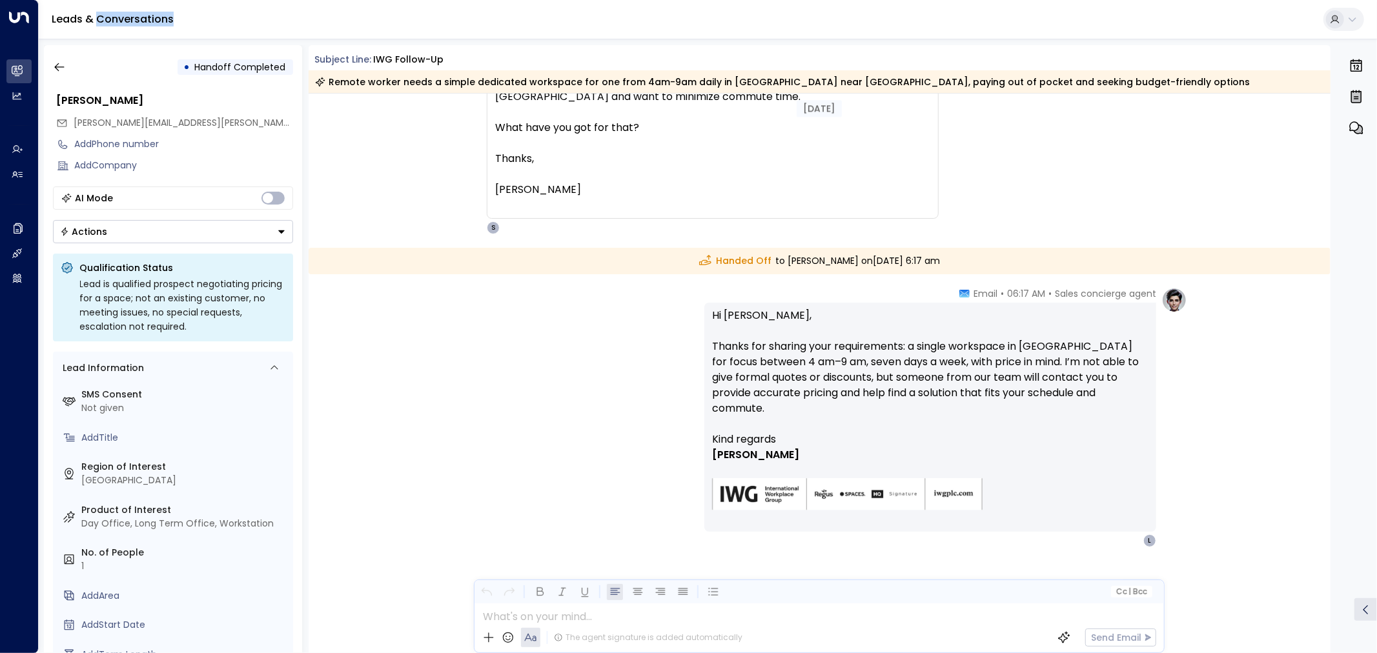
scroll to position [993, 0]
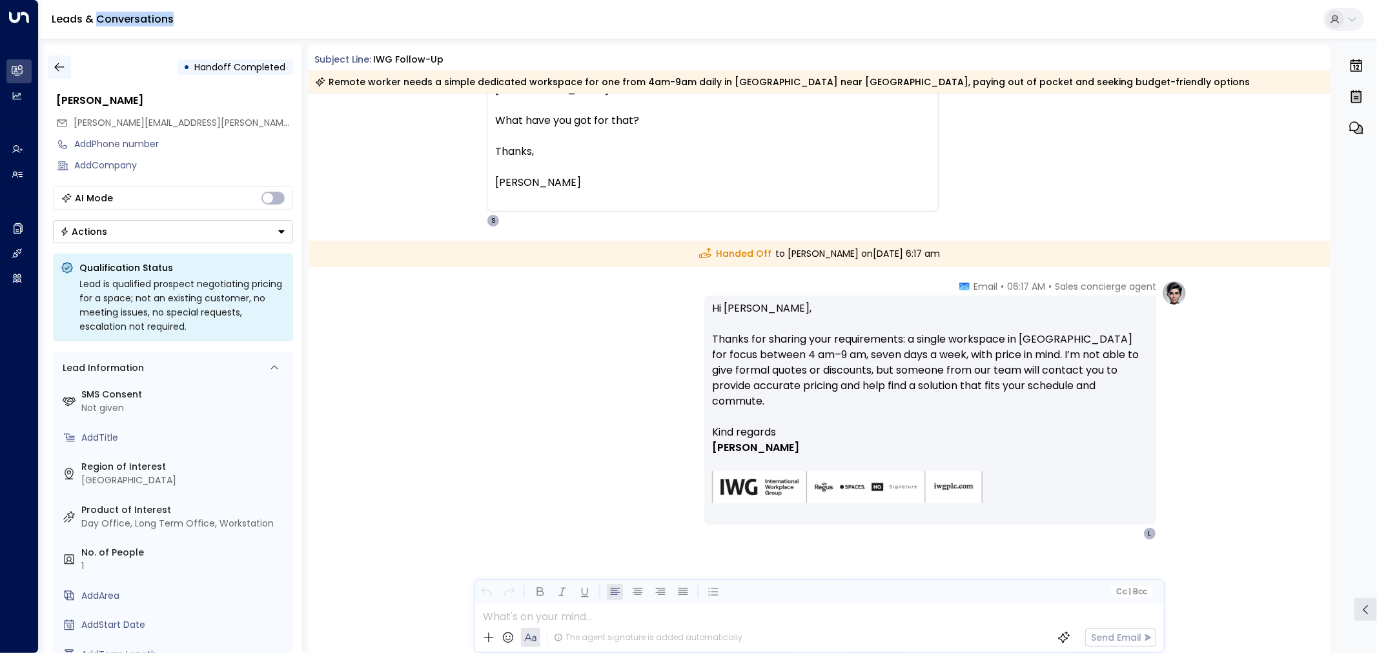
click at [54, 69] on icon "button" at bounding box center [59, 67] width 13 height 13
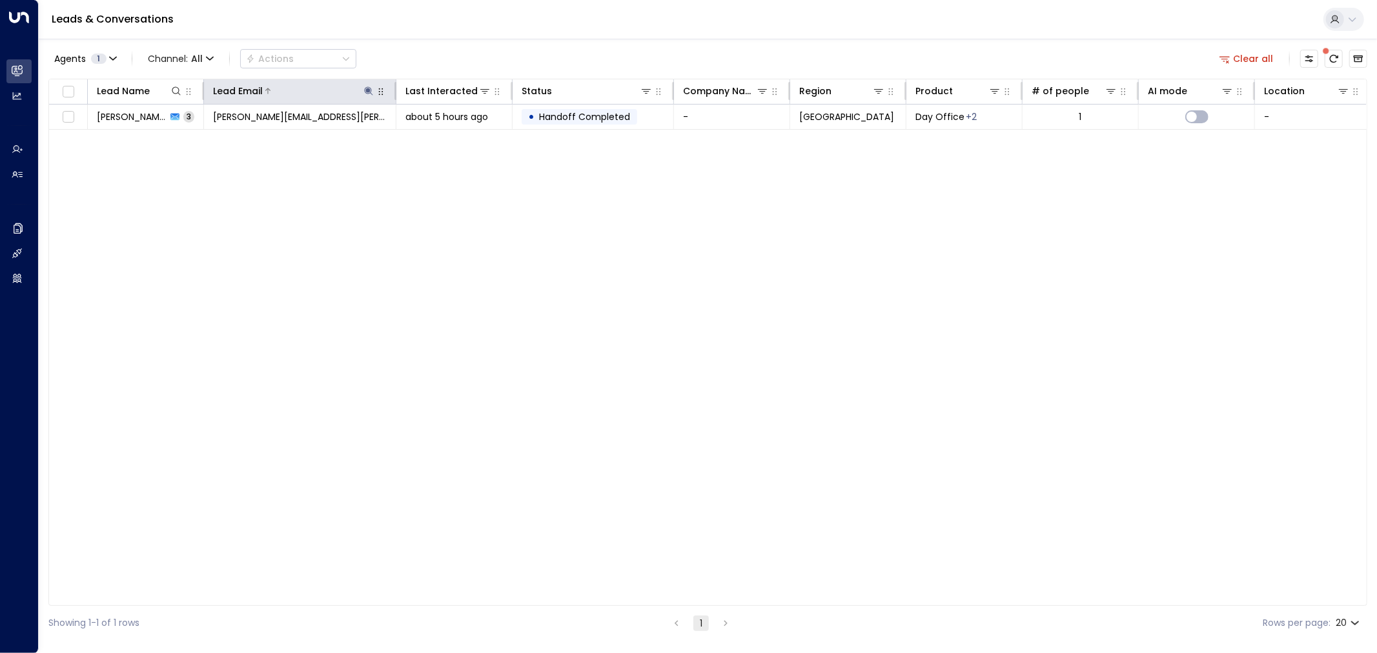
click at [369, 90] on icon at bounding box center [369, 91] width 8 height 8
click at [401, 136] on input "**********" at bounding box center [360, 138] width 161 height 24
type input "**********"
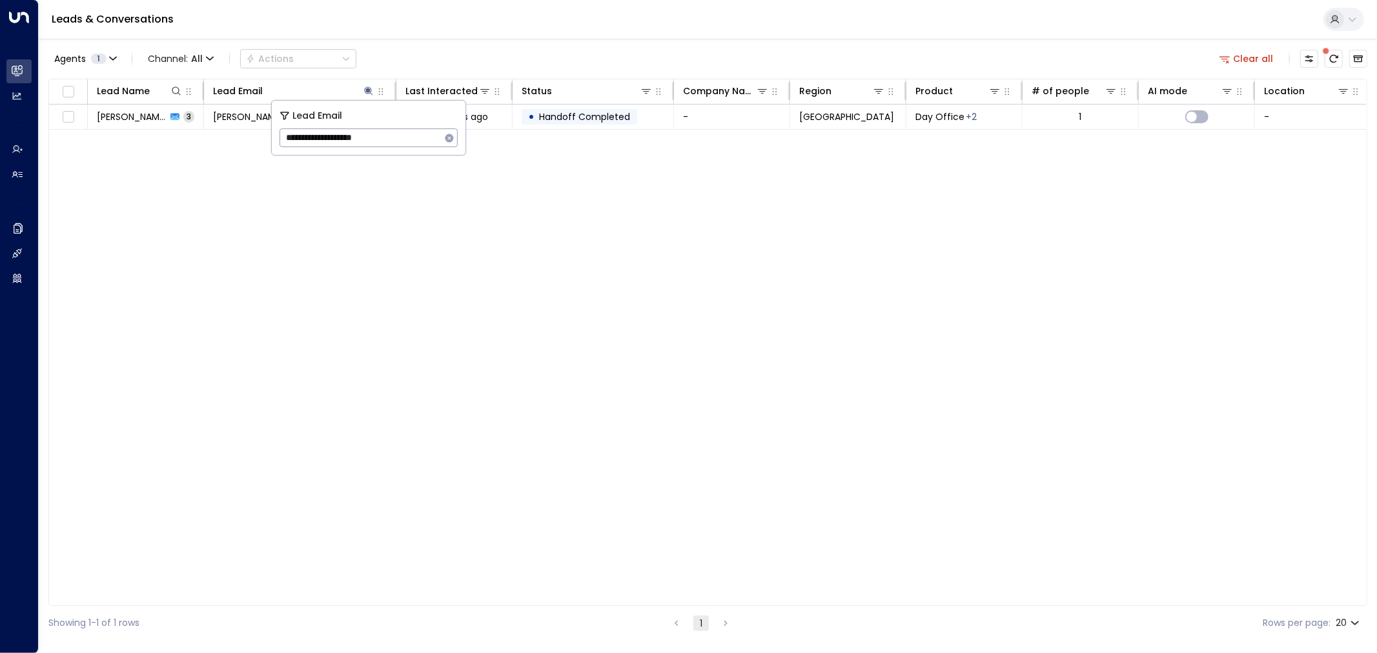
click at [417, 237] on div "Lead Name Lead Email Last Interacted Status Company Name Region Product # of pe…" at bounding box center [707, 343] width 1319 height 528
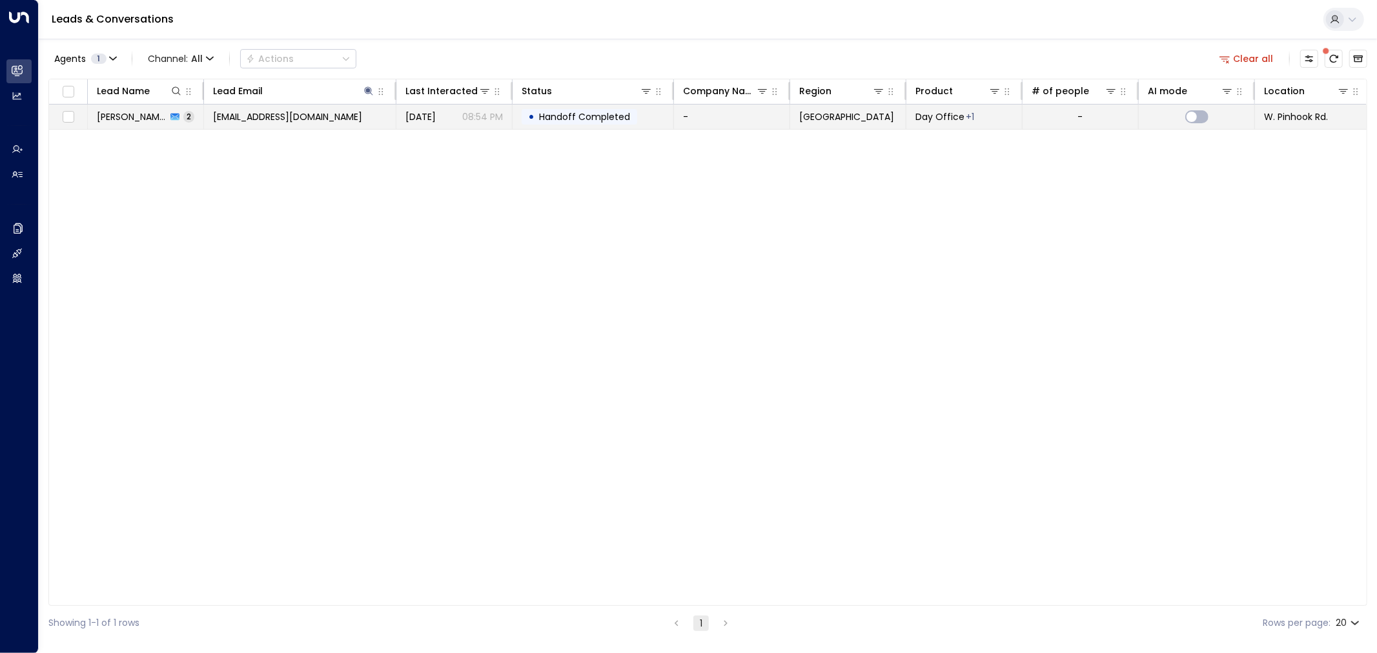
click at [721, 119] on td "-" at bounding box center [732, 117] width 116 height 25
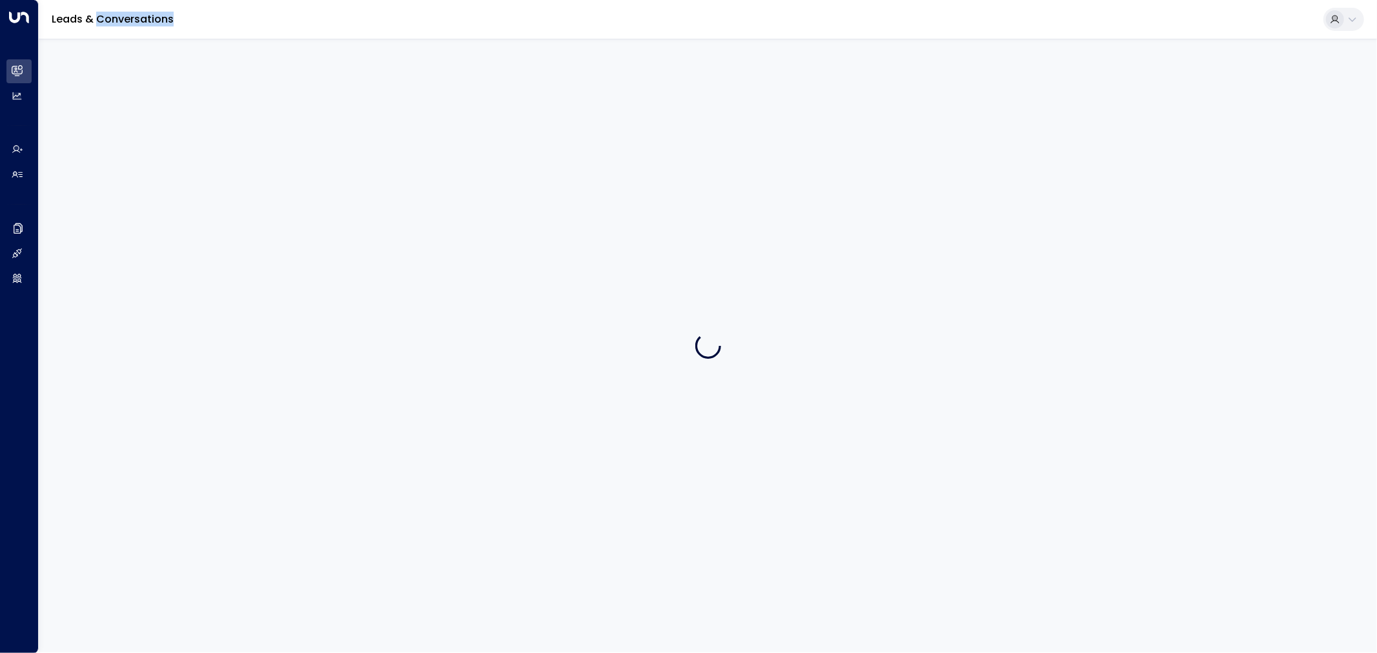
click at [721, 119] on div at bounding box center [708, 346] width 1339 height 614
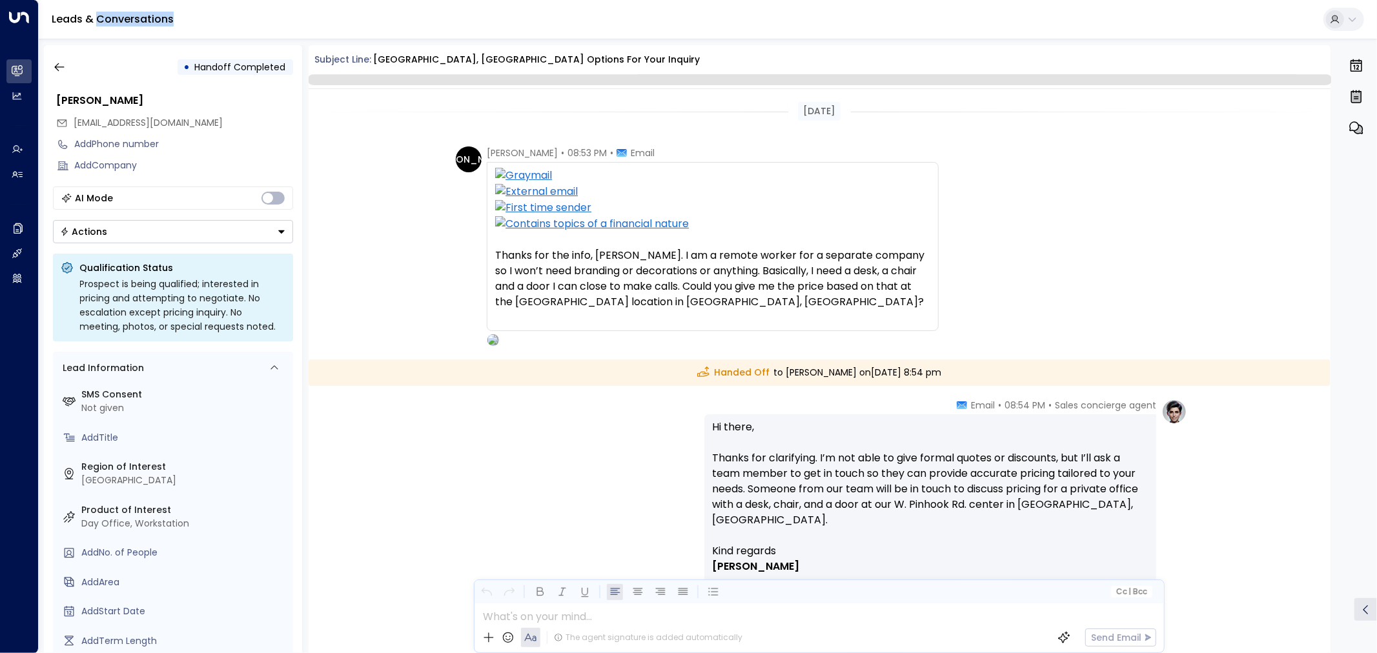
scroll to position [119, 0]
